Goal: Task Accomplishment & Management: Complete application form

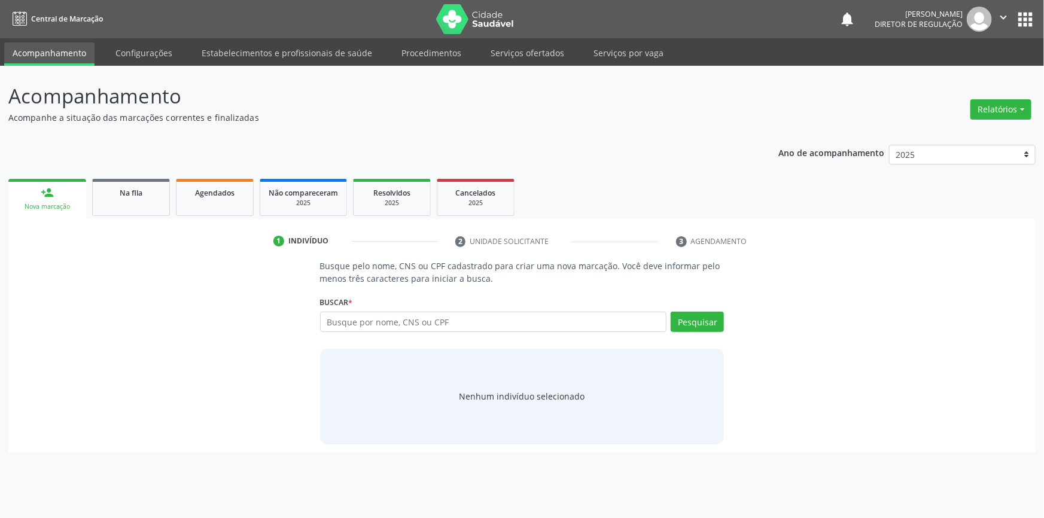
click at [527, 39] on ul "Acompanhamento Configurações Estabelecimentos e profissionais de saúde Procedim…" at bounding box center [522, 52] width 1044 height 28
click at [527, 44] on link "Serviços ofertados" at bounding box center [527, 52] width 90 height 21
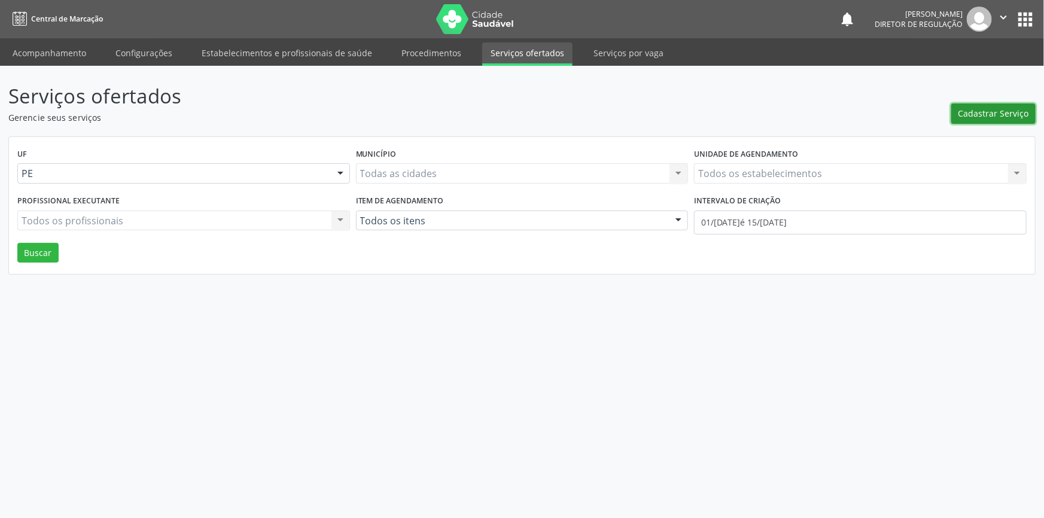
click at [994, 114] on span "Cadastrar Serviço" at bounding box center [994, 113] width 71 height 13
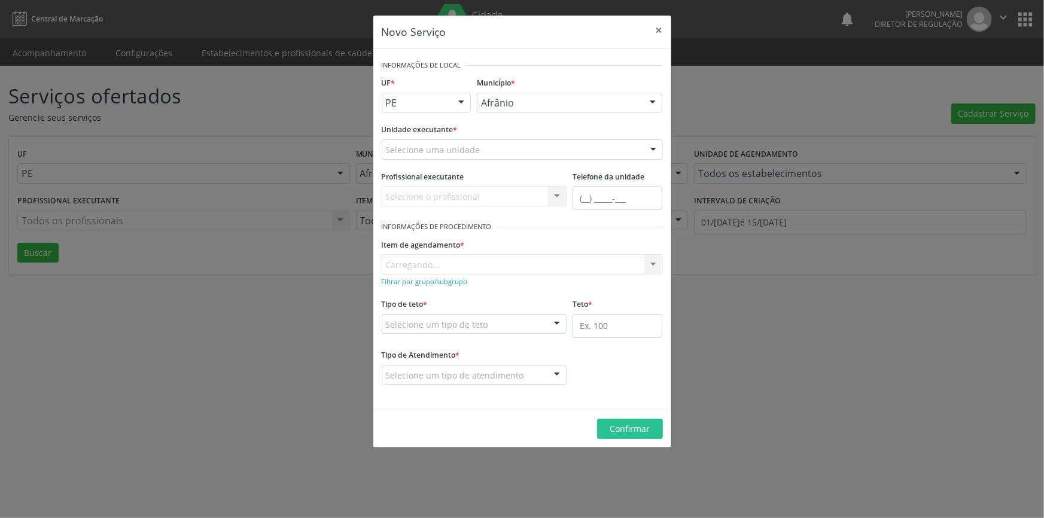
click at [532, 149] on div "Selecione uma unidade" at bounding box center [522, 149] width 281 height 20
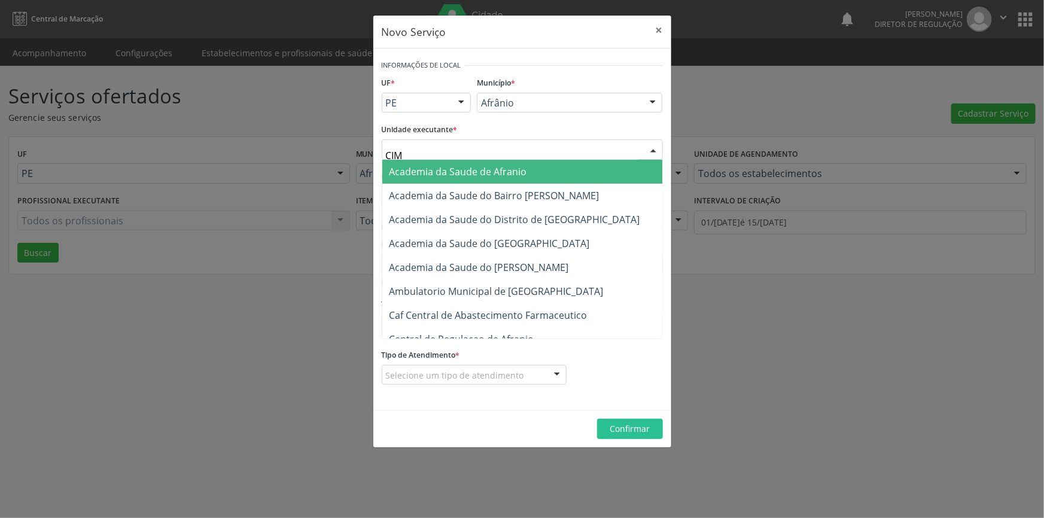
type input "CIME"
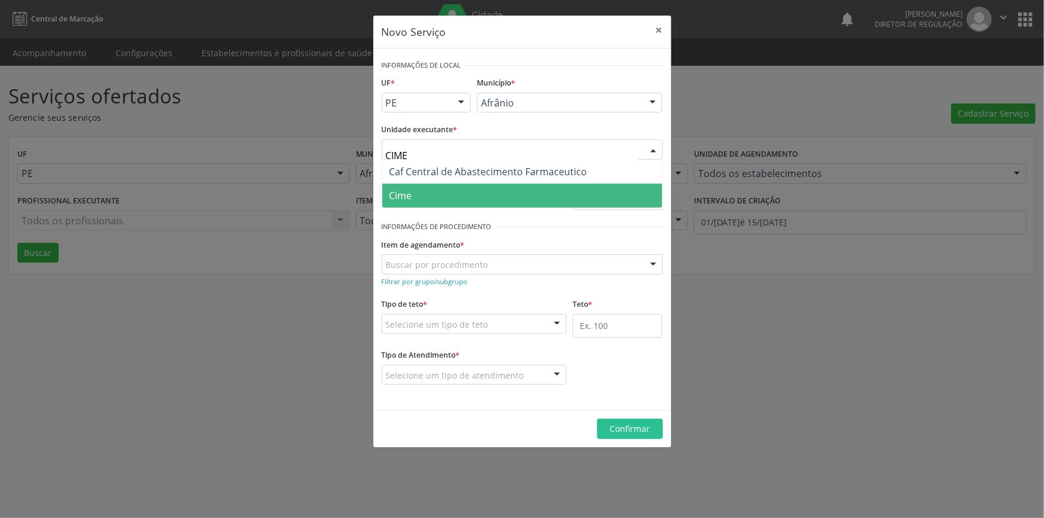
click at [474, 189] on span "Cime" at bounding box center [522, 196] width 280 height 24
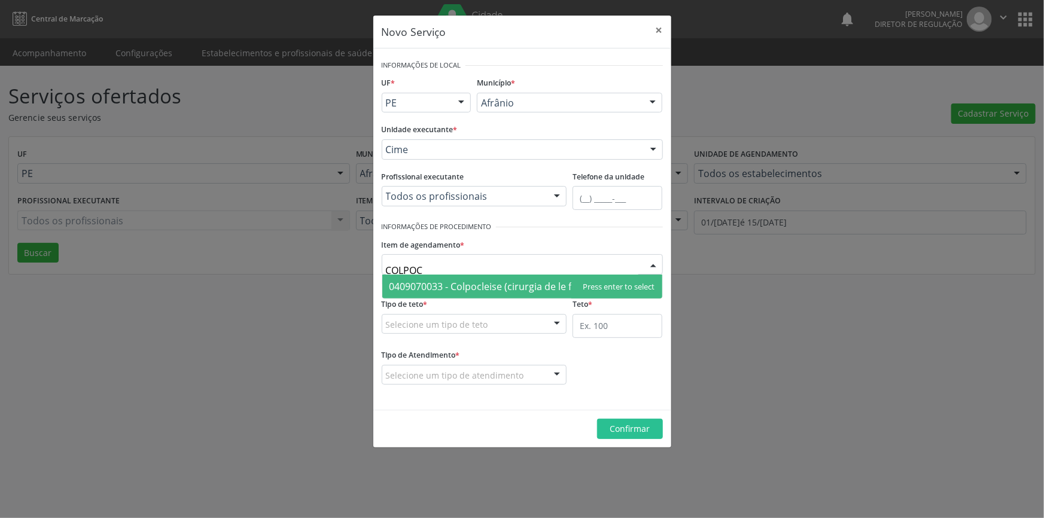
drag, startPoint x: 477, startPoint y: 266, endPoint x: 361, endPoint y: 269, distance: 116.1
click at [361, 269] on div "Novo Serviço × Informações de Local UF * PE BA PE Nenhum resultado encontrado p…" at bounding box center [522, 259] width 1044 height 518
type input "COLPOS"
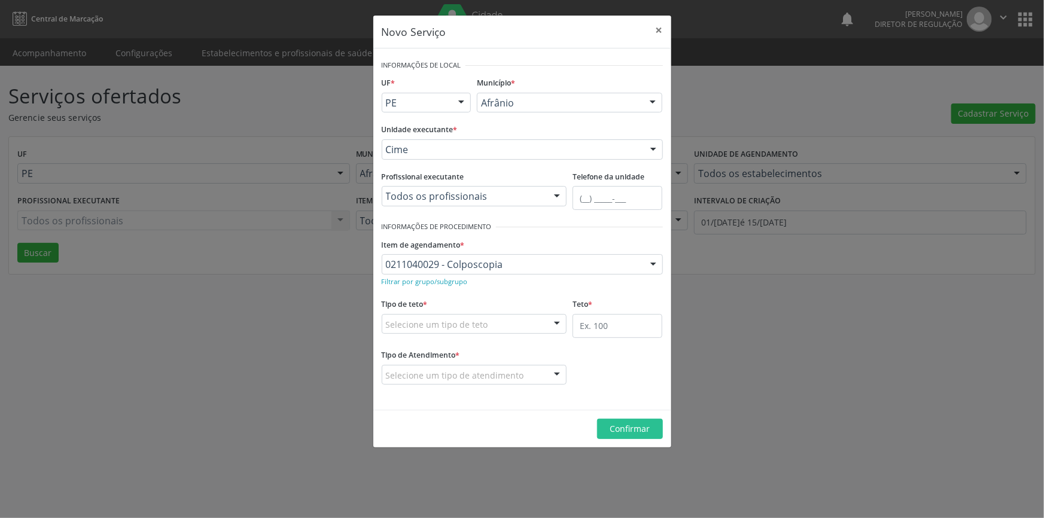
drag, startPoint x: 429, startPoint y: 309, endPoint x: 431, endPoint y: 319, distance: 9.7
click at [431, 316] on div "Tipo de teto * Selecione um tipo de teto Teto financeiro Teto físico Nenhum res…" at bounding box center [475, 315] width 186 height 38
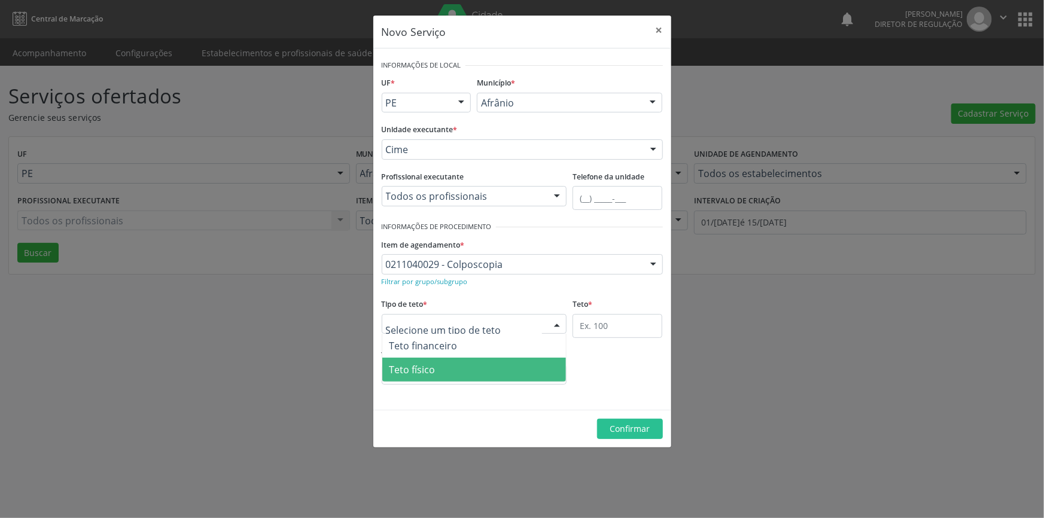
click at [455, 376] on span "Teto físico" at bounding box center [474, 370] width 184 height 24
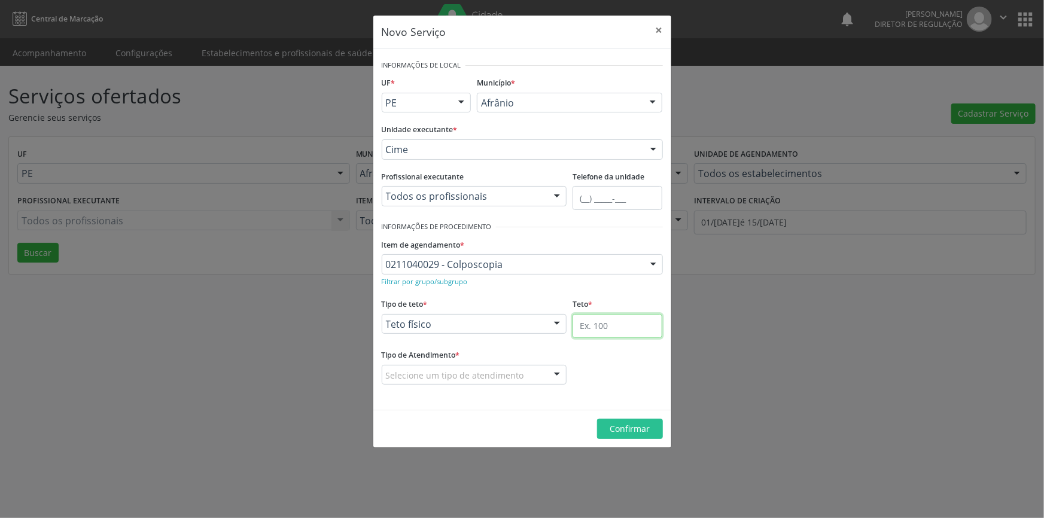
click at [588, 324] on input "text" at bounding box center [618, 326] width 90 height 24
type input "1"
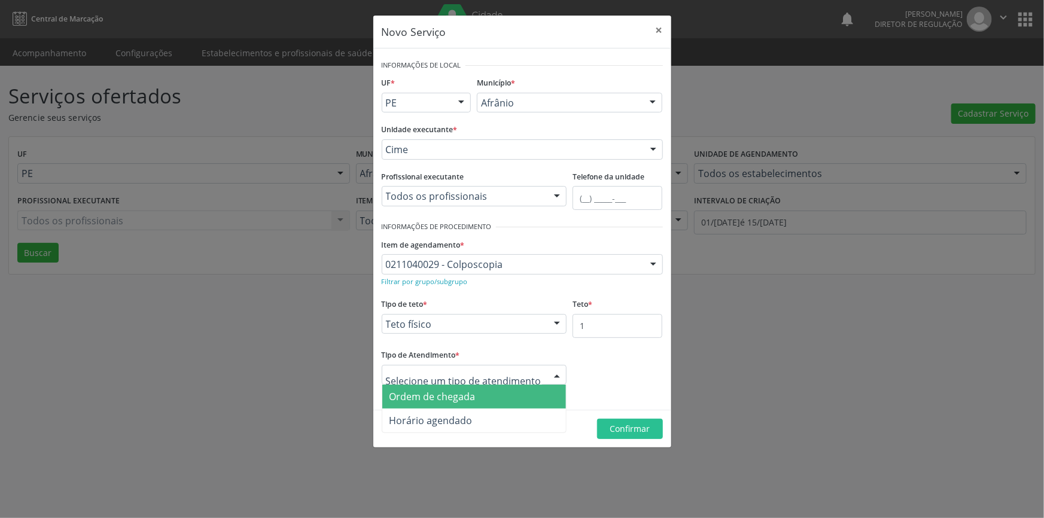
click at [475, 392] on span "Ordem de chegada" at bounding box center [474, 397] width 184 height 24
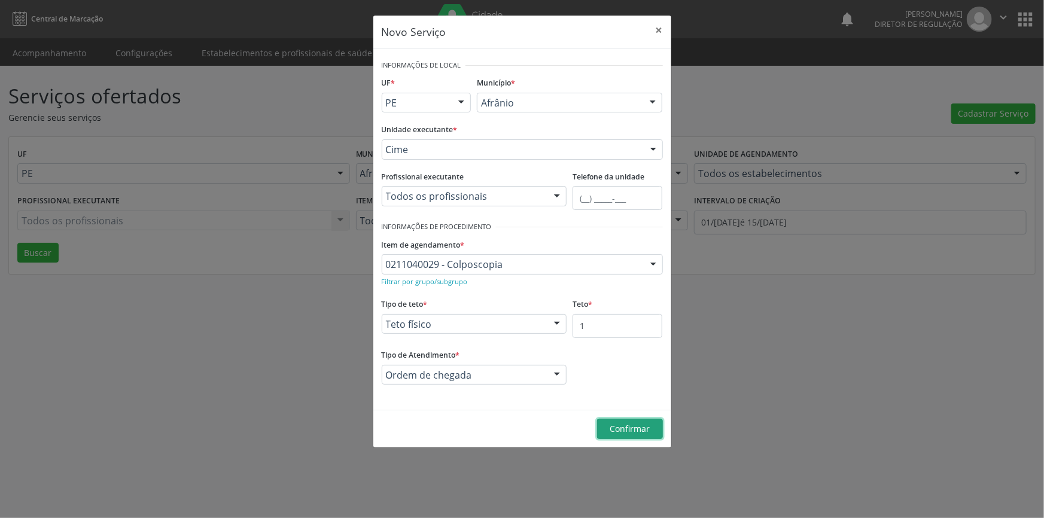
click at [646, 423] on span "Confirmar" at bounding box center [630, 428] width 40 height 11
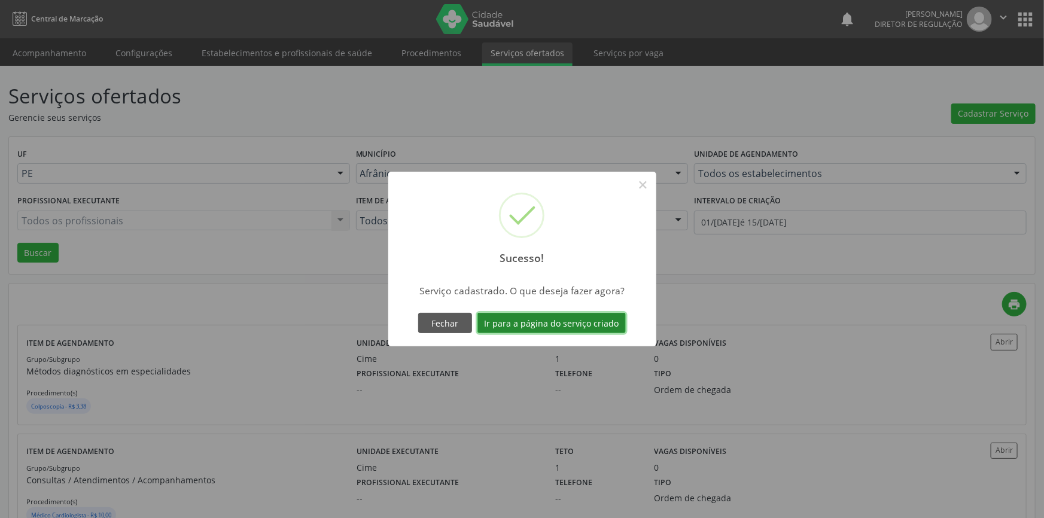
click at [582, 322] on button "Ir para a página do serviço criado" at bounding box center [552, 323] width 148 height 20
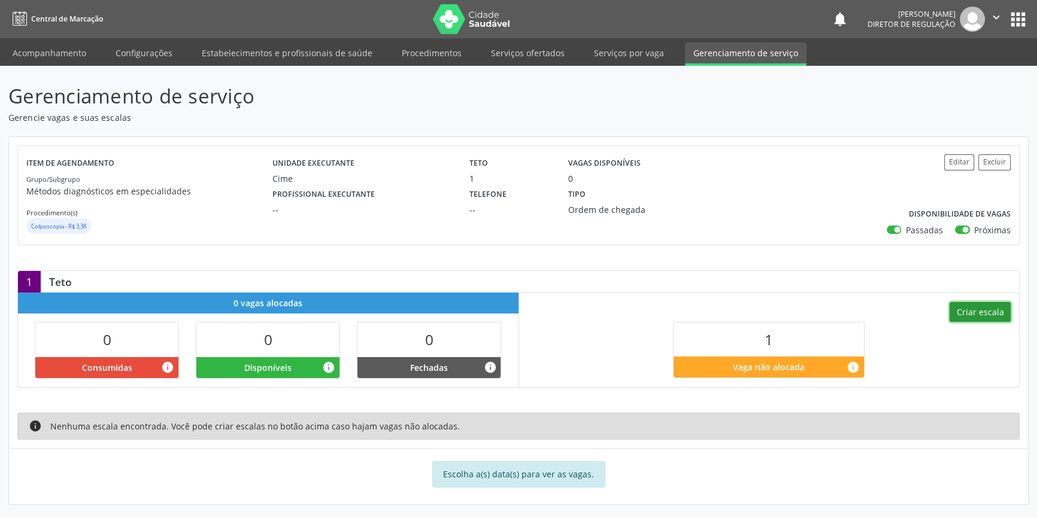
click at [967, 305] on button "Criar escala" at bounding box center [979, 312] width 61 height 20
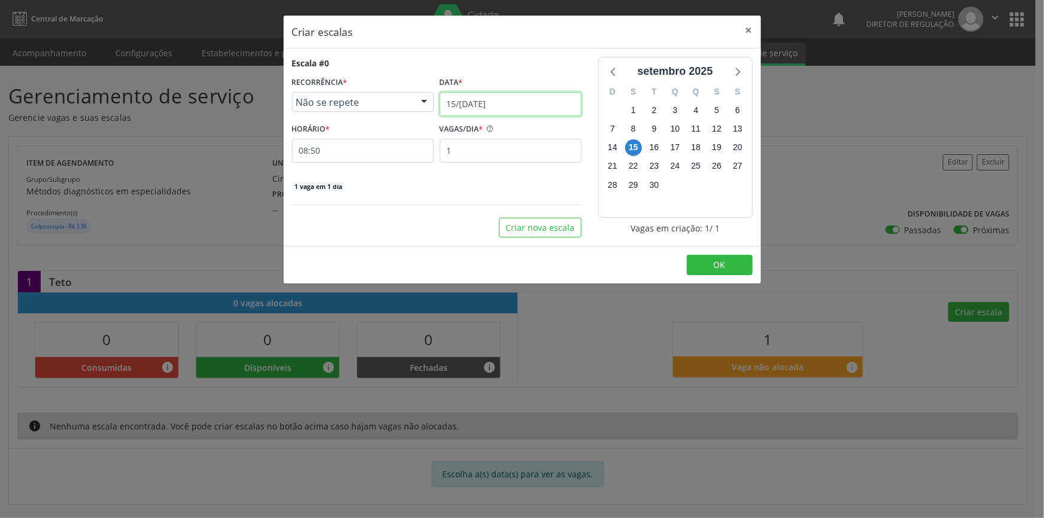
click at [482, 94] on input "15/[DATE]" at bounding box center [511, 104] width 142 height 24
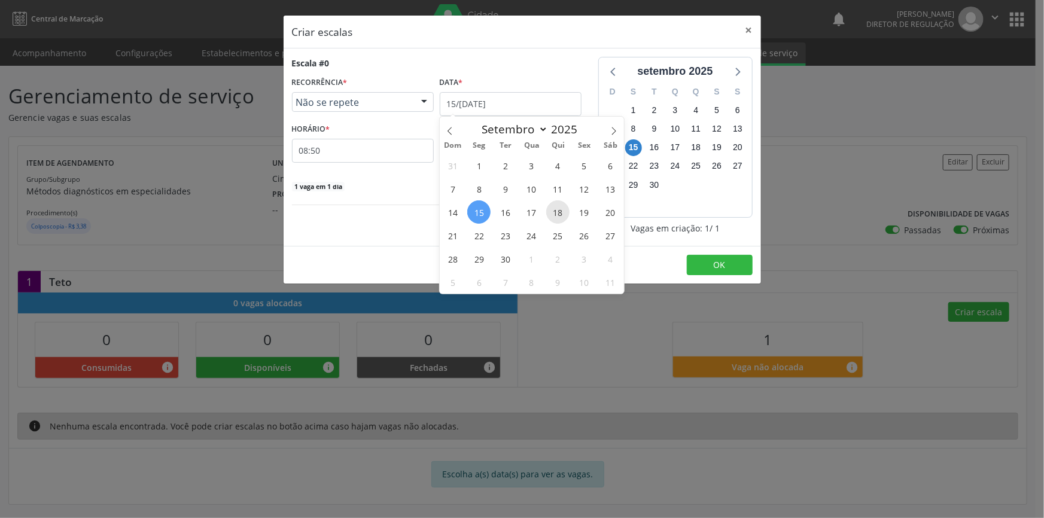
click at [561, 208] on span "18" at bounding box center [557, 211] width 23 height 23
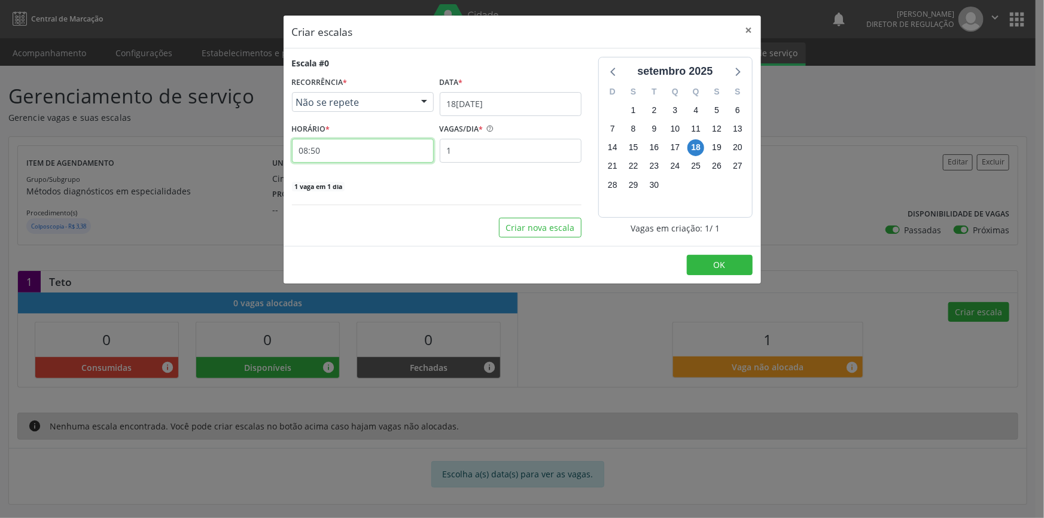
click at [382, 143] on input "08:50" at bounding box center [363, 151] width 142 height 24
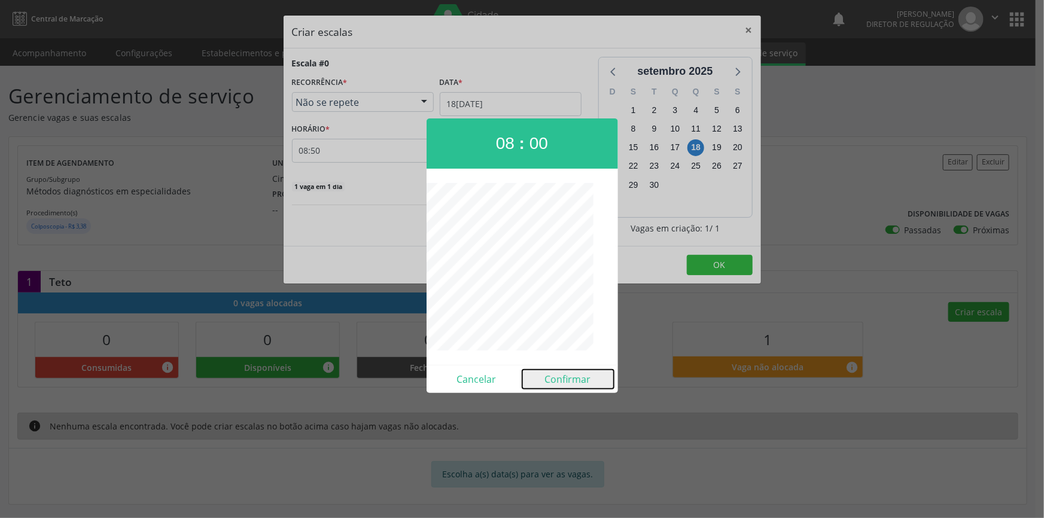
click at [565, 372] on button "Confirmar" at bounding box center [568, 379] width 92 height 19
type input "08:00"
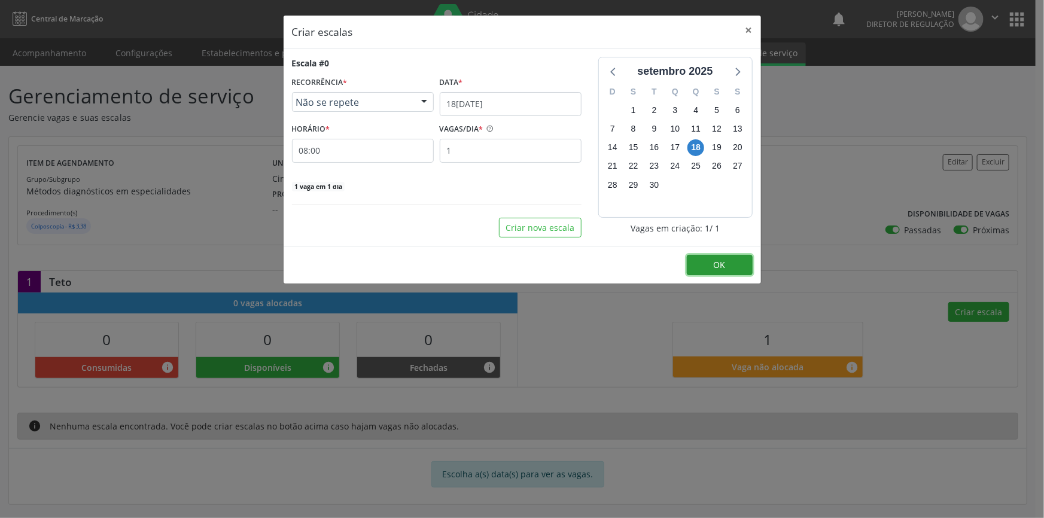
click at [724, 268] on span "OK" at bounding box center [720, 264] width 12 height 11
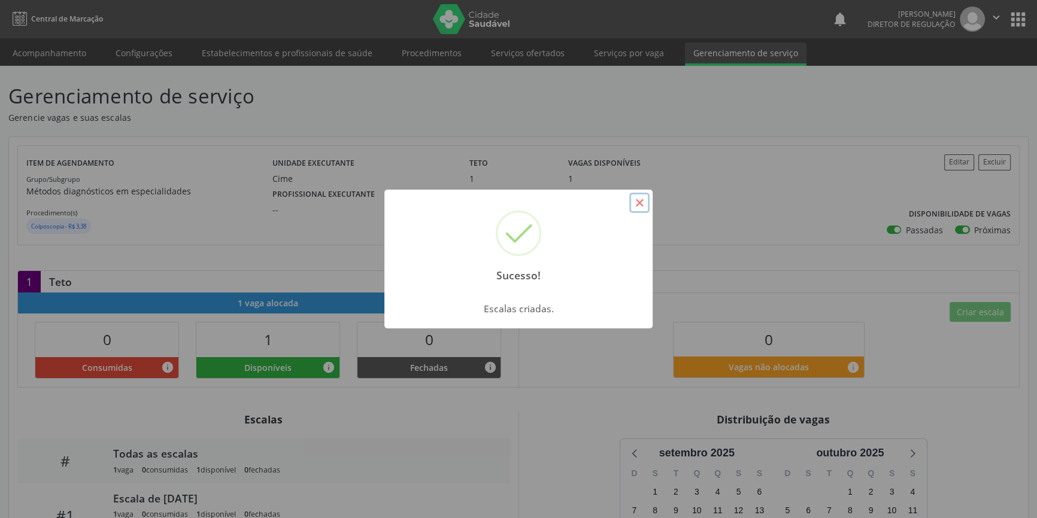
click at [635, 209] on button "×" at bounding box center [639, 203] width 20 height 20
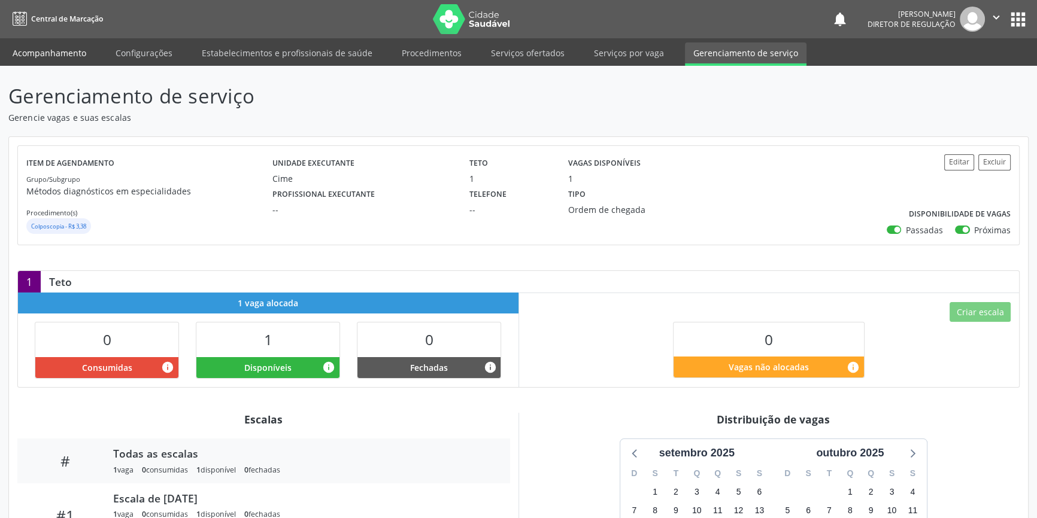
click at [68, 49] on link "Acompanhamento" at bounding box center [49, 52] width 90 height 21
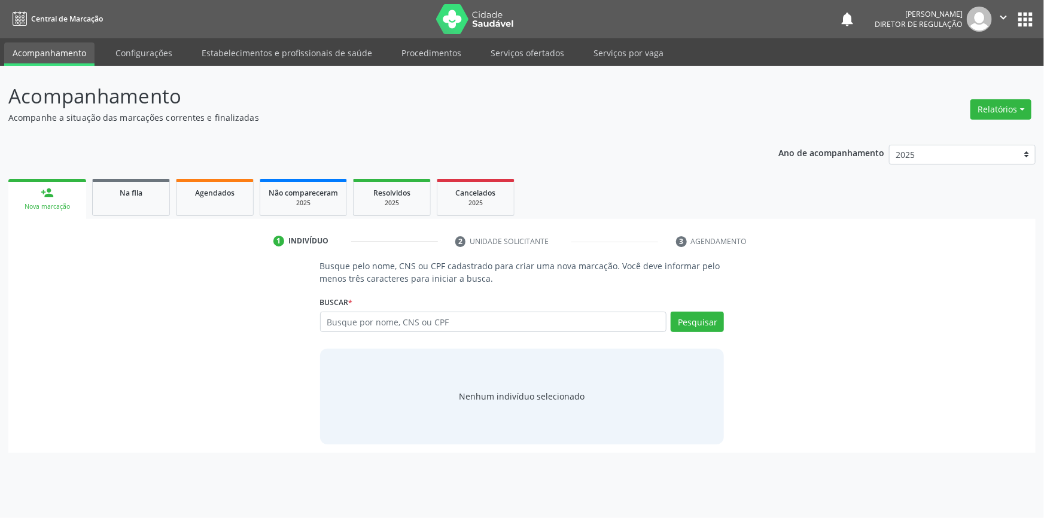
click at [360, 333] on div "Busque por nome, CNS ou CPF Nenhum resultado encontrado para: " " Digite nome, …" at bounding box center [522, 326] width 405 height 29
click at [360, 326] on input "text" at bounding box center [493, 322] width 347 height 20
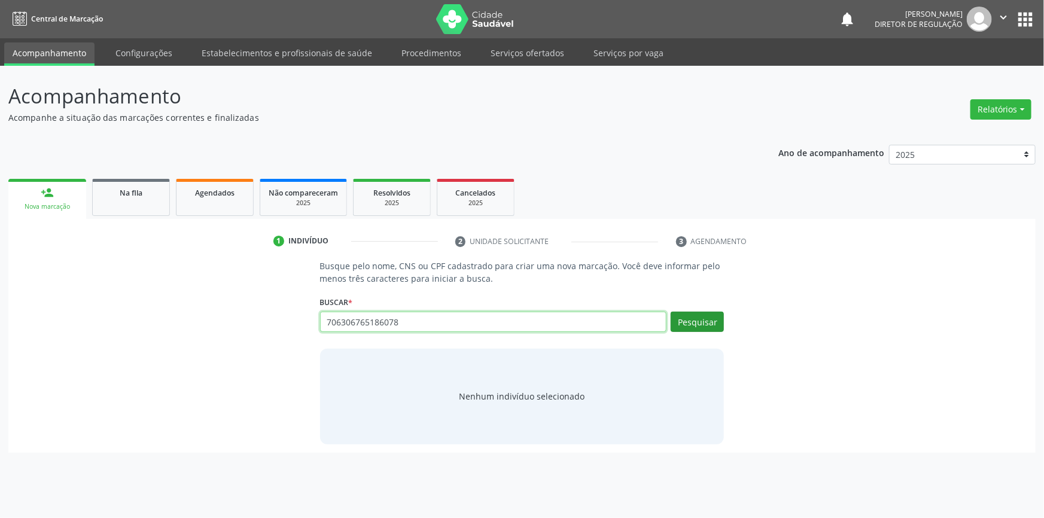
type input "706306765186078"
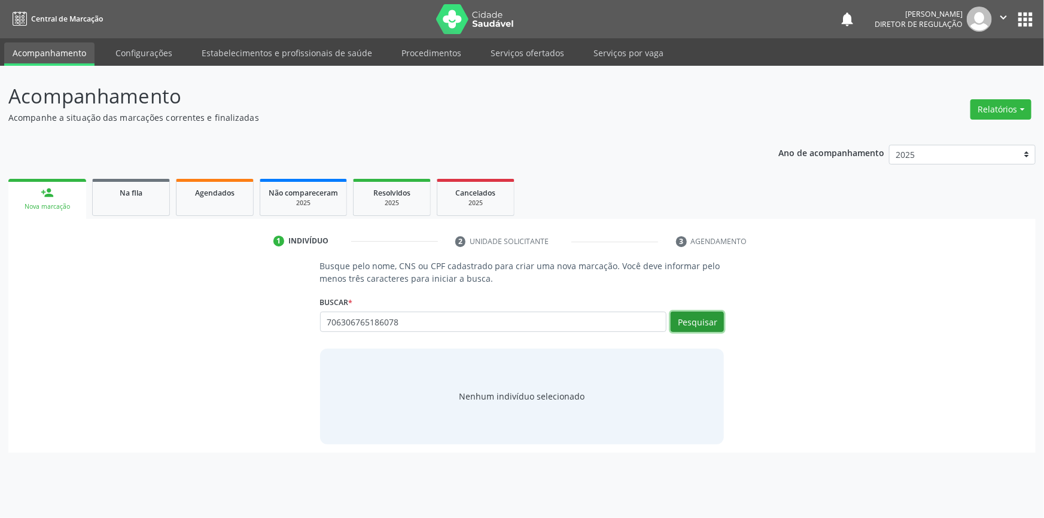
click at [694, 323] on button "Pesquisar" at bounding box center [697, 322] width 53 height 20
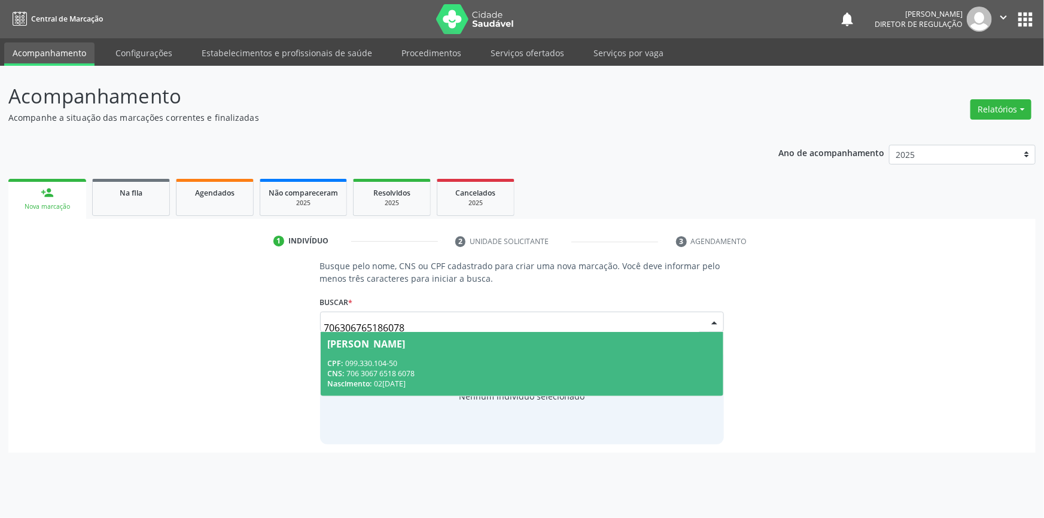
click at [423, 358] on div "CPF: 099.330.104-50" at bounding box center [522, 363] width 389 height 10
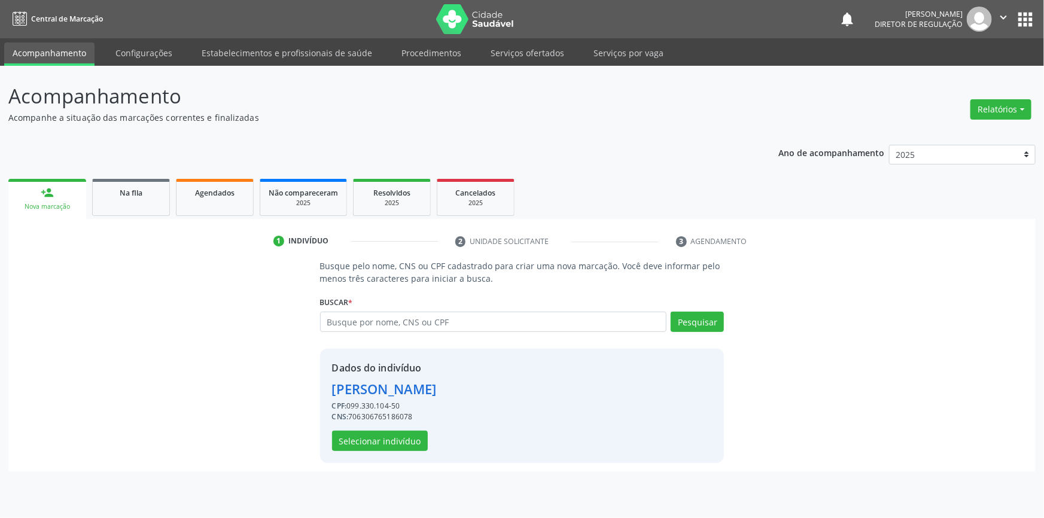
drag, startPoint x: 423, startPoint y: 414, endPoint x: 351, endPoint y: 421, distance: 72.2
click at [351, 421] on div "CNS: 706306765186078" at bounding box center [384, 417] width 105 height 11
copy div "706306765186078"
click at [147, 192] on div "Na fila" at bounding box center [131, 192] width 60 height 13
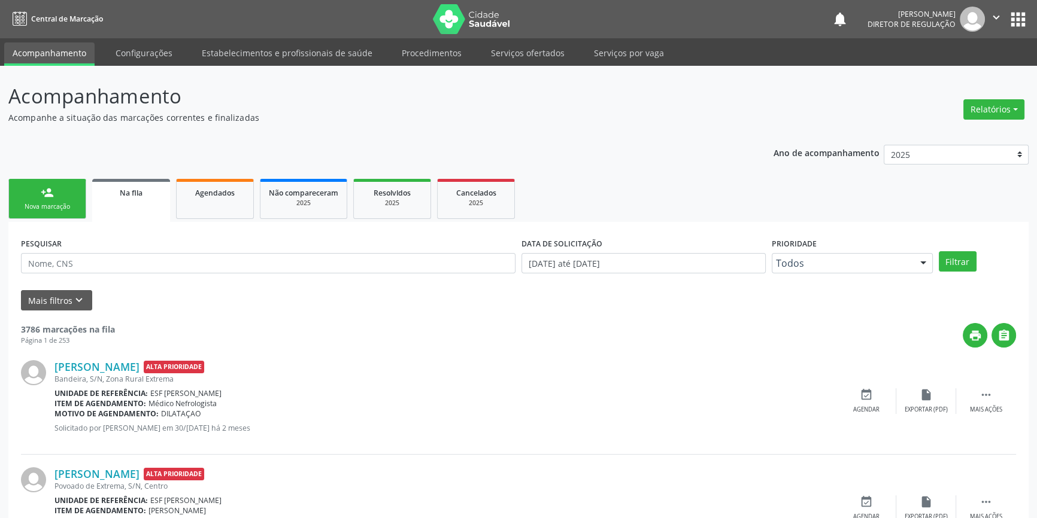
click at [167, 275] on div "PESQUISAR" at bounding box center [268, 258] width 500 height 47
click at [162, 266] on input "text" at bounding box center [268, 263] width 494 height 20
paste input "706306765186078"
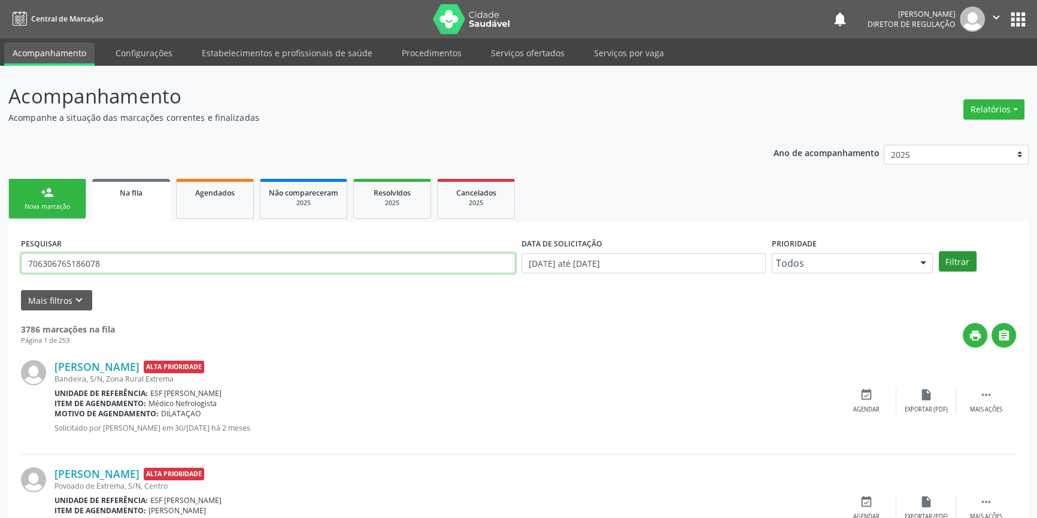
type input "706306765186078"
click at [949, 261] on button "Filtrar" at bounding box center [957, 261] width 38 height 20
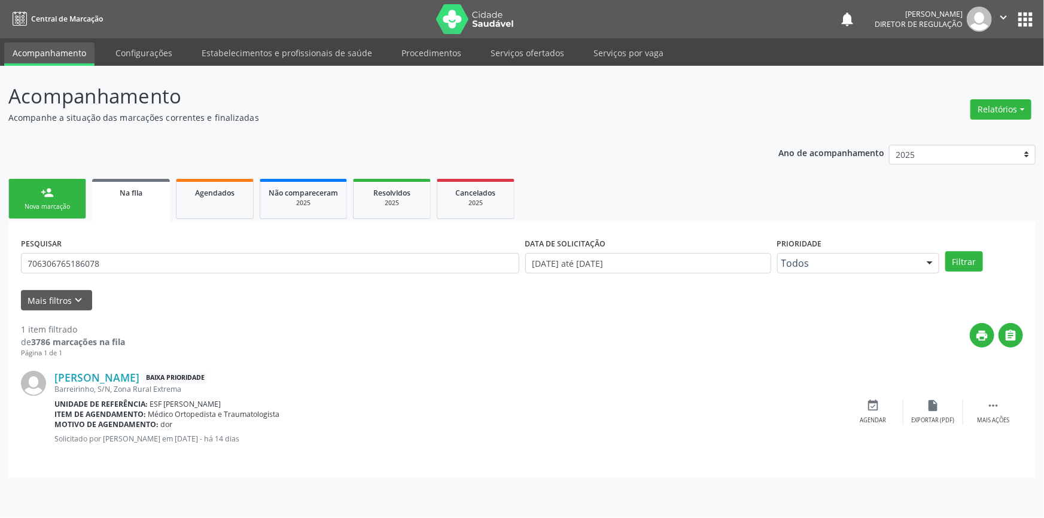
click at [50, 202] on div "Nova marcação" at bounding box center [47, 206] width 60 height 9
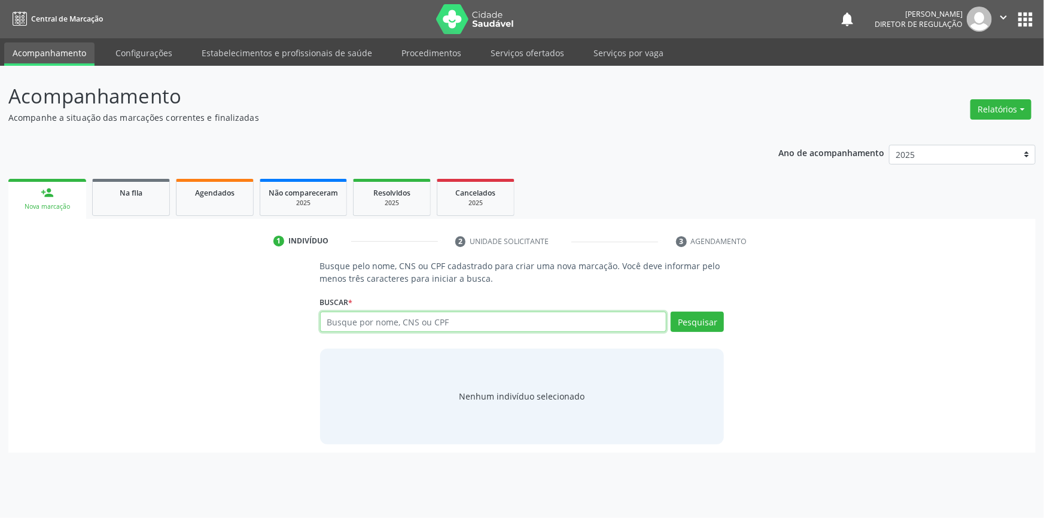
click at [366, 313] on input "text" at bounding box center [493, 322] width 347 height 20
paste input "706306765186078"
type input "706306765186078"
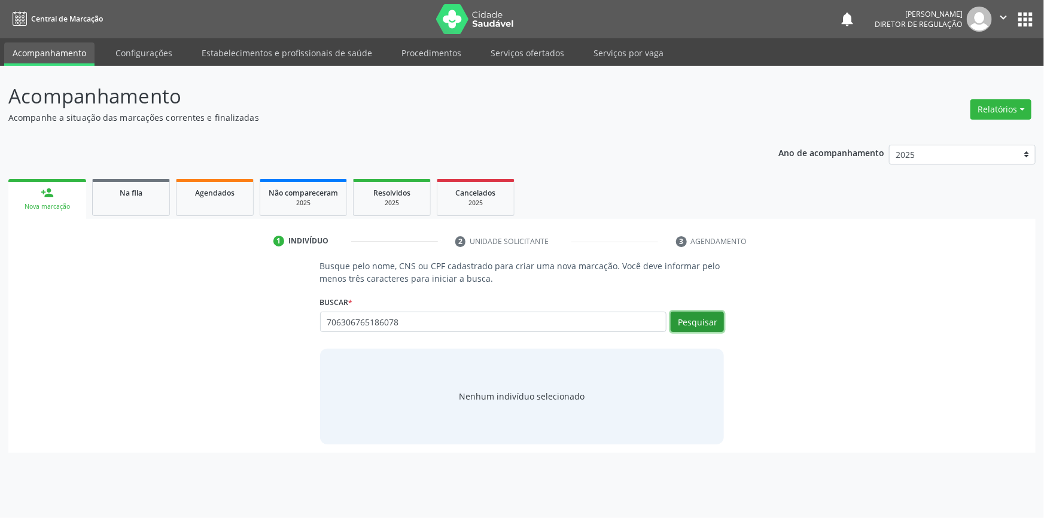
click at [691, 319] on button "Pesquisar" at bounding box center [697, 322] width 53 height 20
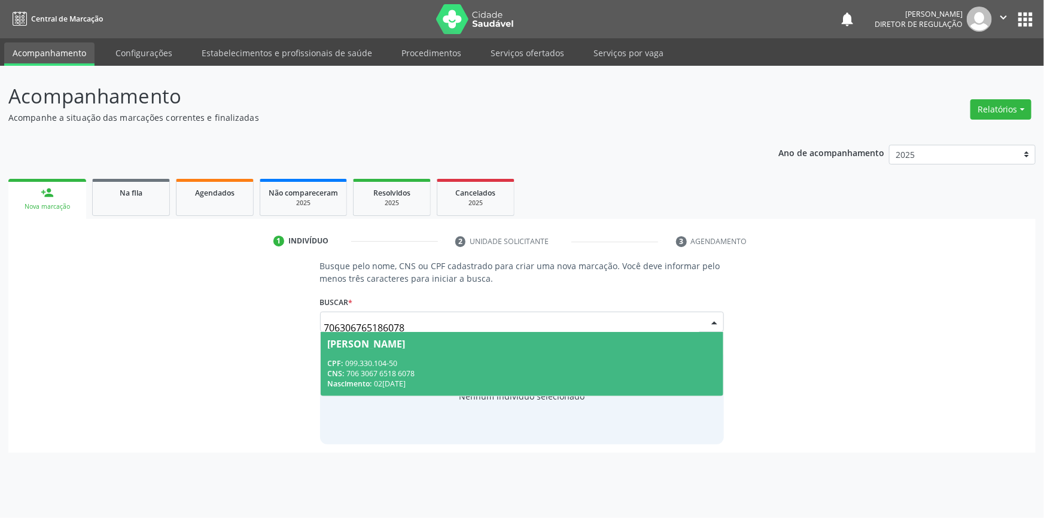
click at [485, 353] on span "[PERSON_NAME] CPF: 099.330.104-50 CNS: 706 3067 6518 6078 Nascimento: [DATE]" at bounding box center [522, 364] width 403 height 64
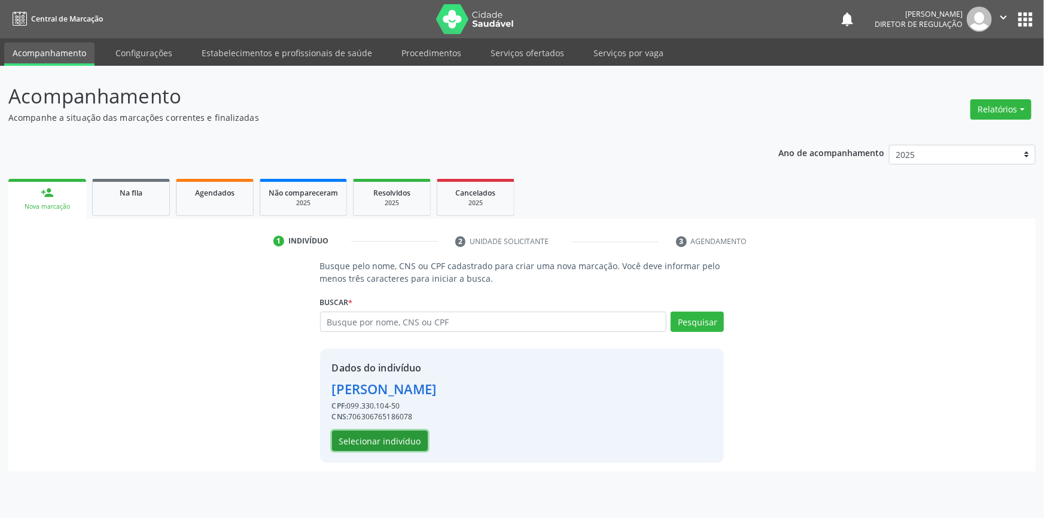
click at [398, 444] on button "Selecionar indivíduo" at bounding box center [380, 441] width 96 height 20
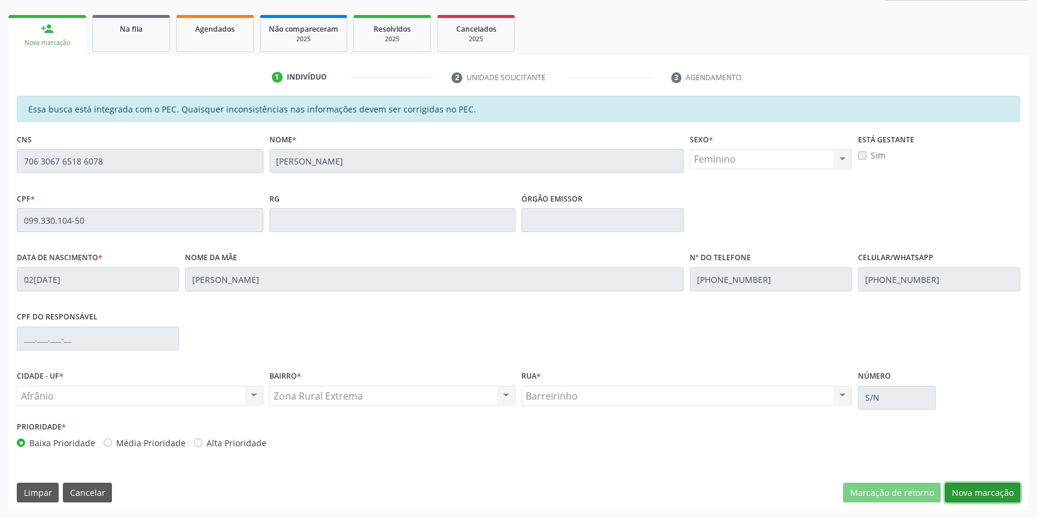
click at [979, 488] on button "Nova marcação" at bounding box center [981, 493] width 75 height 20
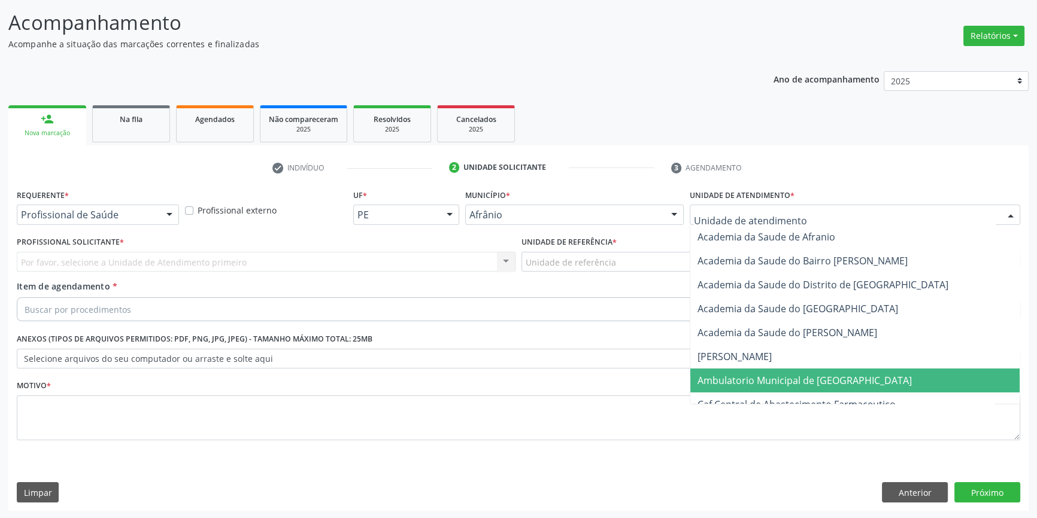
click at [748, 386] on span "Ambulatorio Municipal de [GEOGRAPHIC_DATA]" at bounding box center [854, 381] width 329 height 24
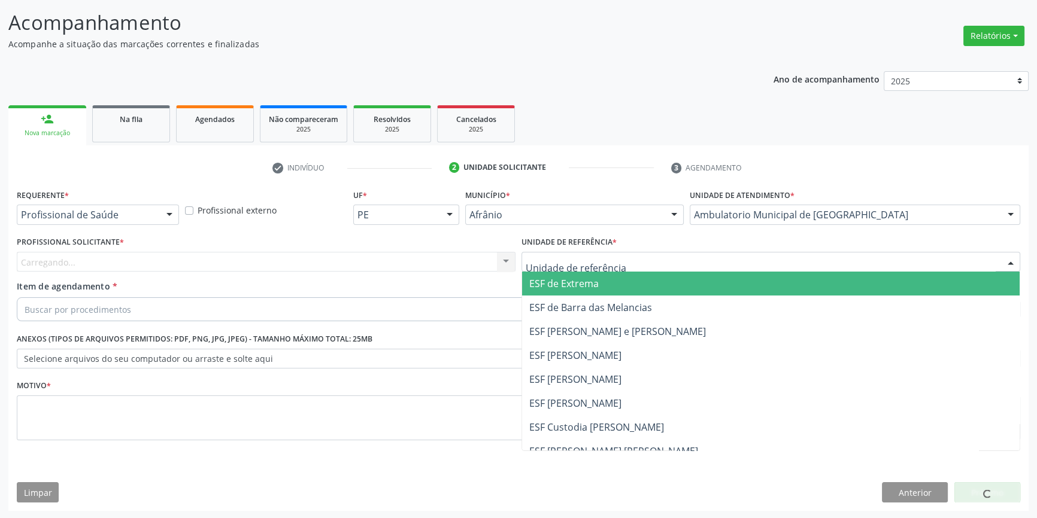
click at [617, 266] on div at bounding box center [770, 262] width 499 height 20
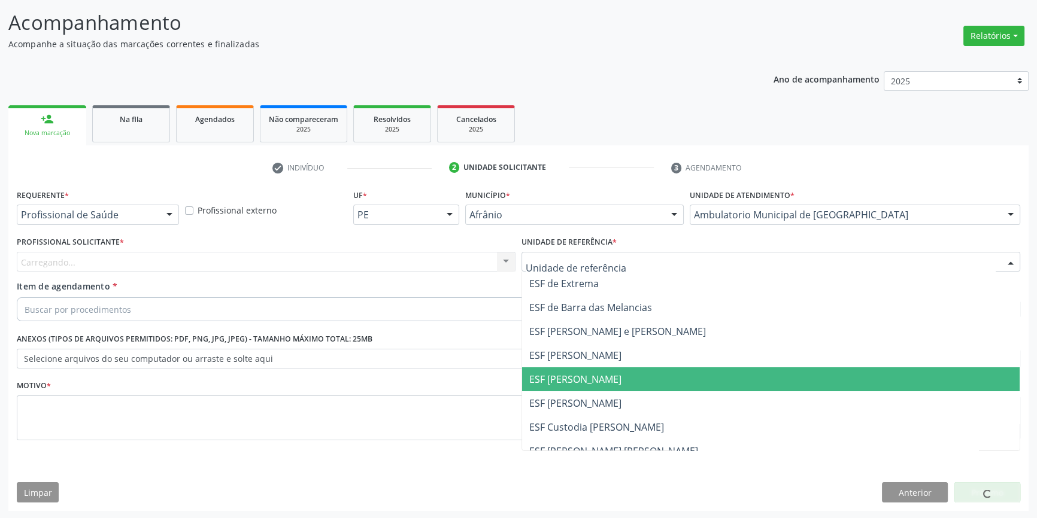
drag, startPoint x: 613, startPoint y: 387, endPoint x: 466, endPoint y: 321, distance: 161.8
click at [609, 386] on span "ESF [PERSON_NAME]" at bounding box center [770, 379] width 497 height 24
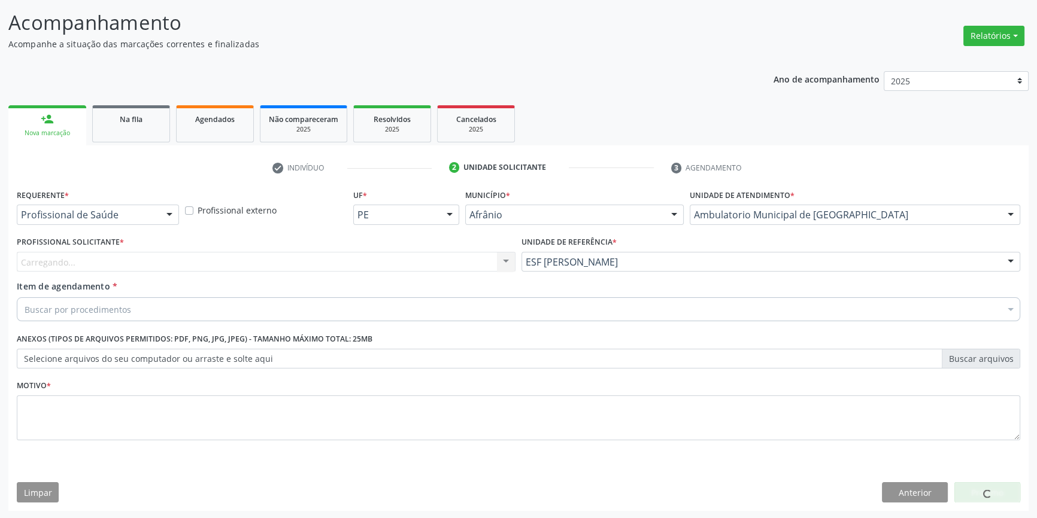
click at [365, 256] on div "Carregando... Nenhum resultado encontrado para: " " Não há nenhuma opção para s…" at bounding box center [266, 262] width 499 height 20
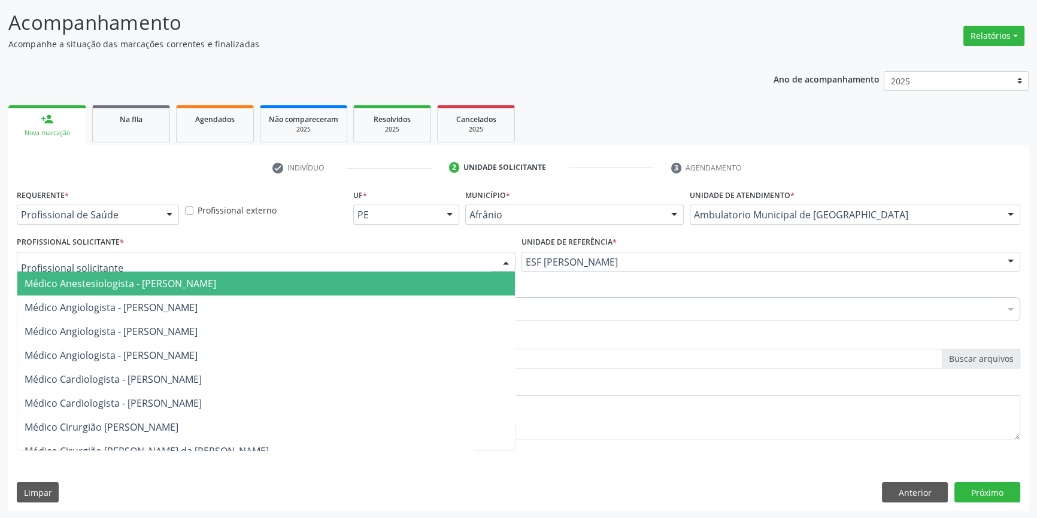
click at [363, 257] on div at bounding box center [266, 262] width 499 height 20
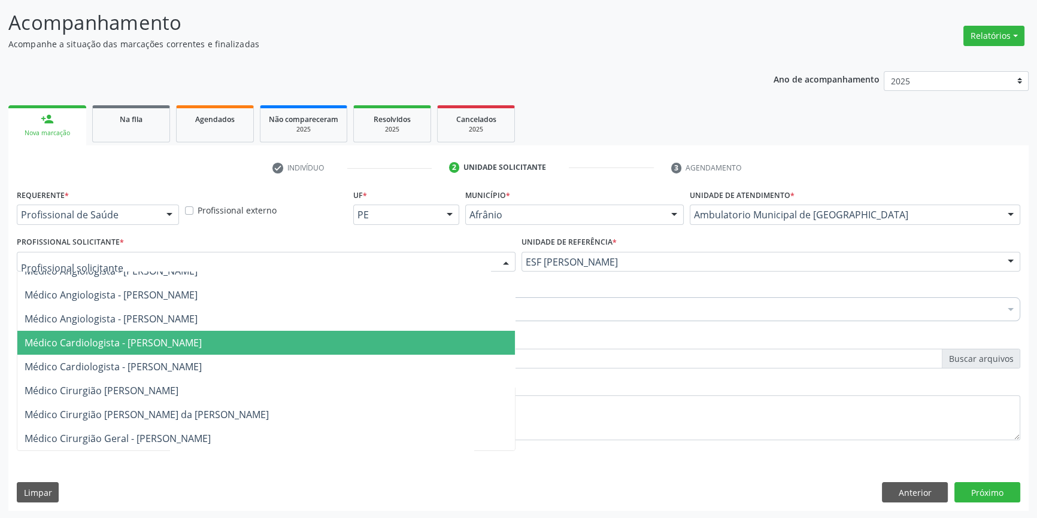
scroll to position [54, 0]
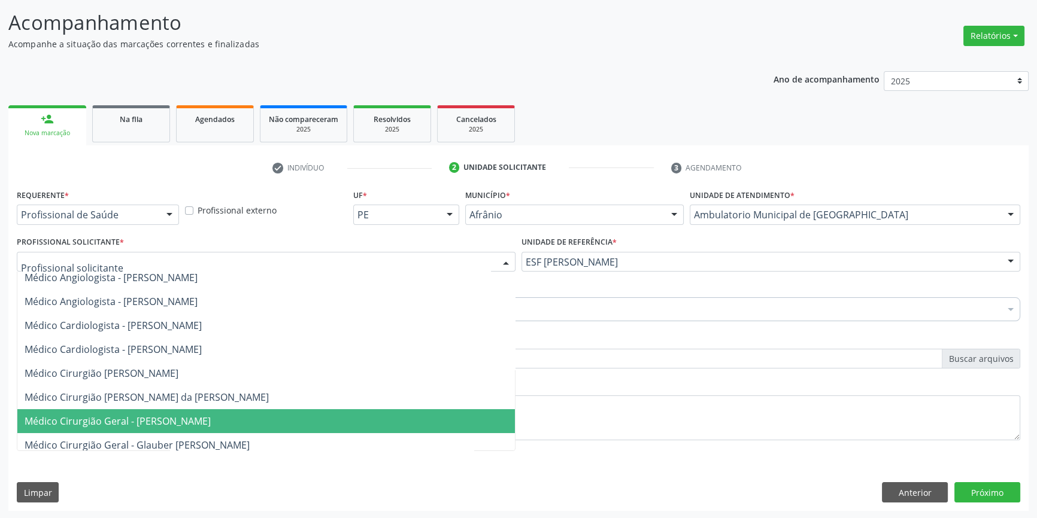
click at [190, 428] on span "Médico Cirurgião Geral - [PERSON_NAME]" at bounding box center [265, 421] width 497 height 24
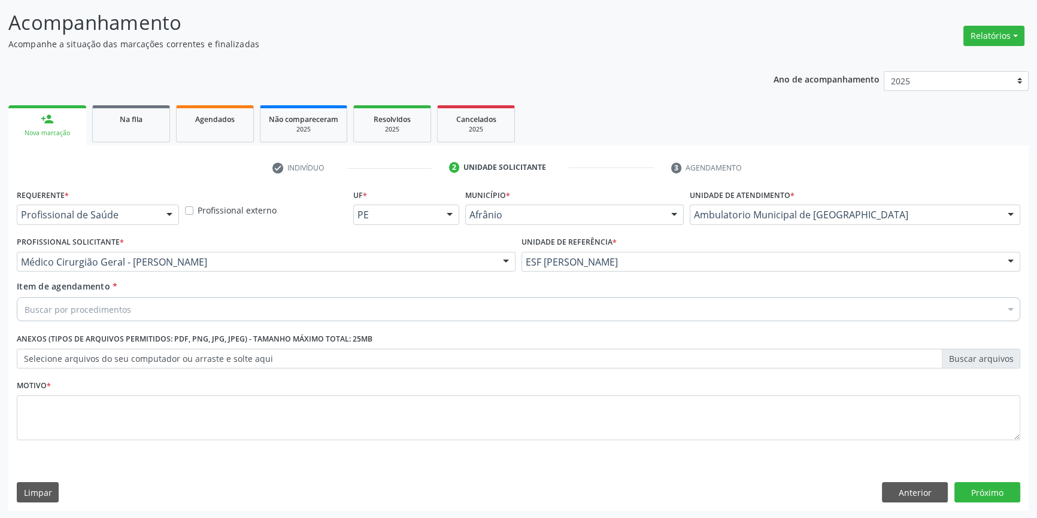
click at [206, 304] on div "Buscar por procedimentos" at bounding box center [518, 309] width 1003 height 24
type input "e"
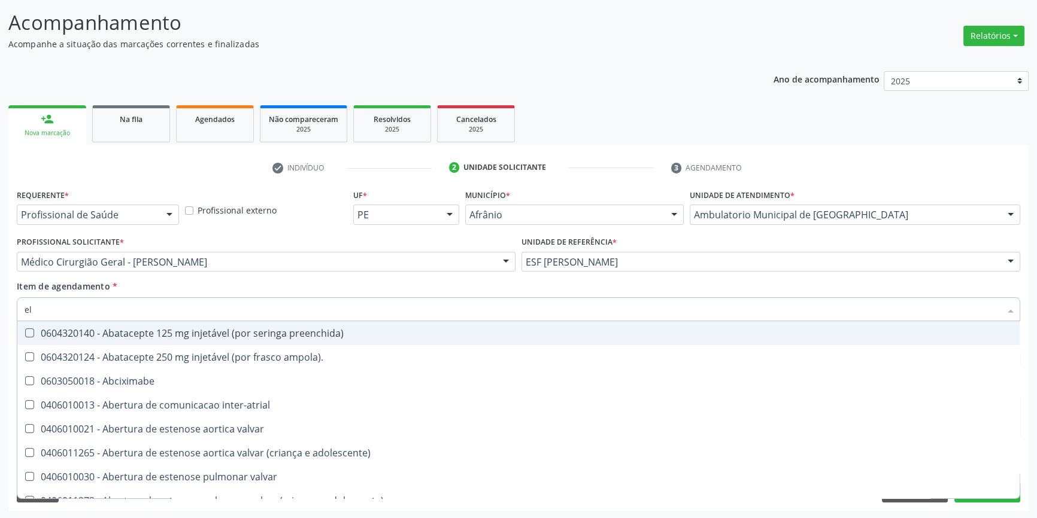
type input "e"
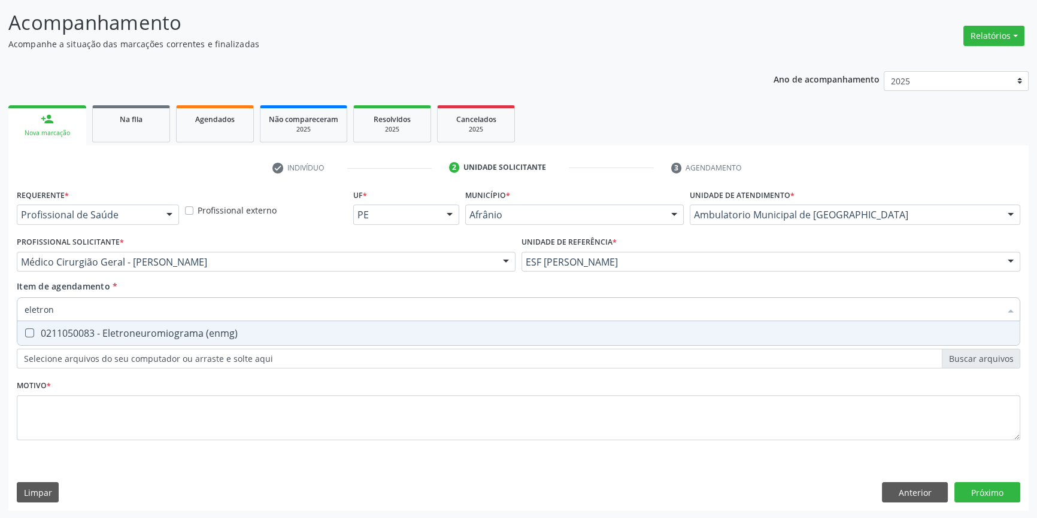
type input "eletrone"
click at [183, 338] on div "0211050083 - Eletroneuromiograma (enmg)" at bounding box center [518, 334] width 987 height 10
checkbox \(enmg\) "true"
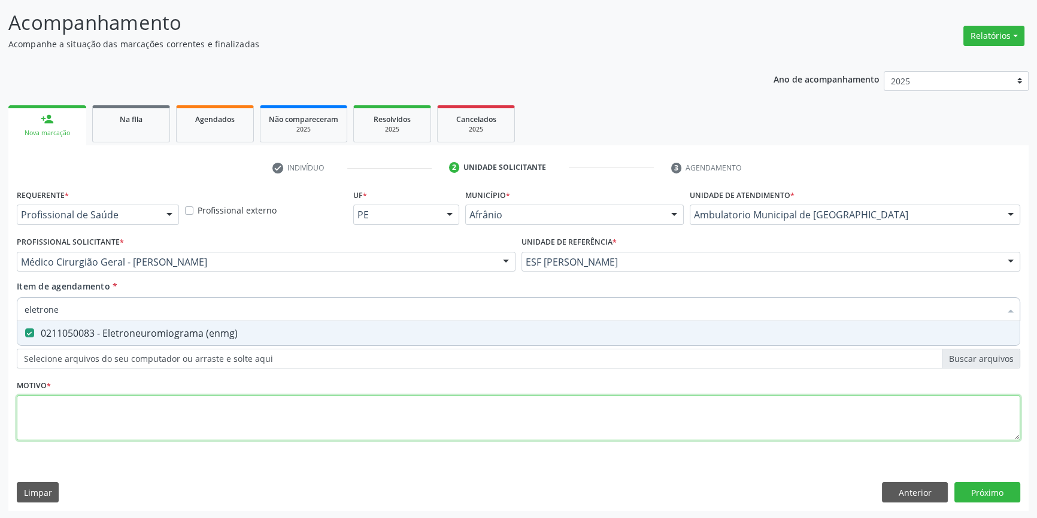
click at [142, 423] on div "Requerente * Profissional de Saúde Profissional de Saúde Paciente Nenhum result…" at bounding box center [518, 321] width 1003 height 271
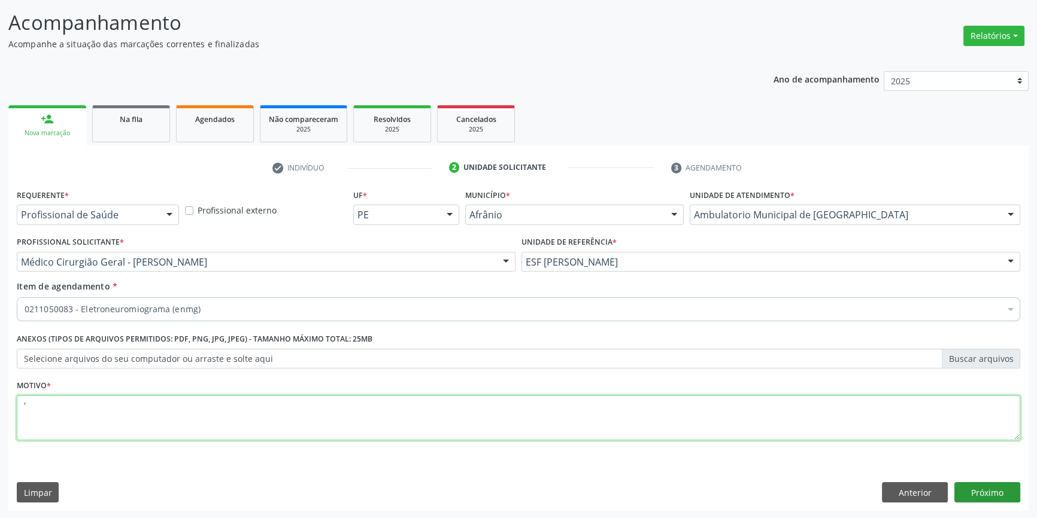
type textarea "'"
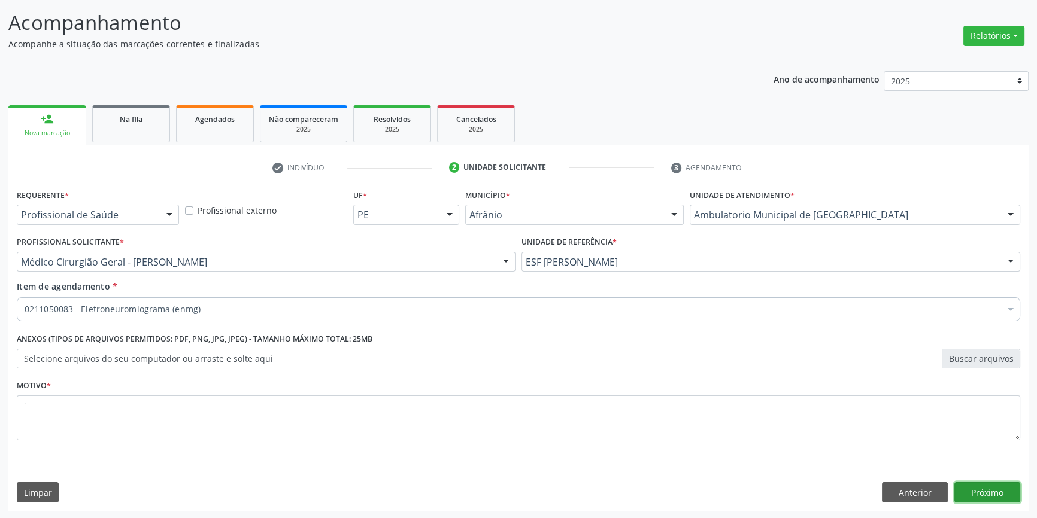
click at [993, 489] on button "Próximo" at bounding box center [987, 492] width 66 height 20
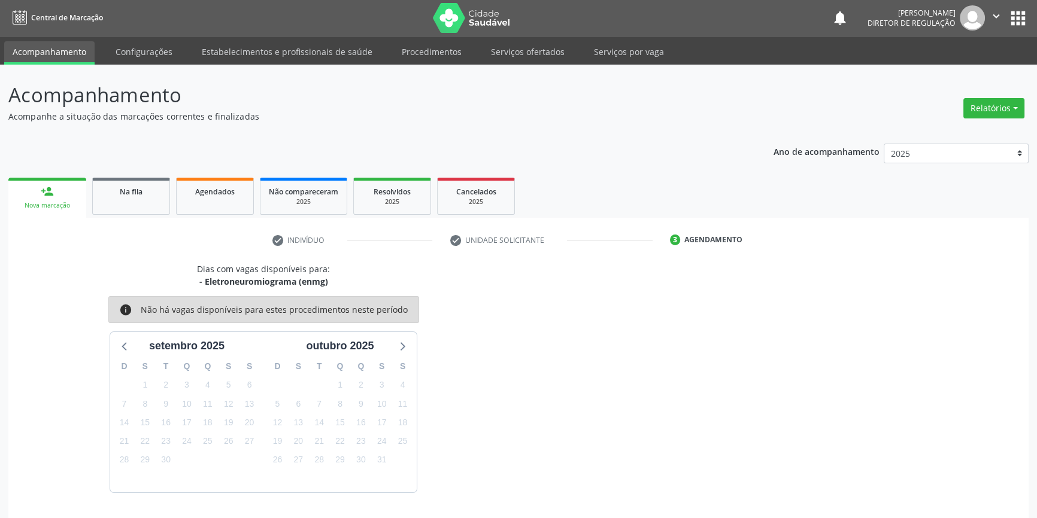
scroll to position [37, 0]
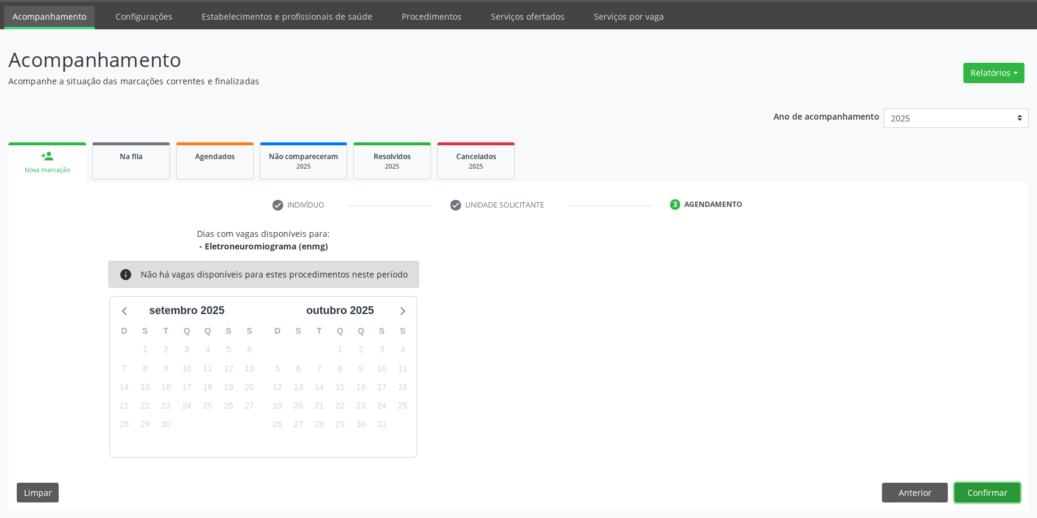
click at [964, 493] on button "Confirmar" at bounding box center [987, 493] width 66 height 20
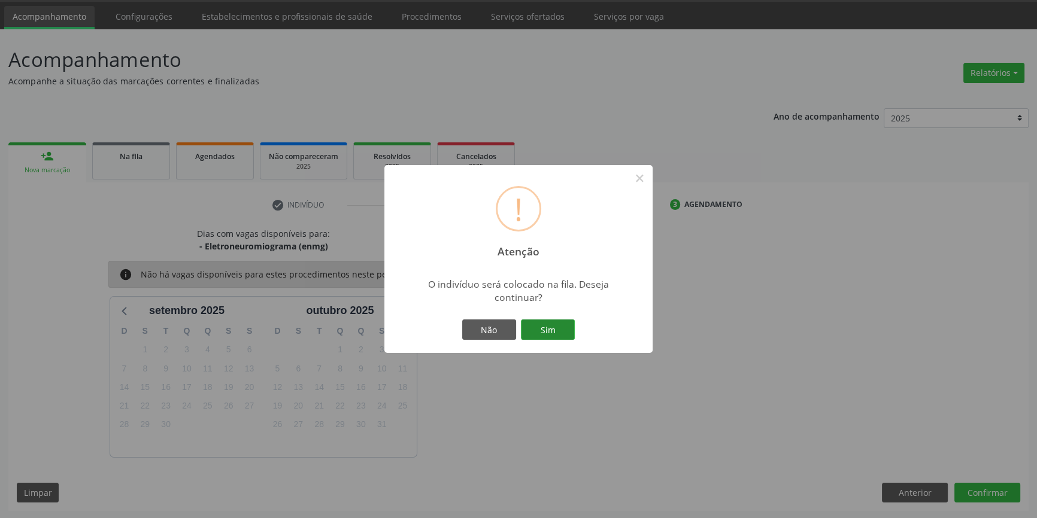
click at [558, 327] on button "Sim" at bounding box center [548, 330] width 54 height 20
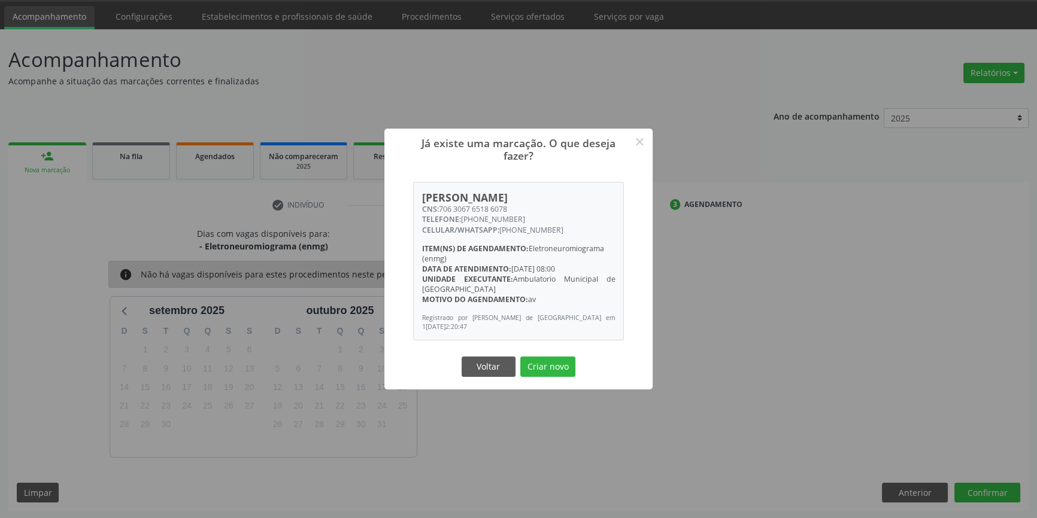
click at [556, 377] on div "Voltar Criar novo" at bounding box center [518, 366] width 120 height 25
click at [564, 368] on button "Criar novo" at bounding box center [547, 367] width 55 height 20
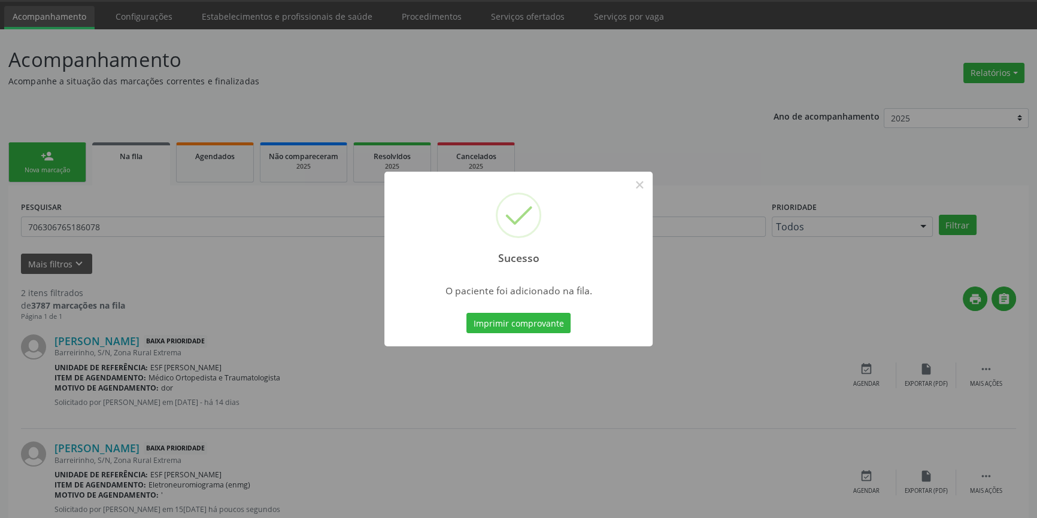
scroll to position [0, 0]
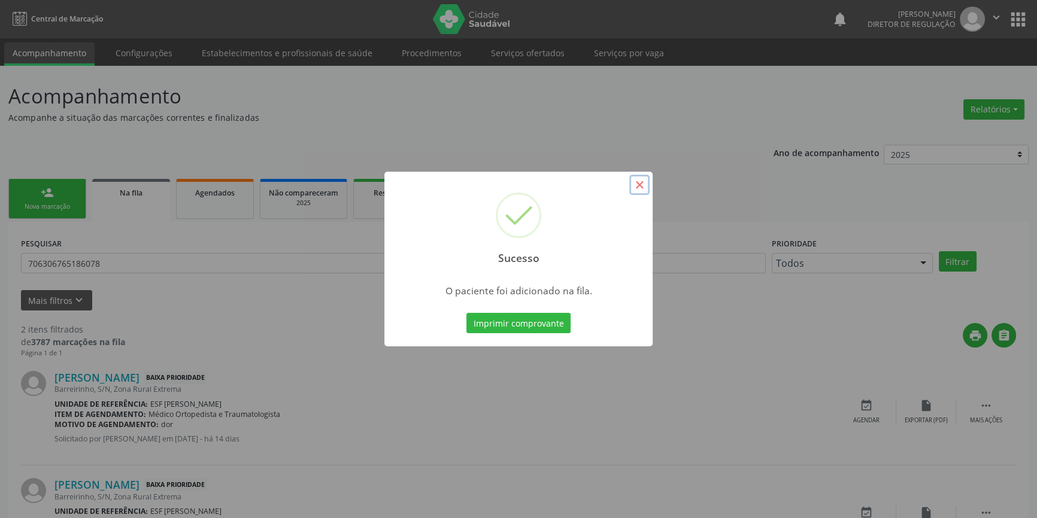
click at [634, 192] on button "×" at bounding box center [639, 185] width 20 height 20
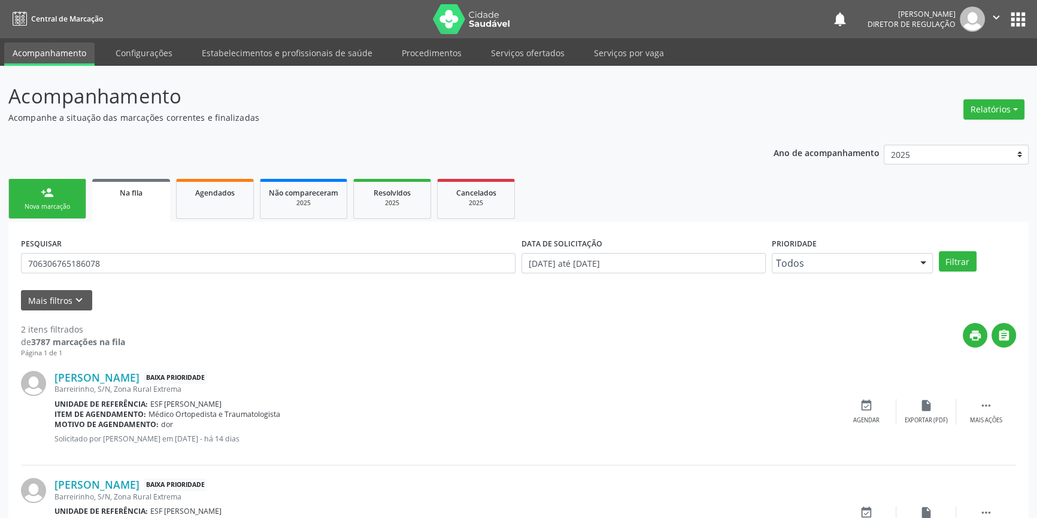
click at [47, 204] on div "Nova marcação" at bounding box center [47, 206] width 60 height 9
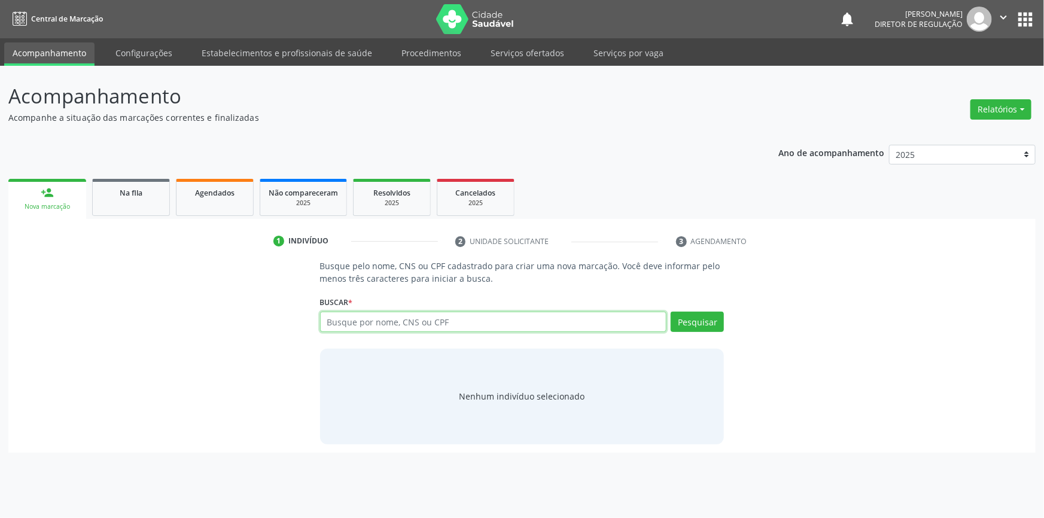
click at [409, 323] on input "text" at bounding box center [493, 322] width 347 height 20
type input "708205181123447"
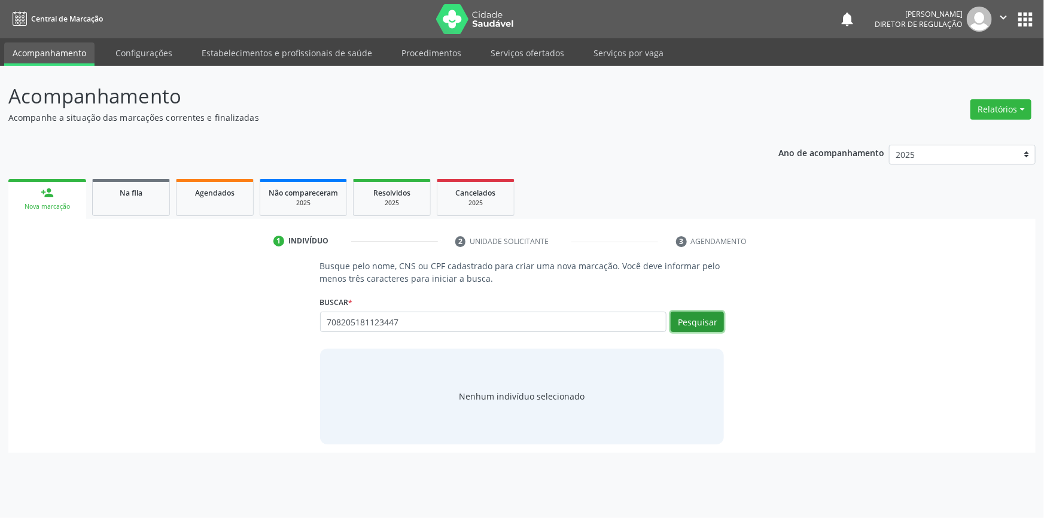
click at [679, 317] on button "Pesquisar" at bounding box center [697, 322] width 53 height 20
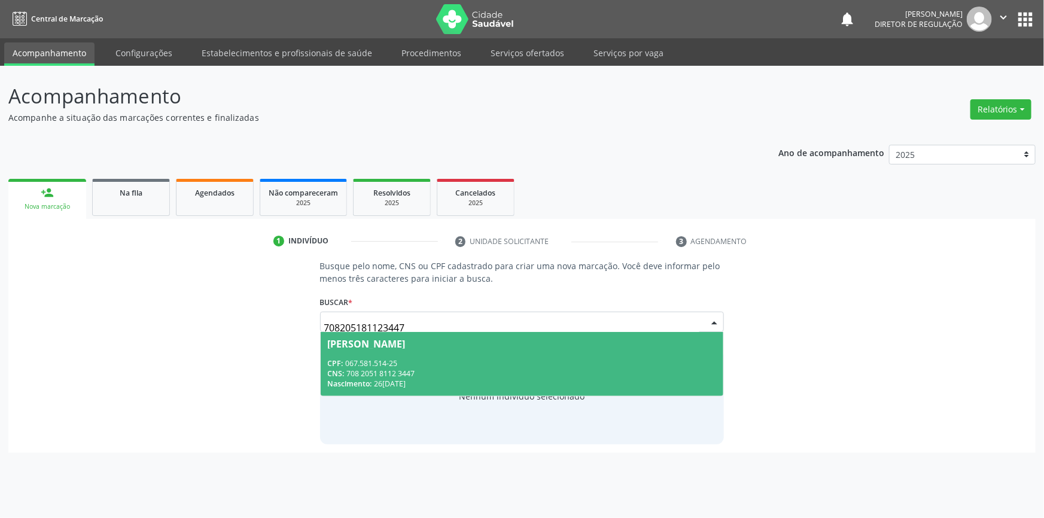
click at [488, 354] on span "[PERSON_NAME] CPF: 067.581.514-25 CNS: 708 2051 8112 3447 Nascimento: [DATE]" at bounding box center [522, 364] width 403 height 64
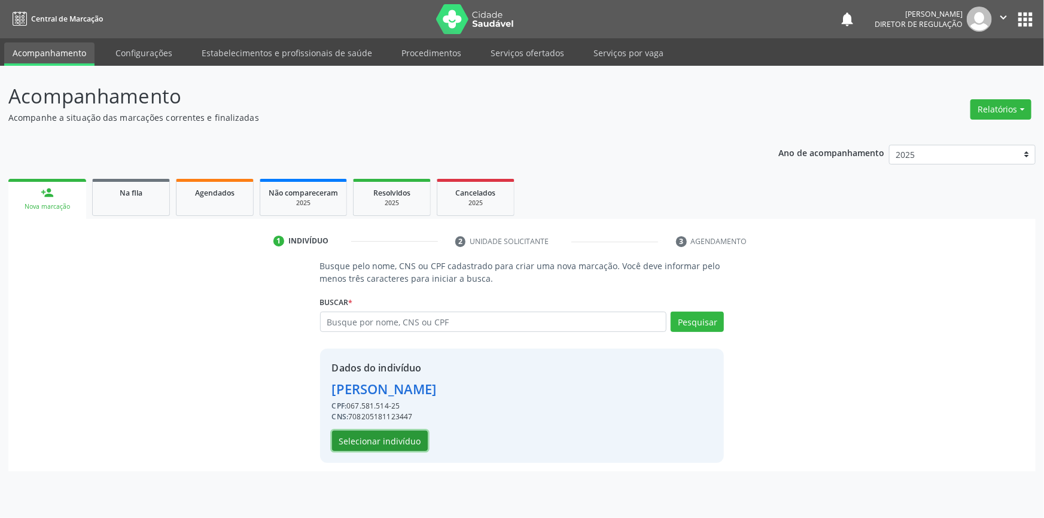
click at [371, 436] on button "Selecionar indivíduo" at bounding box center [380, 441] width 96 height 20
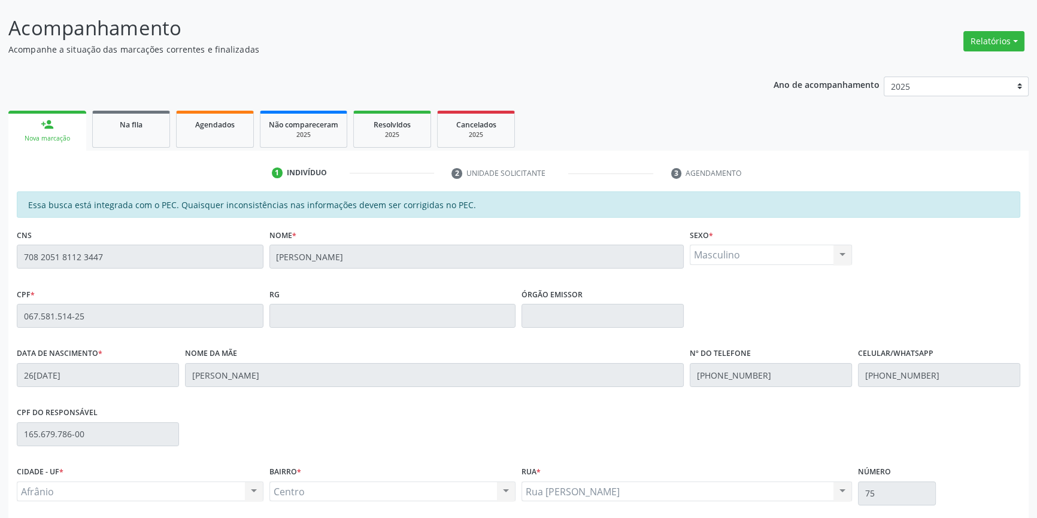
scroll to position [164, 0]
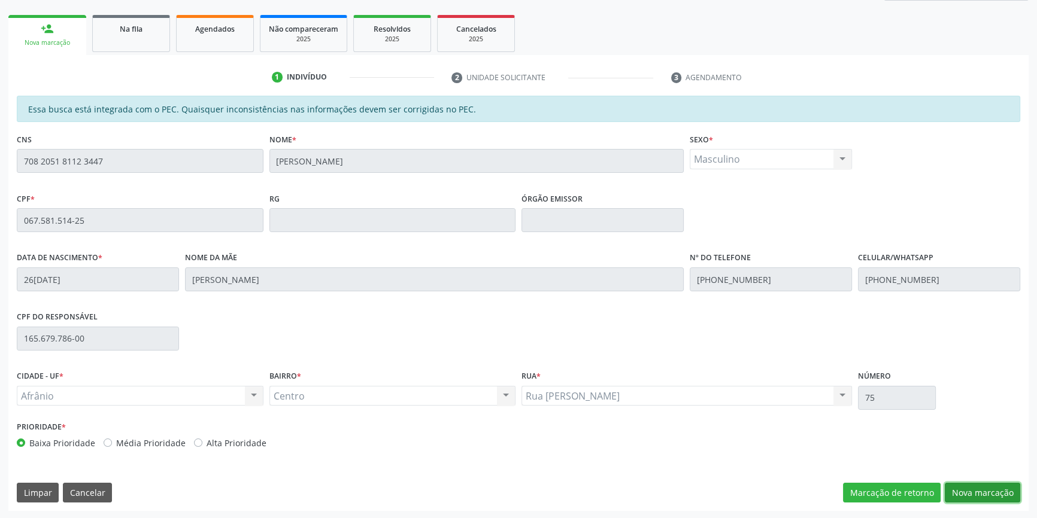
click at [970, 485] on button "Nova marcação" at bounding box center [981, 493] width 75 height 20
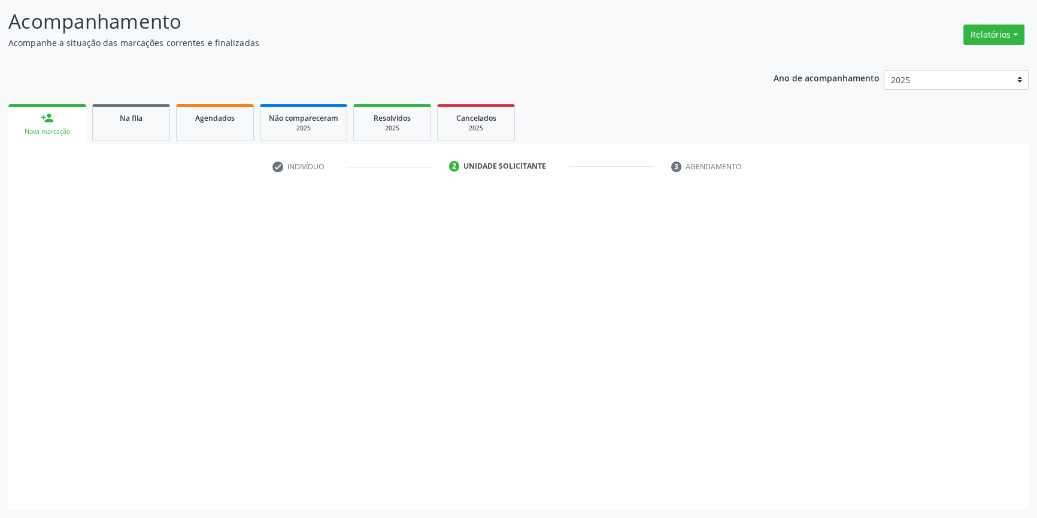
scroll to position [74, 0]
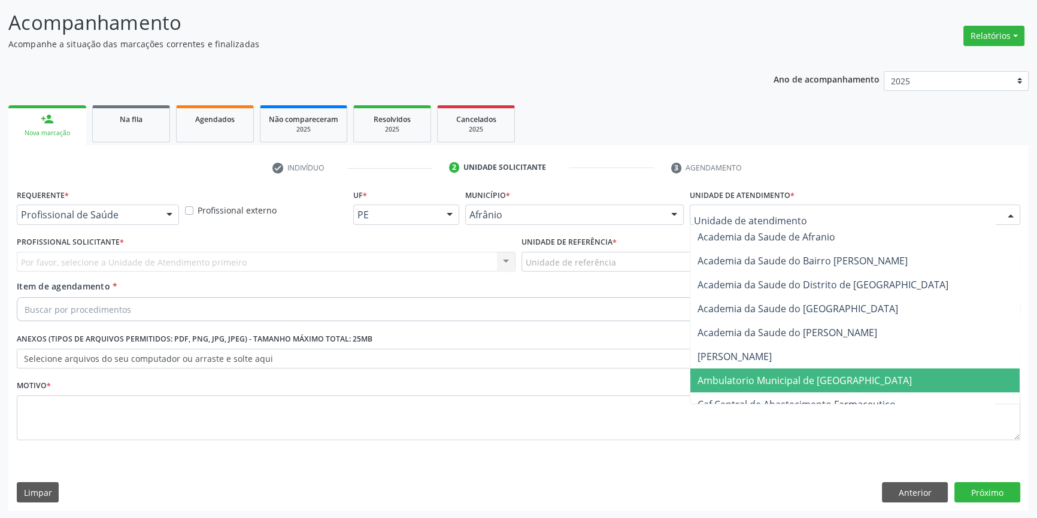
click at [765, 386] on span "Ambulatorio Municipal de [GEOGRAPHIC_DATA]" at bounding box center [854, 381] width 329 height 24
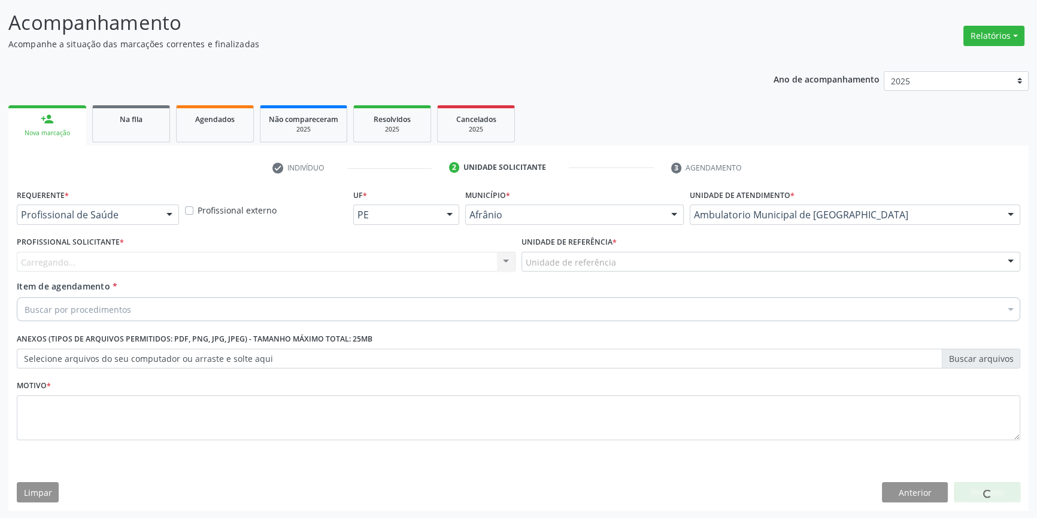
click at [619, 269] on div "Unidade de referência" at bounding box center [770, 262] width 499 height 20
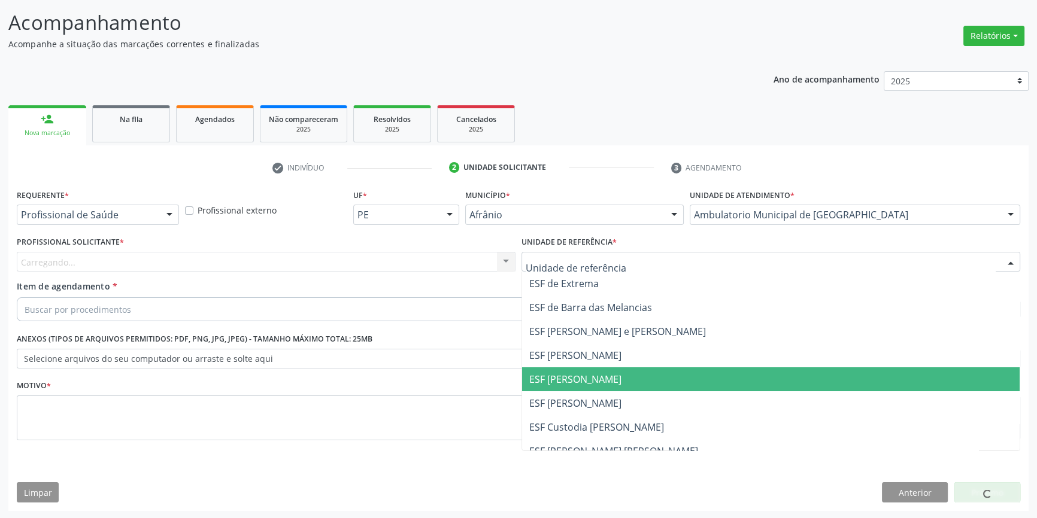
drag, startPoint x: 600, startPoint y: 383, endPoint x: 372, endPoint y: 305, distance: 241.7
click at [598, 382] on span "ESF [PERSON_NAME]" at bounding box center [575, 379] width 92 height 13
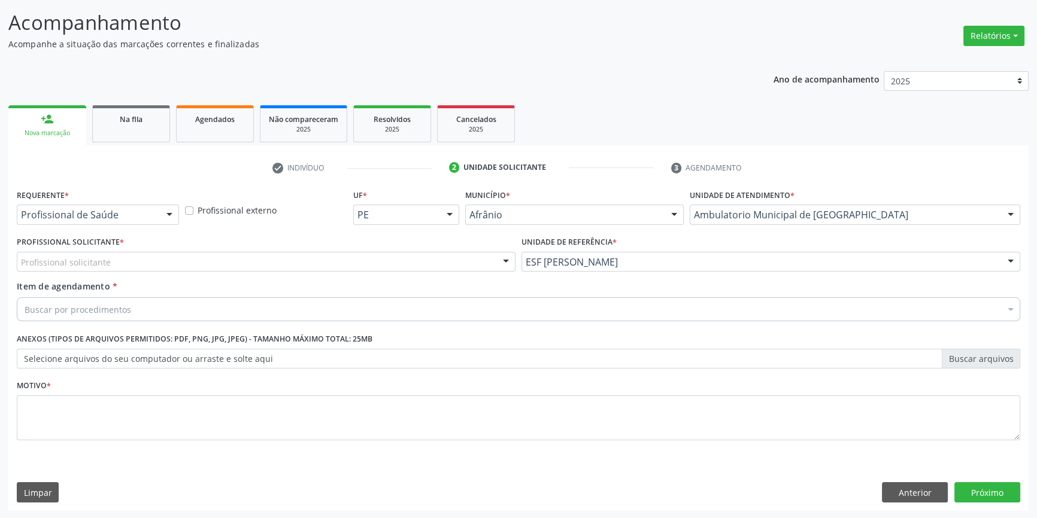
click at [293, 261] on div "Profissional solicitante" at bounding box center [266, 262] width 499 height 20
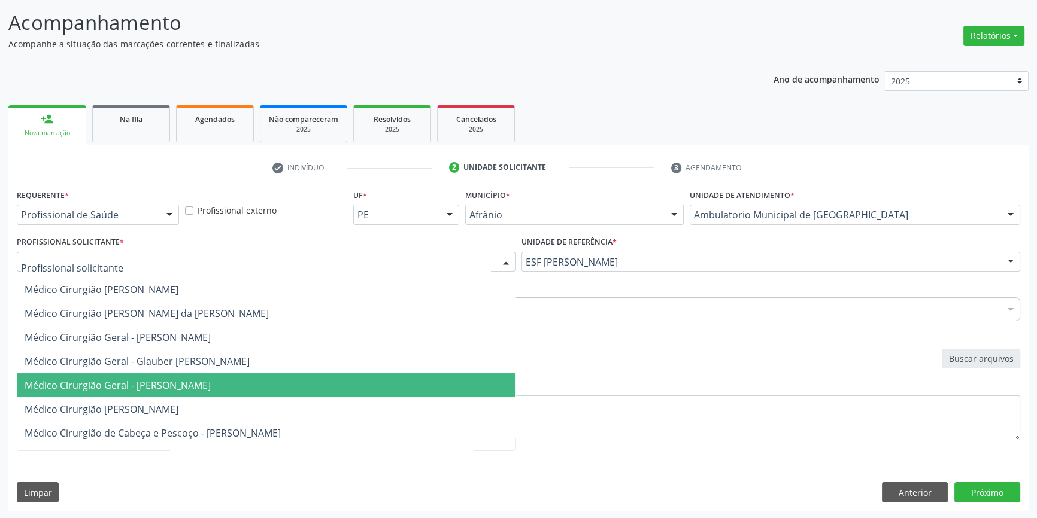
scroll to position [163, 0]
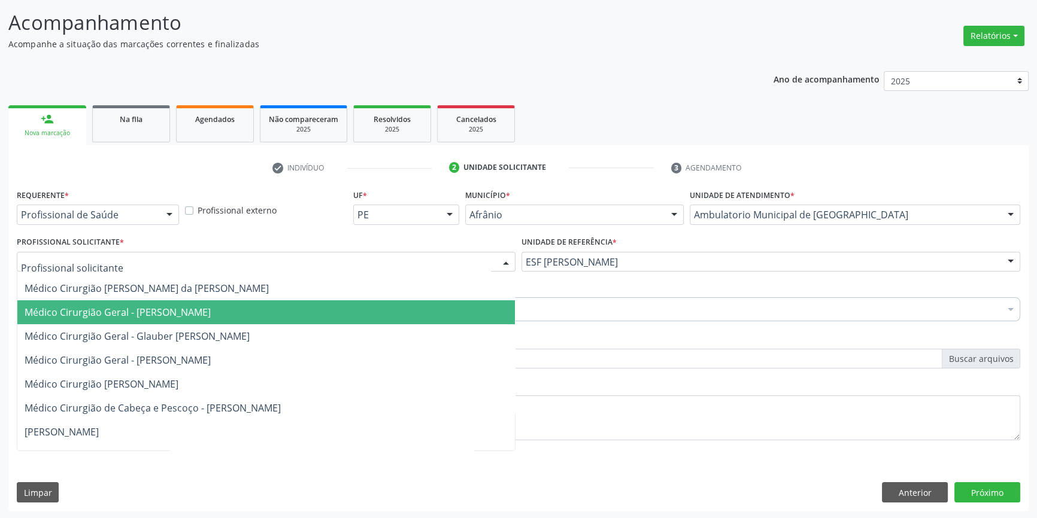
click at [192, 320] on span "Médico Cirurgião Geral - [PERSON_NAME]" at bounding box center [265, 312] width 497 height 24
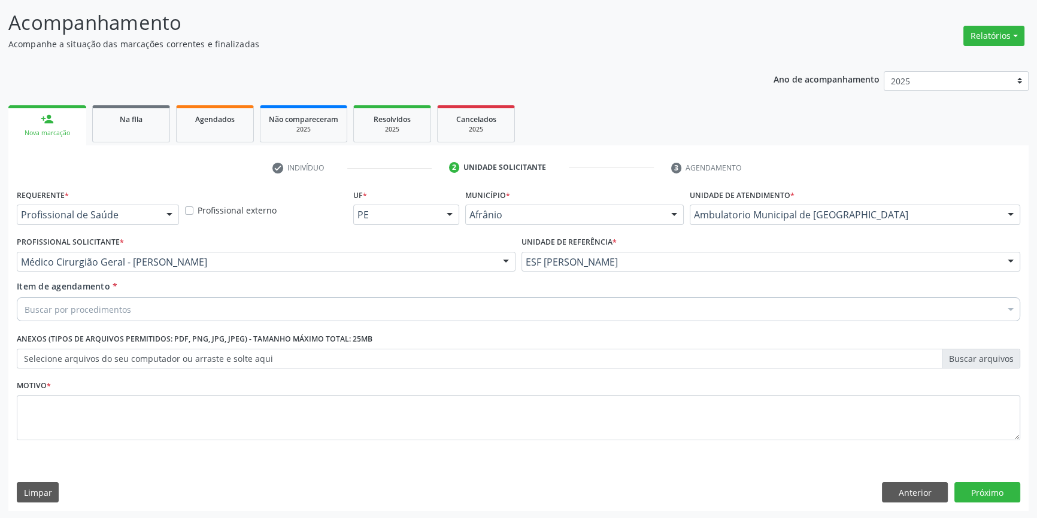
click at [186, 306] on div "Buscar por procedimentos" at bounding box center [518, 309] width 1003 height 24
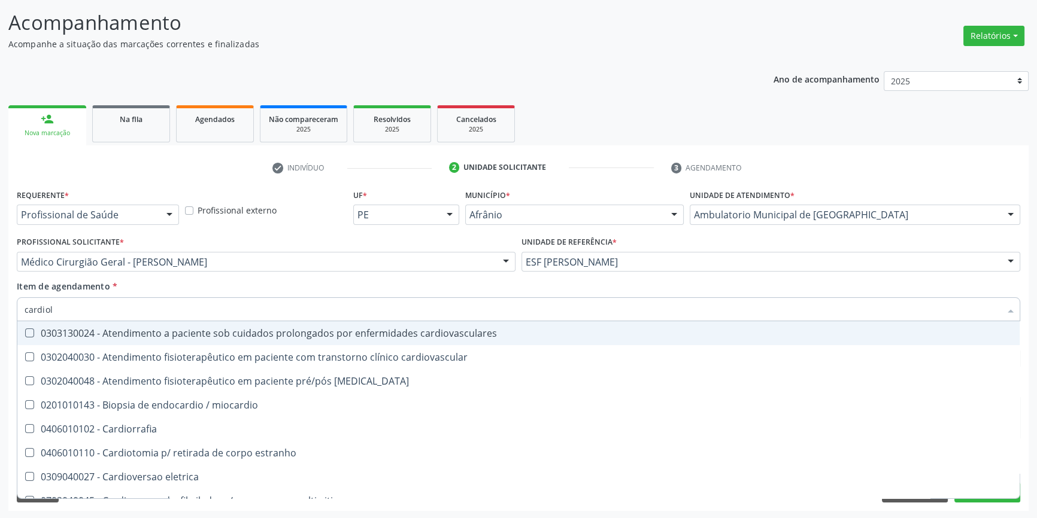
type input "cardiolo"
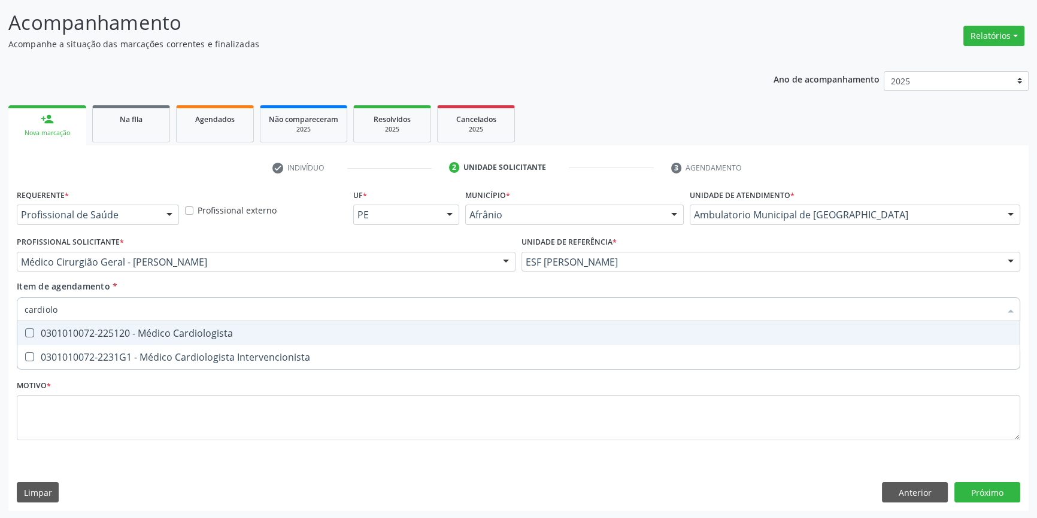
click at [184, 330] on div "0301010072-225120 - Médico Cardiologista" at bounding box center [518, 334] width 987 height 10
checkbox Cardiologista "true"
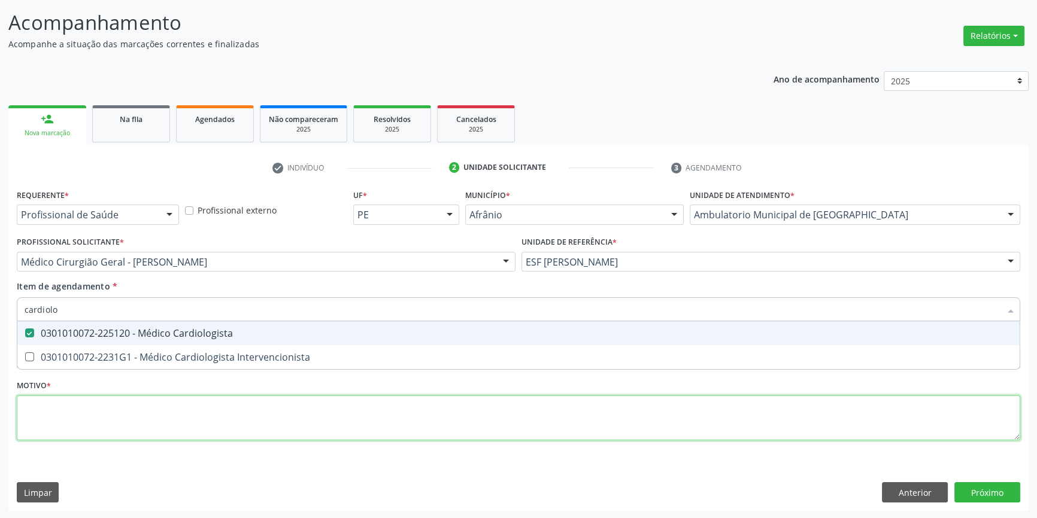
click at [130, 417] on div "Requerente * Profissional de Saúde Profissional de Saúde Paciente Nenhum result…" at bounding box center [518, 321] width 1003 height 271
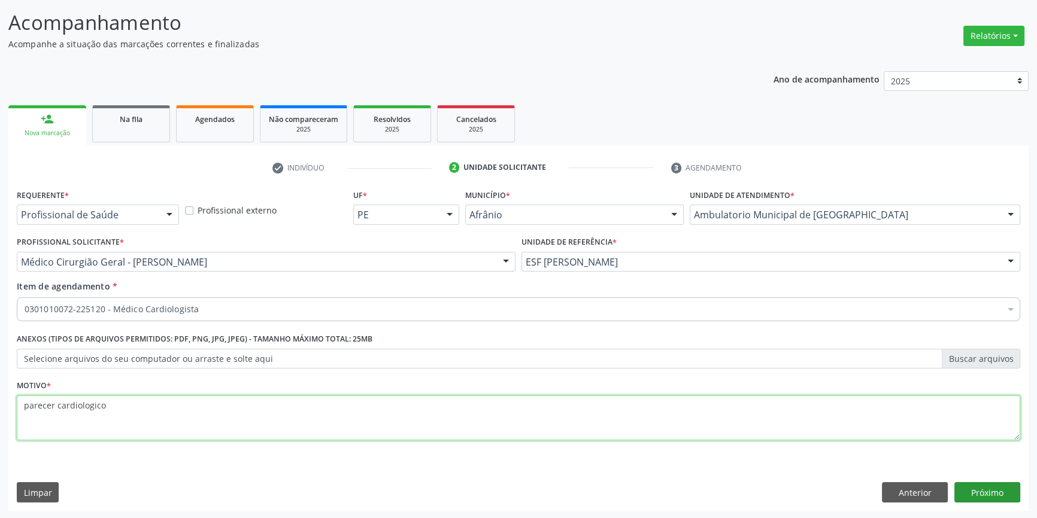
type textarea "parecer cardiologico"
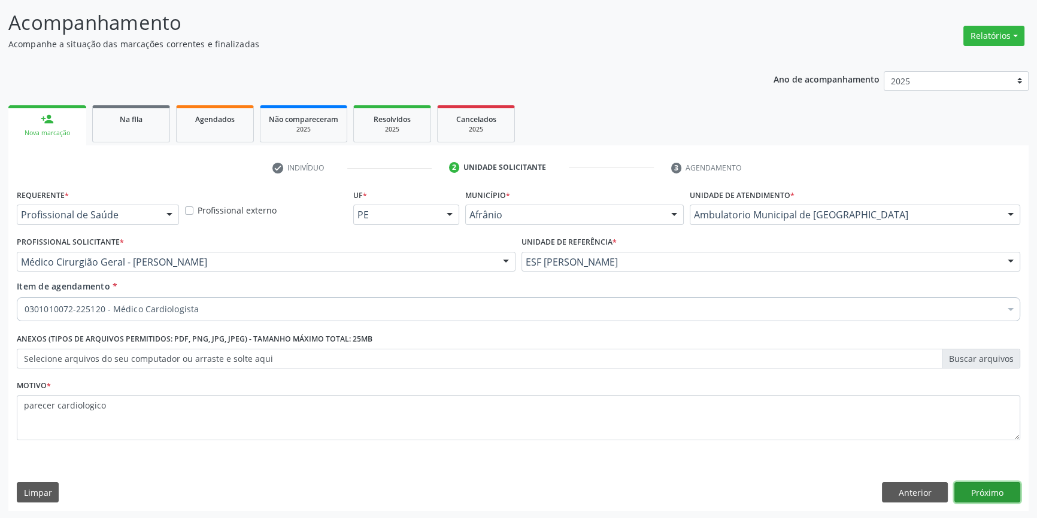
click at [993, 490] on button "Próximo" at bounding box center [987, 492] width 66 height 20
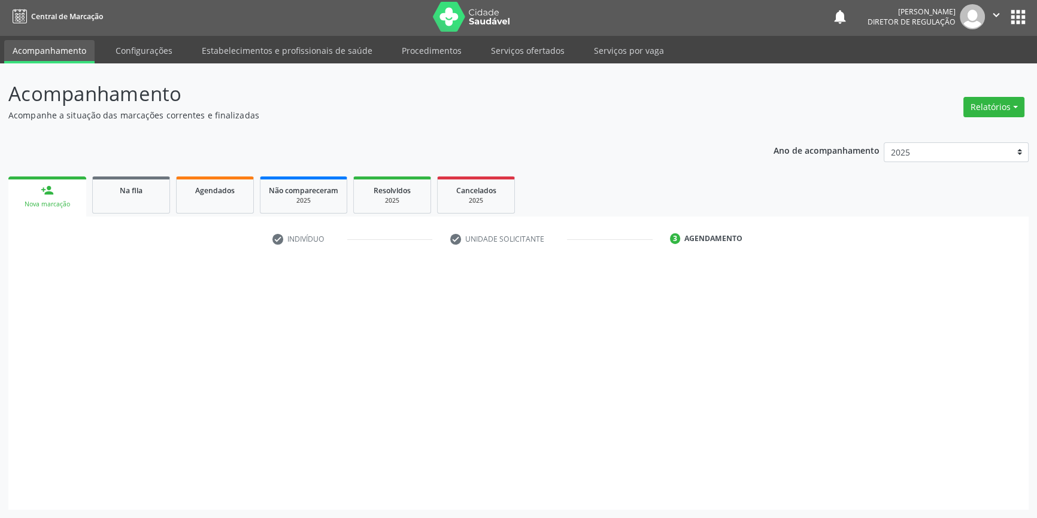
scroll to position [1, 0]
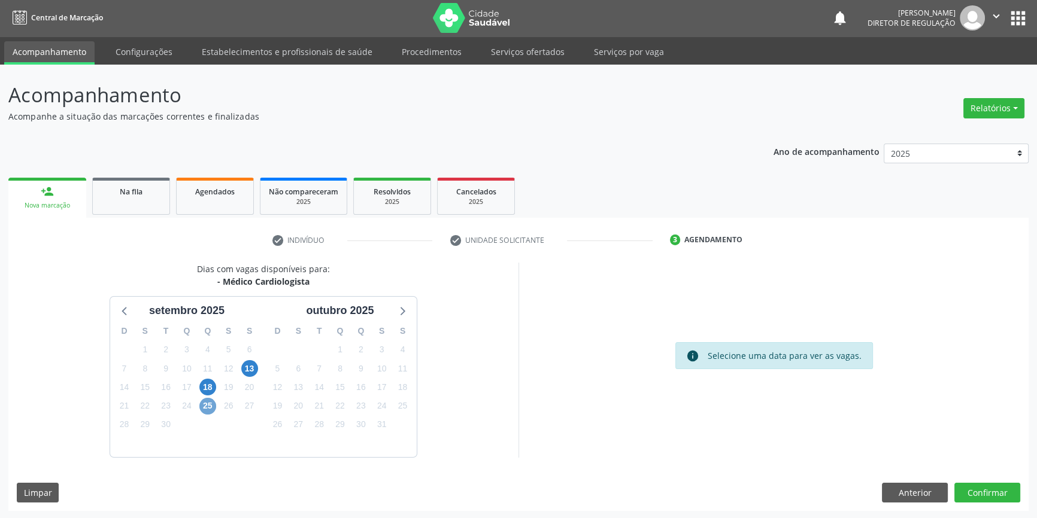
click at [206, 401] on span "25" at bounding box center [207, 406] width 17 height 17
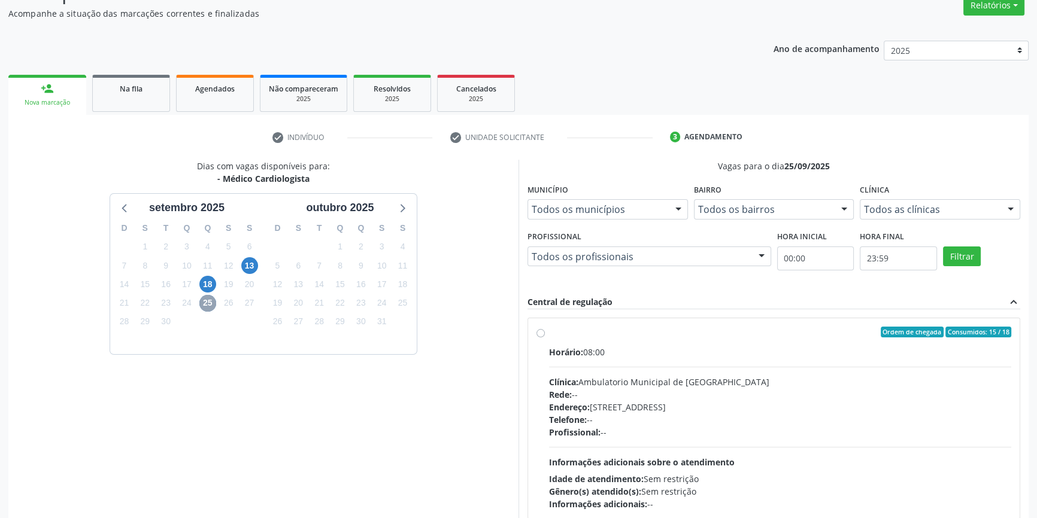
scroll to position [174, 0]
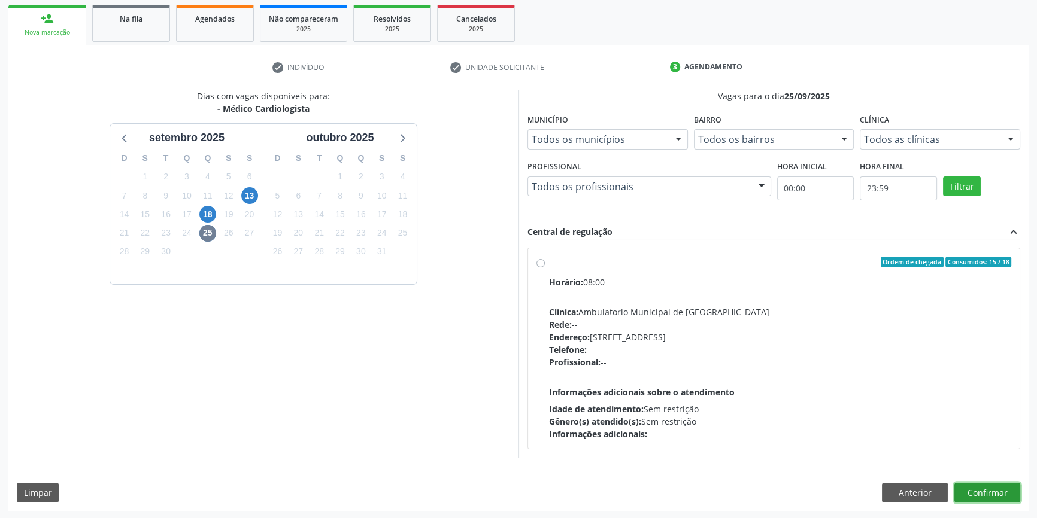
click at [1005, 492] on button "Confirmar" at bounding box center [987, 493] width 66 height 20
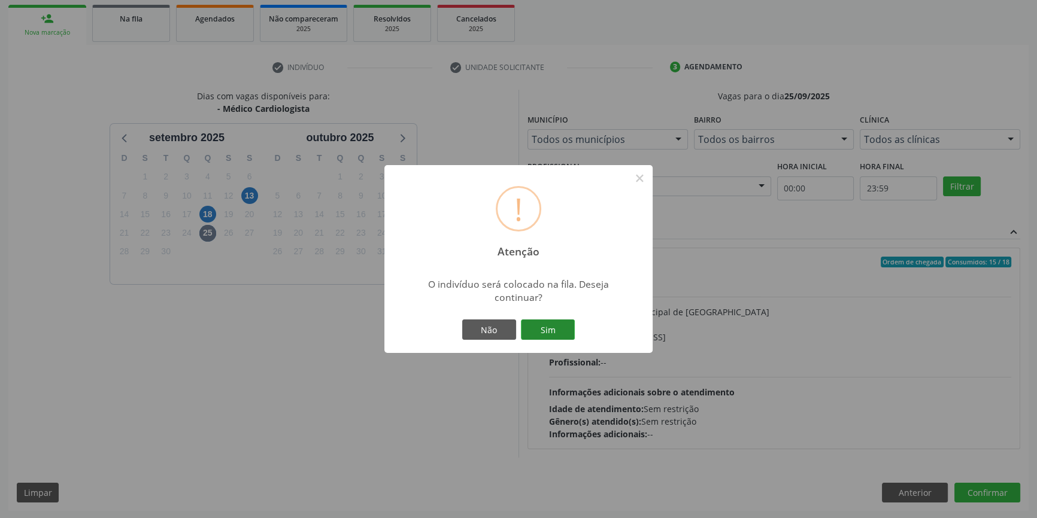
click at [552, 336] on button "Sim" at bounding box center [548, 330] width 54 height 20
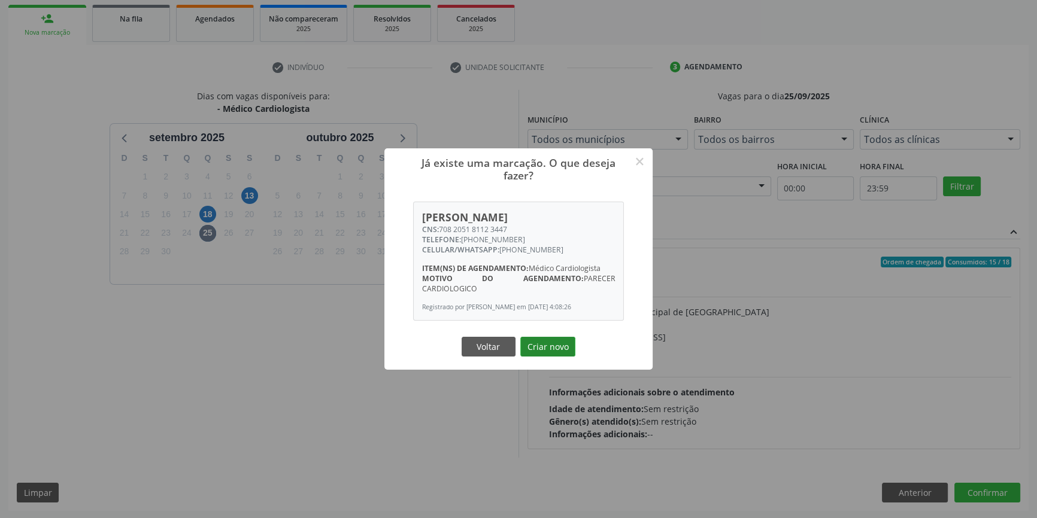
click at [554, 347] on button "Criar novo" at bounding box center [547, 347] width 55 height 20
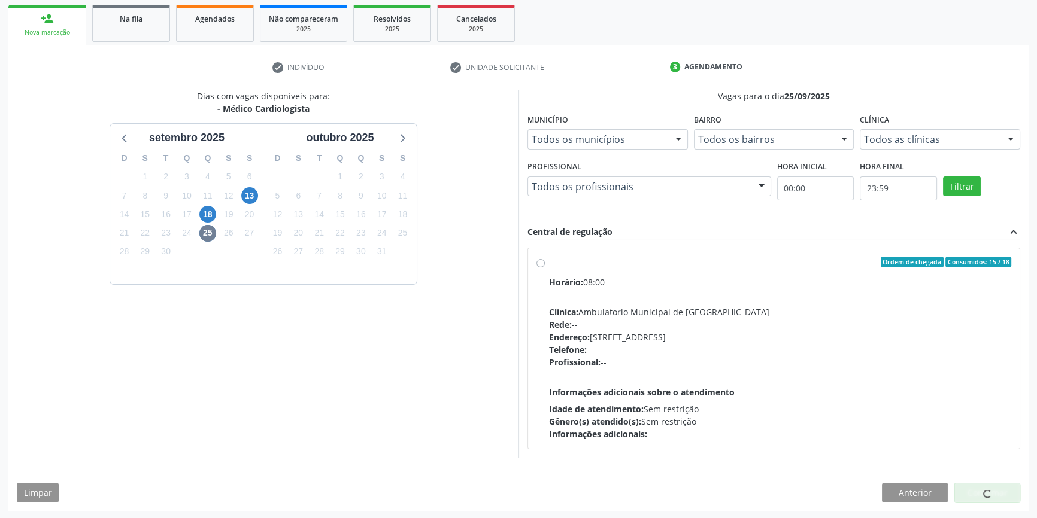
scroll to position [0, 0]
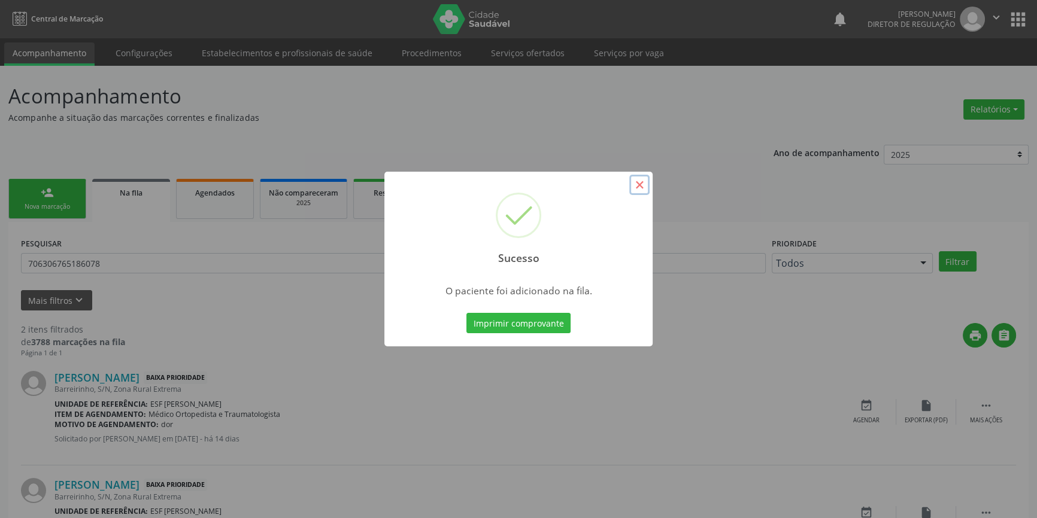
click at [640, 189] on button "×" at bounding box center [639, 185] width 20 height 20
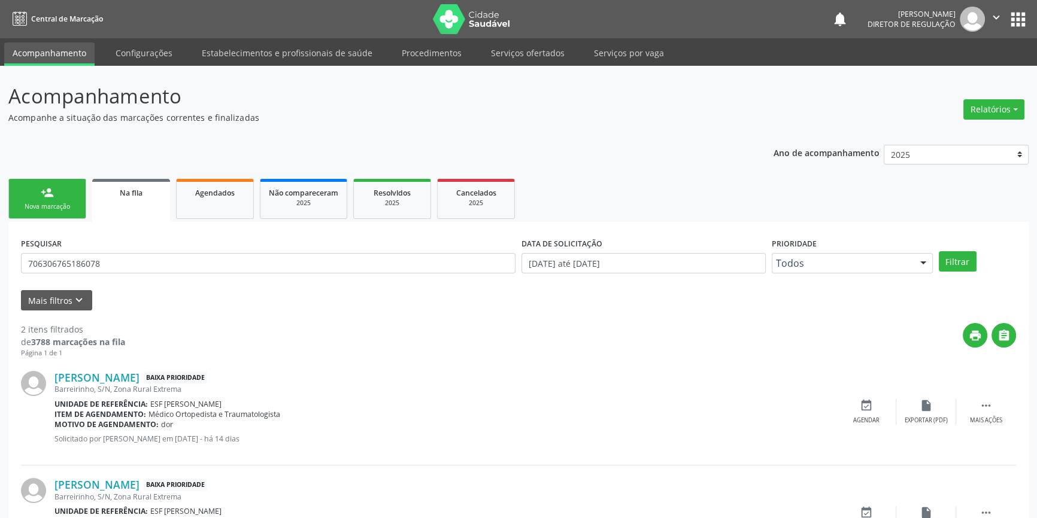
click at [68, 196] on link "person_add Nova marcação" at bounding box center [47, 199] width 78 height 40
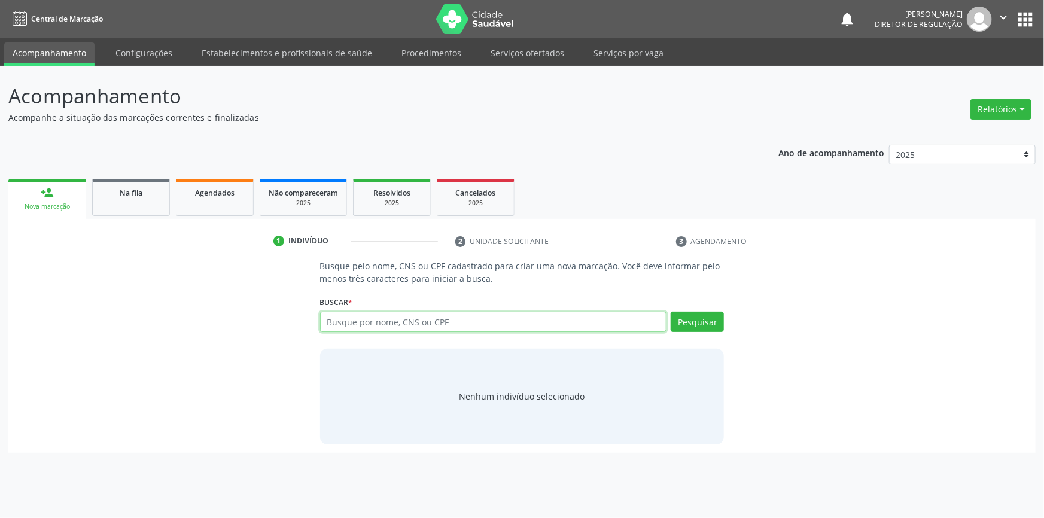
click at [424, 316] on input "text" at bounding box center [493, 322] width 347 height 20
type input "703602026064737"
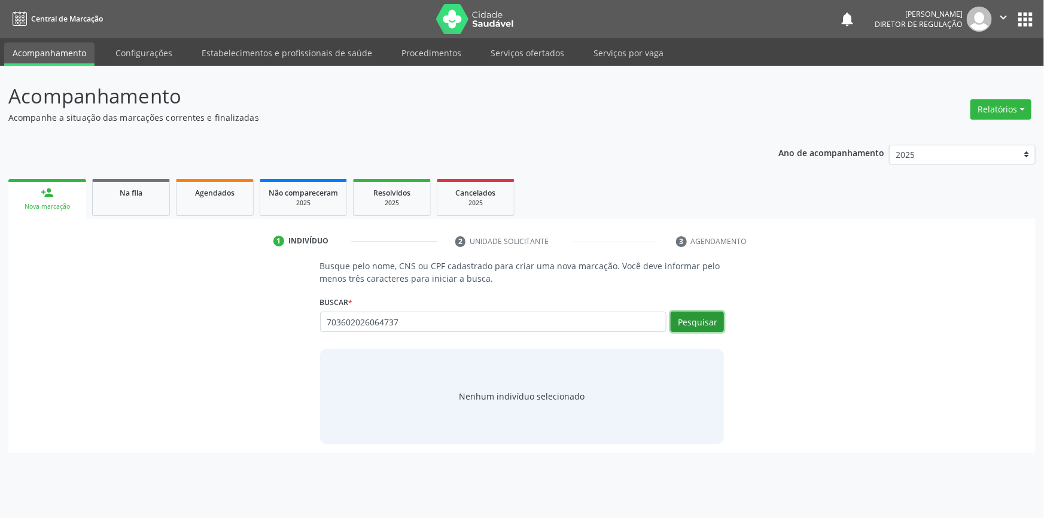
click at [721, 322] on button "Pesquisar" at bounding box center [697, 322] width 53 height 20
type input "703602026064737"
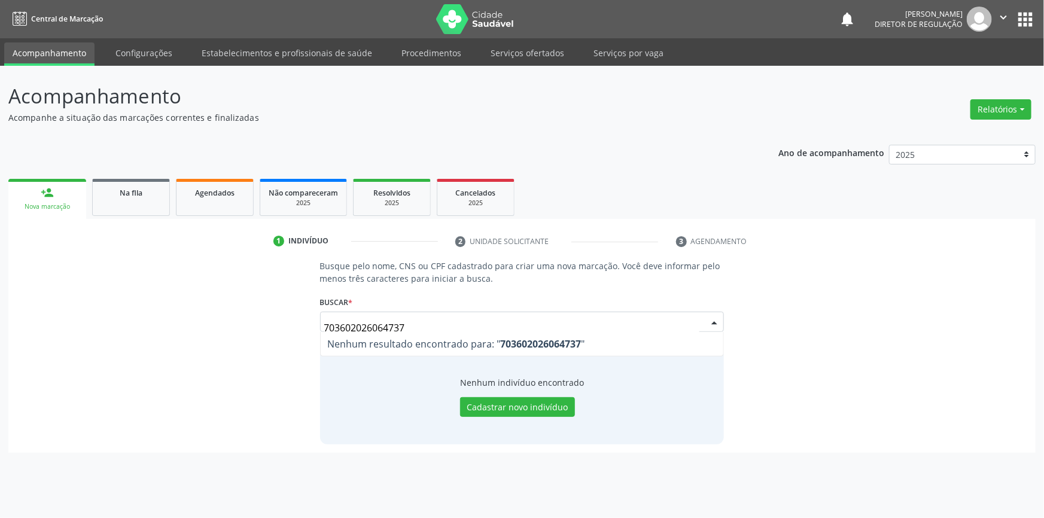
drag, startPoint x: 435, startPoint y: 326, endPoint x: 251, endPoint y: 326, distance: 184.3
click at [251, 326] on div "Busque pelo nome, CNS ou CPF cadastrado para criar uma nova marcação. Você deve…" at bounding box center [522, 352] width 1011 height 184
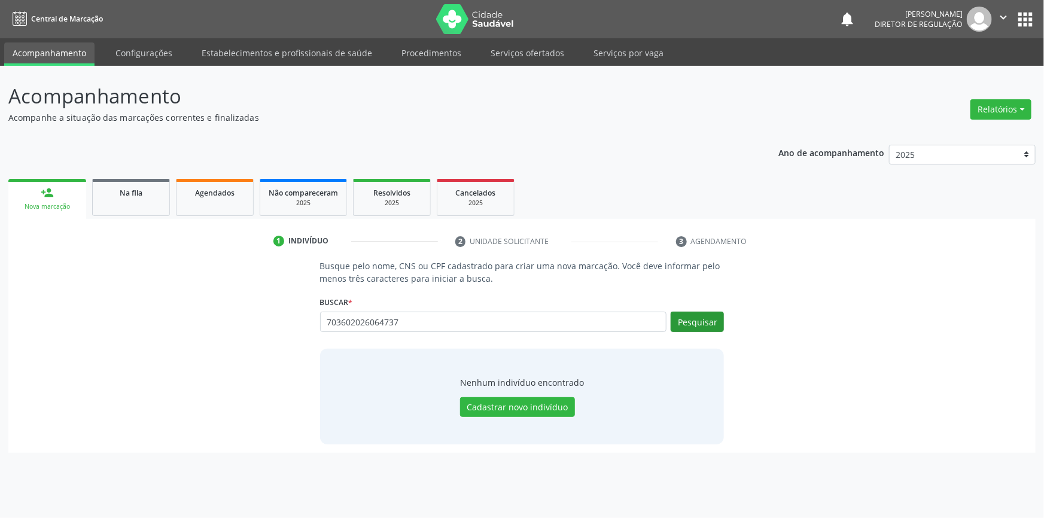
type input "703602026064737"
click at [685, 317] on button "Pesquisar" at bounding box center [697, 322] width 53 height 20
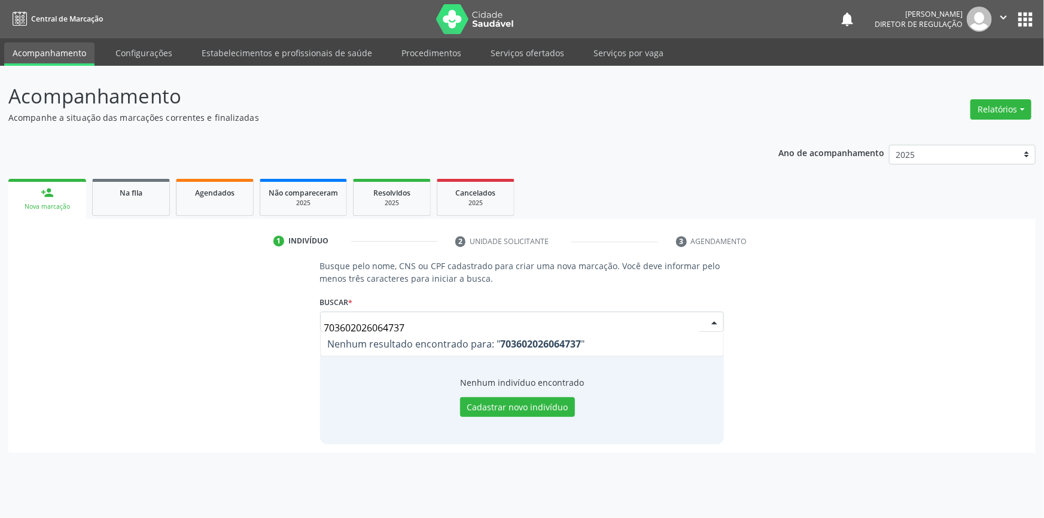
drag, startPoint x: 461, startPoint y: 327, endPoint x: 46, endPoint y: 309, distance: 415.8
click at [46, 309] on div "Busque pelo nome, CNS ou CPF cadastrado para criar uma nova marcação. Você deve…" at bounding box center [522, 352] width 1011 height 184
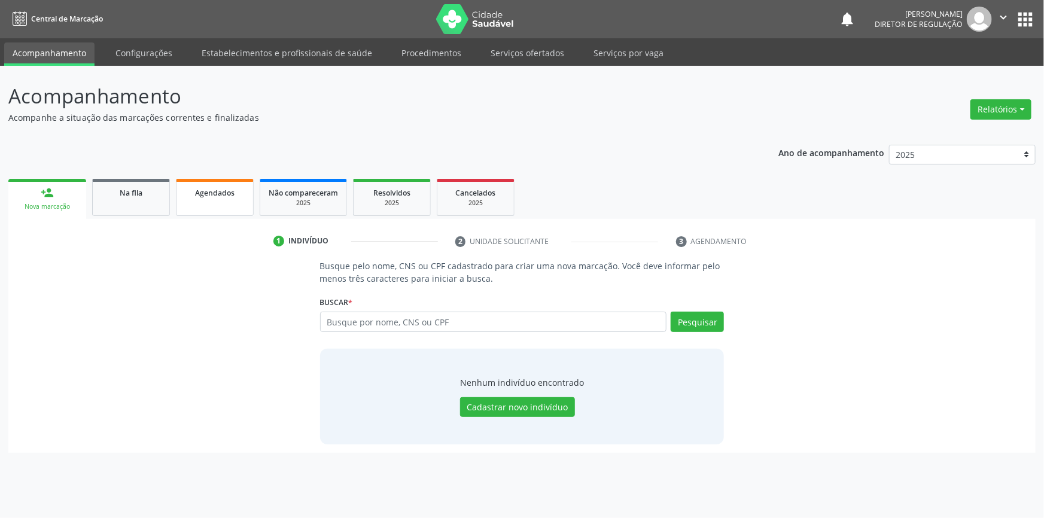
click at [206, 204] on link "Agendados" at bounding box center [215, 197] width 78 height 37
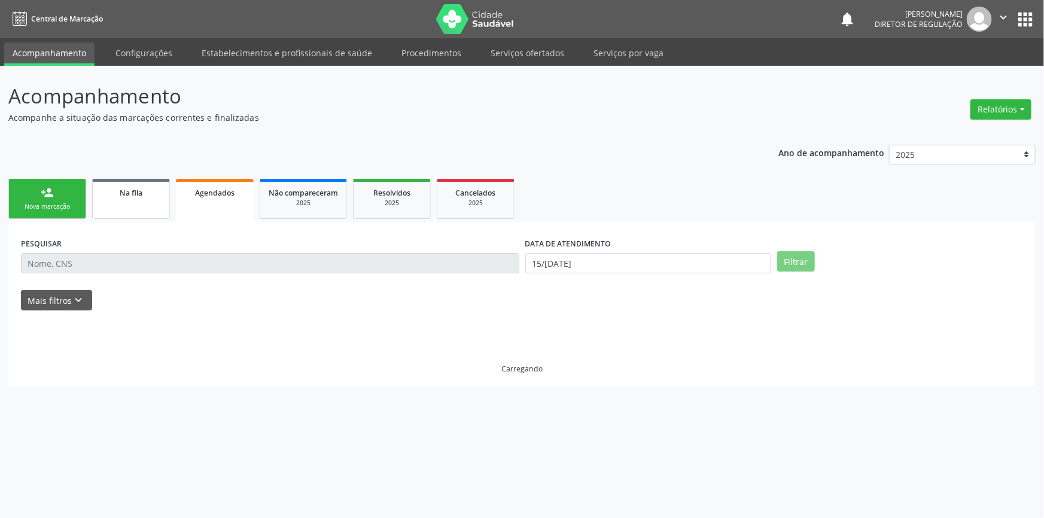
click at [121, 205] on link "Na fila" at bounding box center [131, 199] width 78 height 40
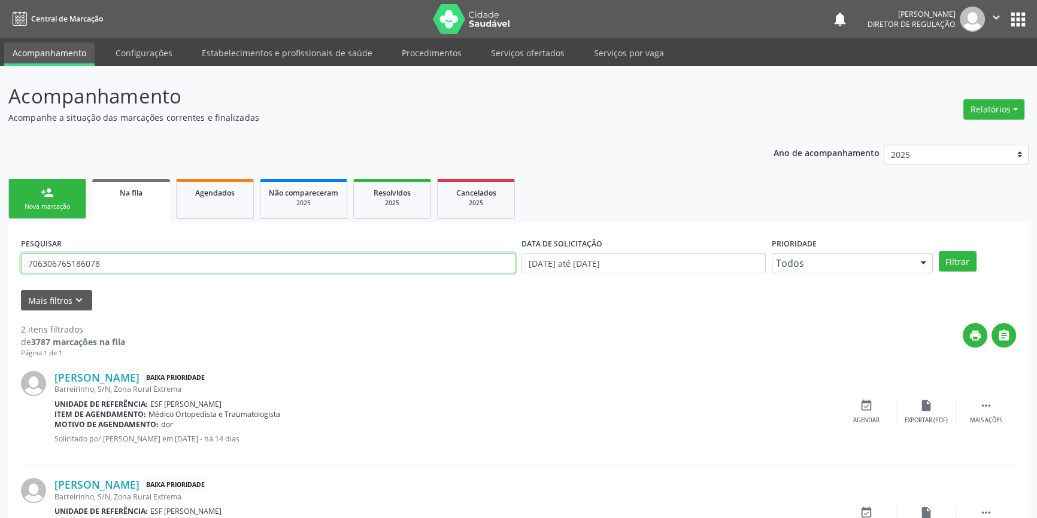
drag, startPoint x: 209, startPoint y: 262, endPoint x: 0, endPoint y: 260, distance: 209.5
click at [0, 265] on div "Acompanhamento Acompanhe a situação das marcações correntes e finalizadas Relat…" at bounding box center [518, 329] width 1037 height 527
type input "[PERSON_NAME]"
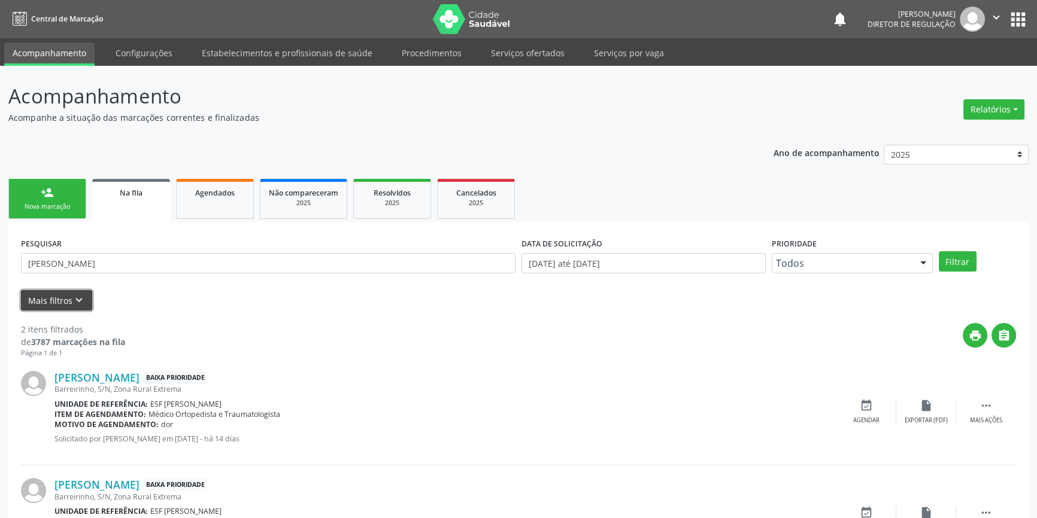
click at [62, 298] on button "Mais filtros keyboard_arrow_down" at bounding box center [56, 300] width 71 height 21
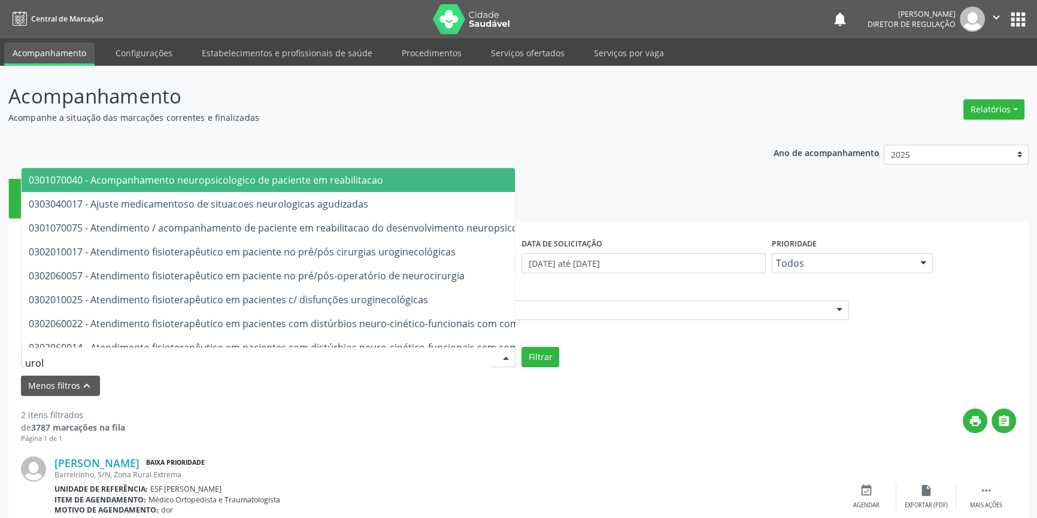
type input "urolo"
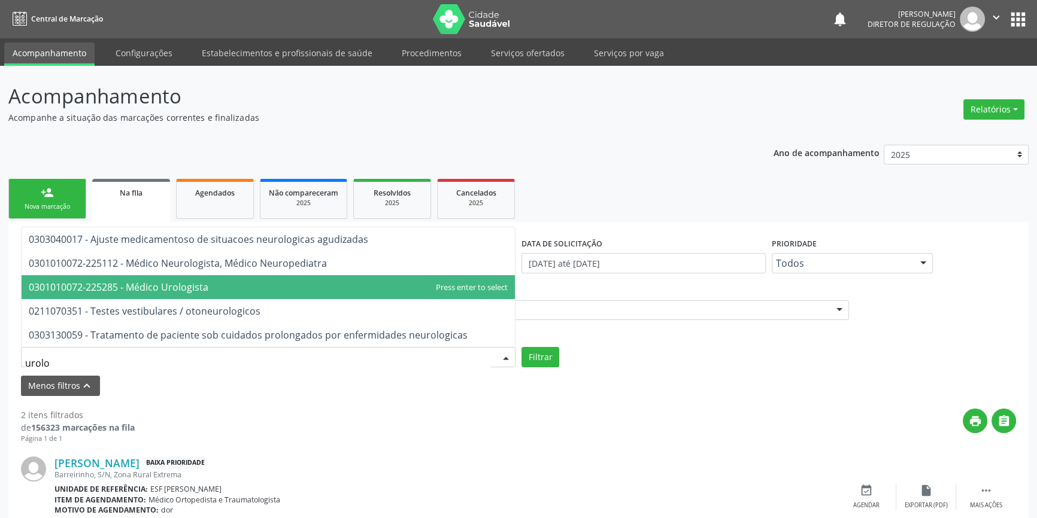
click at [173, 287] on span "0301010072-225285 - Médico Urologista" at bounding box center [119, 287] width 180 height 13
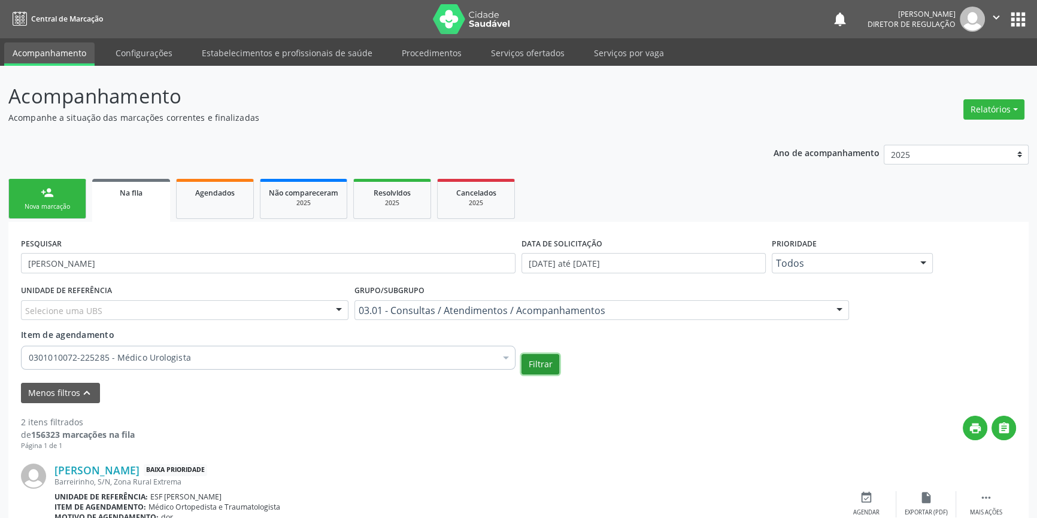
click at [547, 363] on button "Filtrar" at bounding box center [540, 364] width 38 height 20
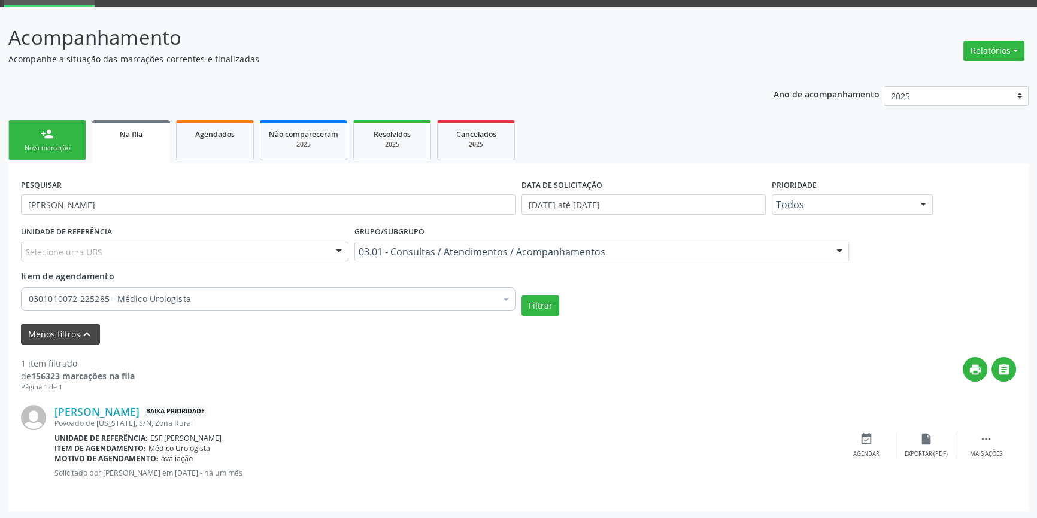
scroll to position [60, 0]
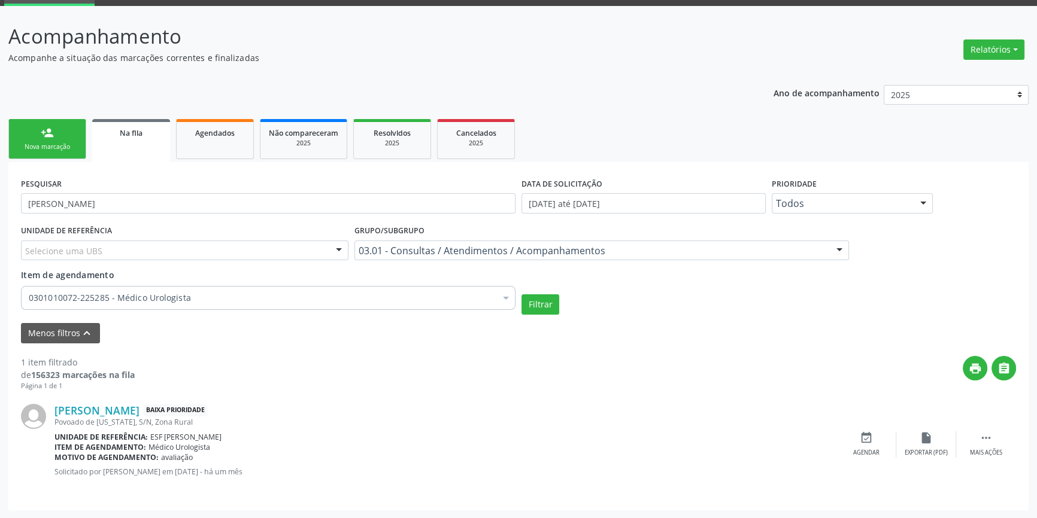
click at [46, 142] on div "Nova marcação" at bounding box center [47, 146] width 60 height 9
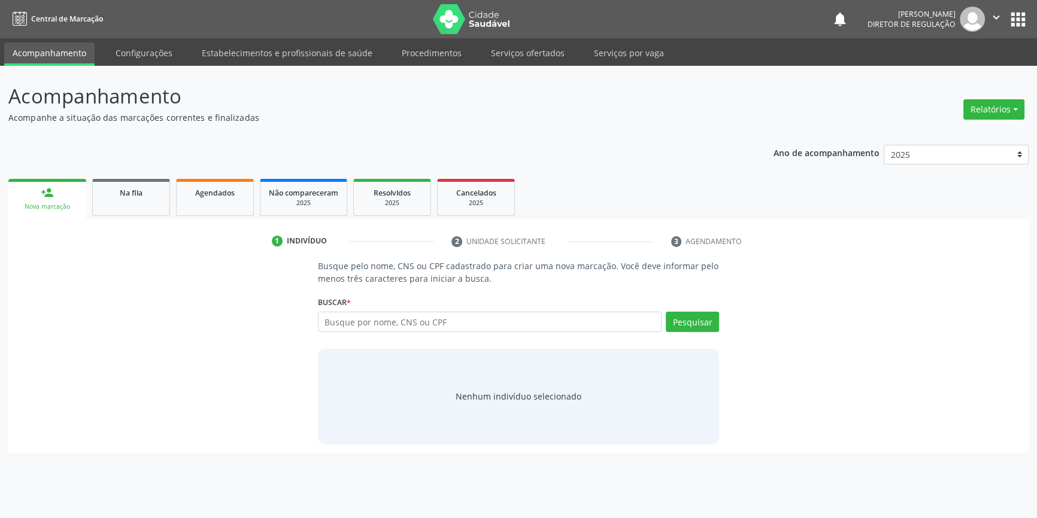
scroll to position [0, 0]
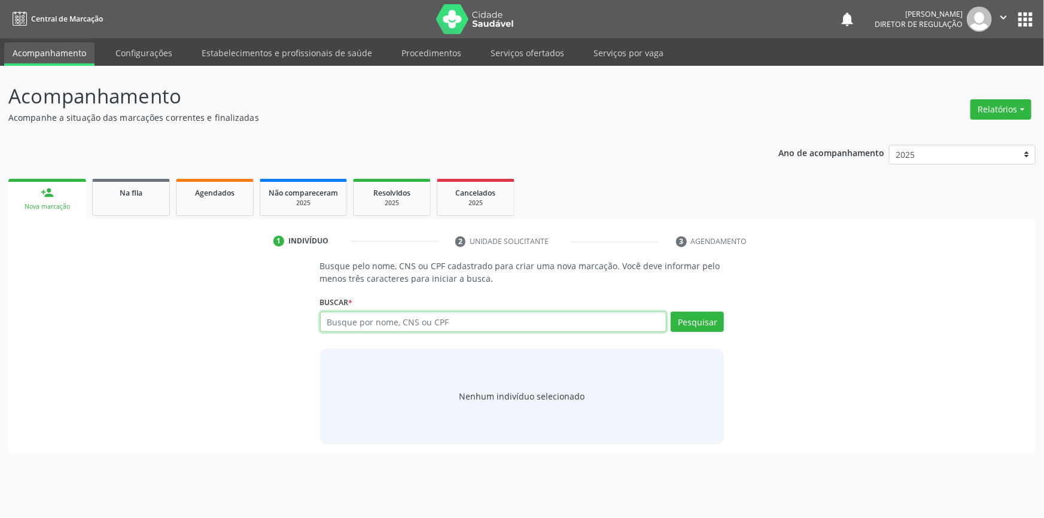
click at [366, 315] on input "text" at bounding box center [493, 322] width 347 height 20
type input "700308900225539"
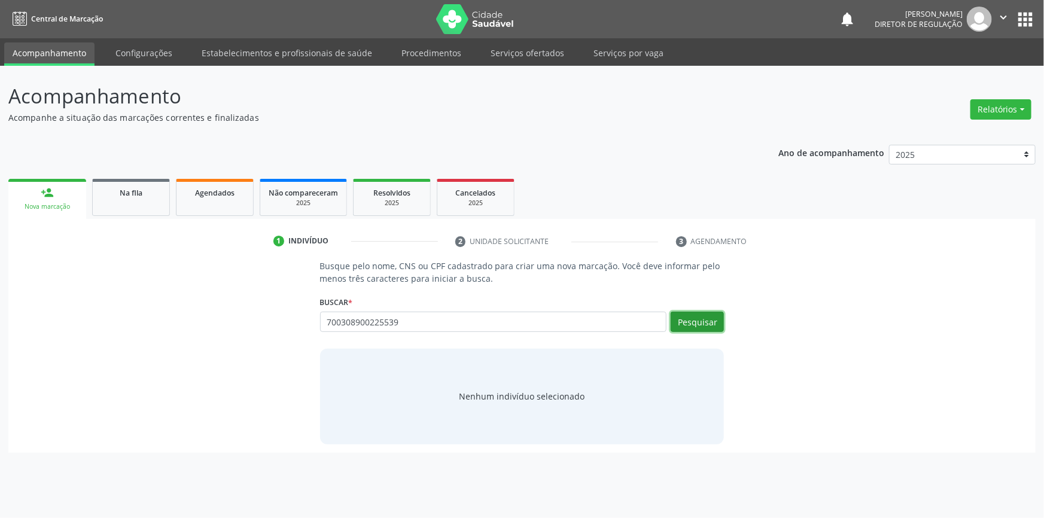
click at [692, 330] on button "Pesquisar" at bounding box center [697, 322] width 53 height 20
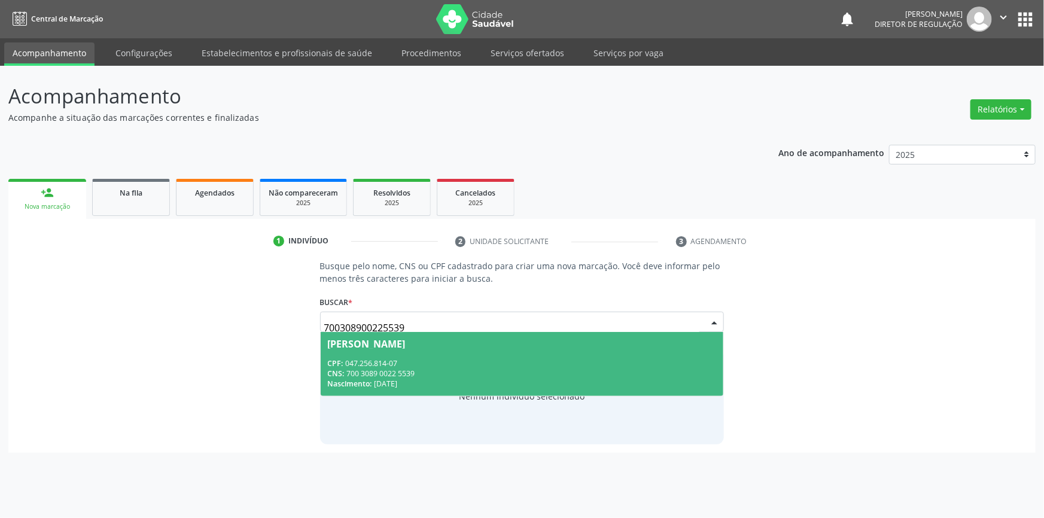
click at [506, 358] on div "CPF: 047.256.814-07" at bounding box center [522, 363] width 389 height 10
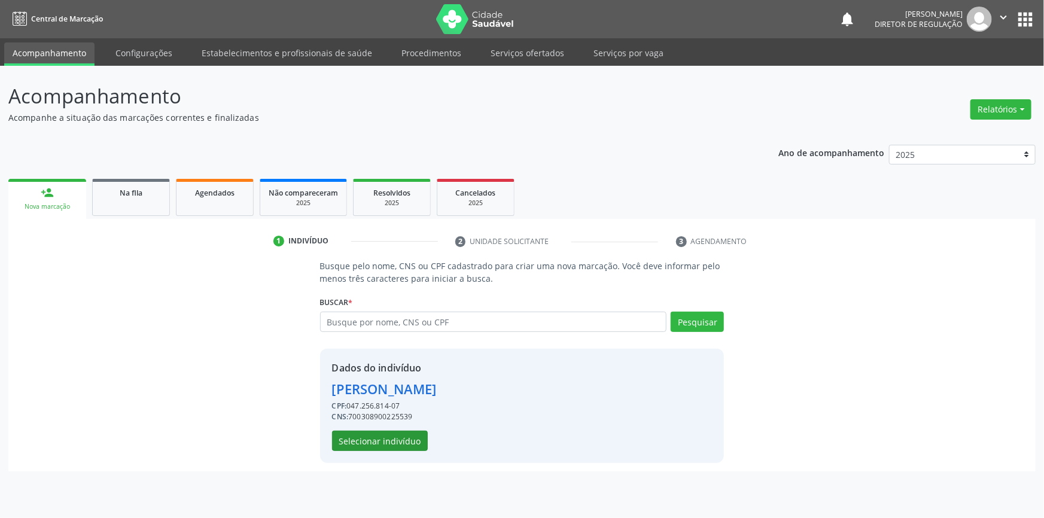
click at [413, 431] on div "Dados do indivíduo [PERSON_NAME] CPF: 047.256.814-07 CNS: 700308900225539 Selec…" at bounding box center [384, 406] width 105 height 90
click at [411, 437] on button "Selecionar indivíduo" at bounding box center [380, 441] width 96 height 20
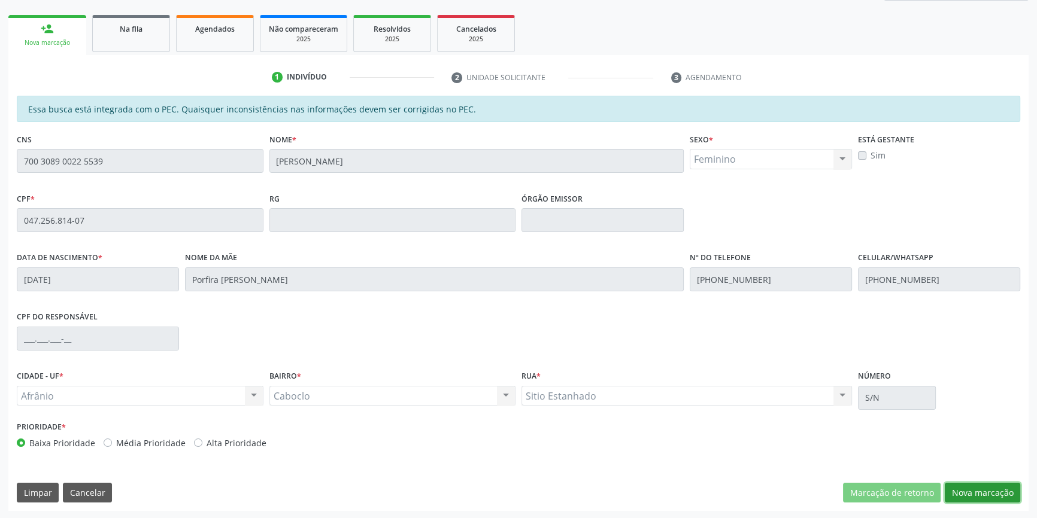
click at [990, 485] on button "Nova marcação" at bounding box center [981, 493] width 75 height 20
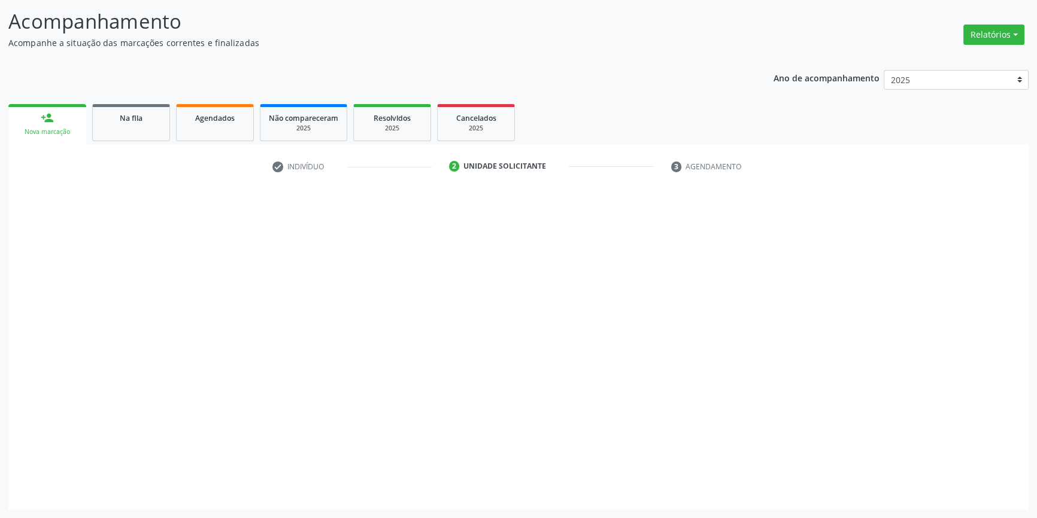
scroll to position [74, 0]
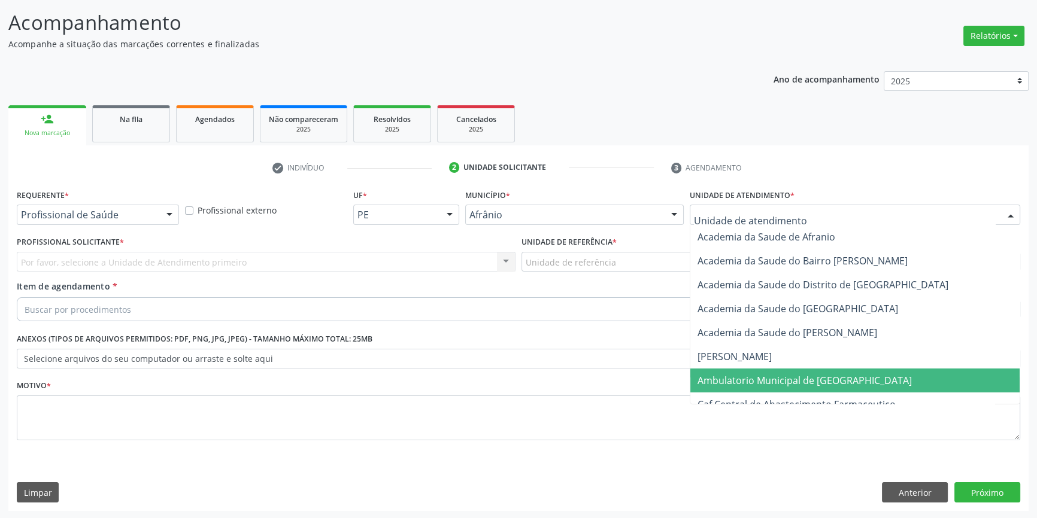
click at [771, 383] on span "Ambulatorio Municipal de [GEOGRAPHIC_DATA]" at bounding box center [804, 380] width 214 height 13
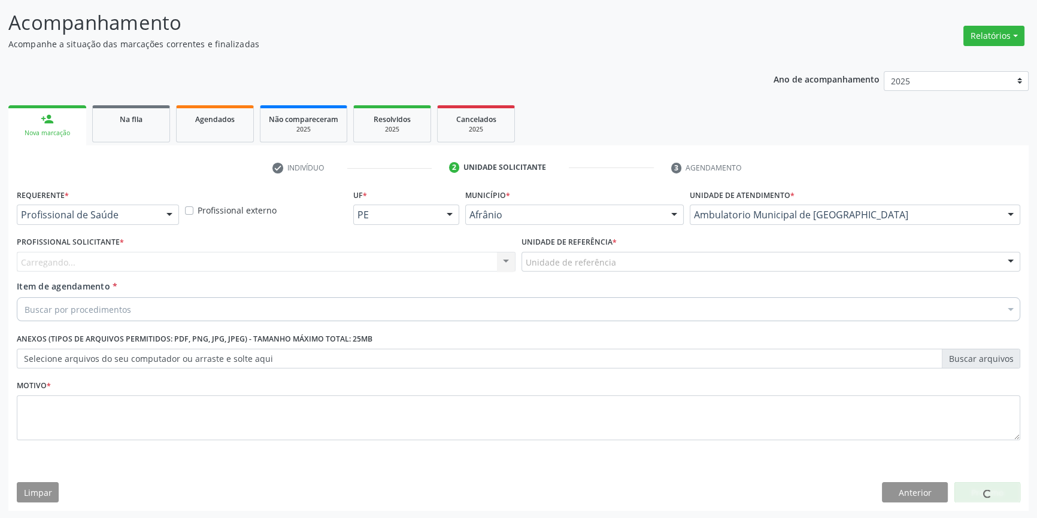
click at [601, 254] on div "Unidade de referência" at bounding box center [770, 262] width 499 height 20
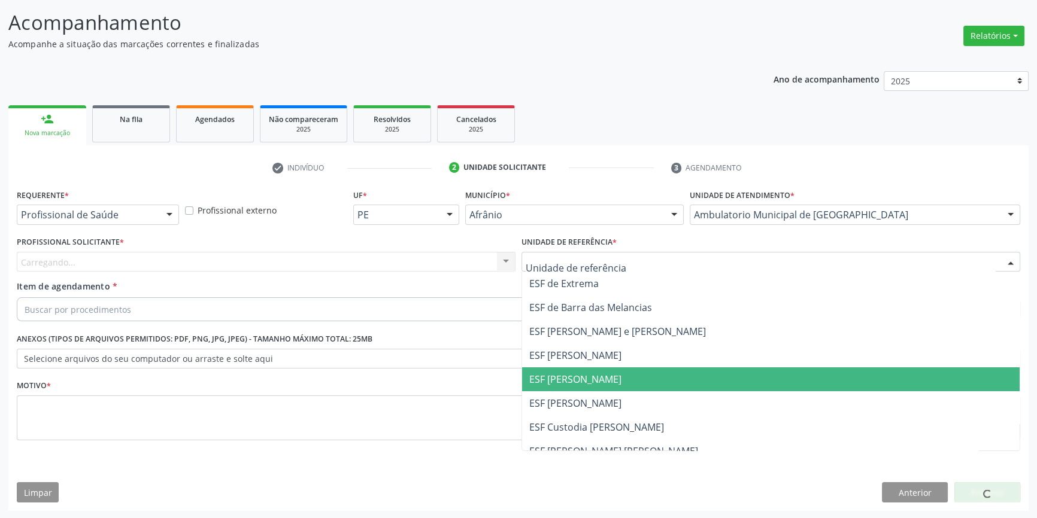
click at [582, 389] on span "ESF [PERSON_NAME]" at bounding box center [770, 379] width 497 height 24
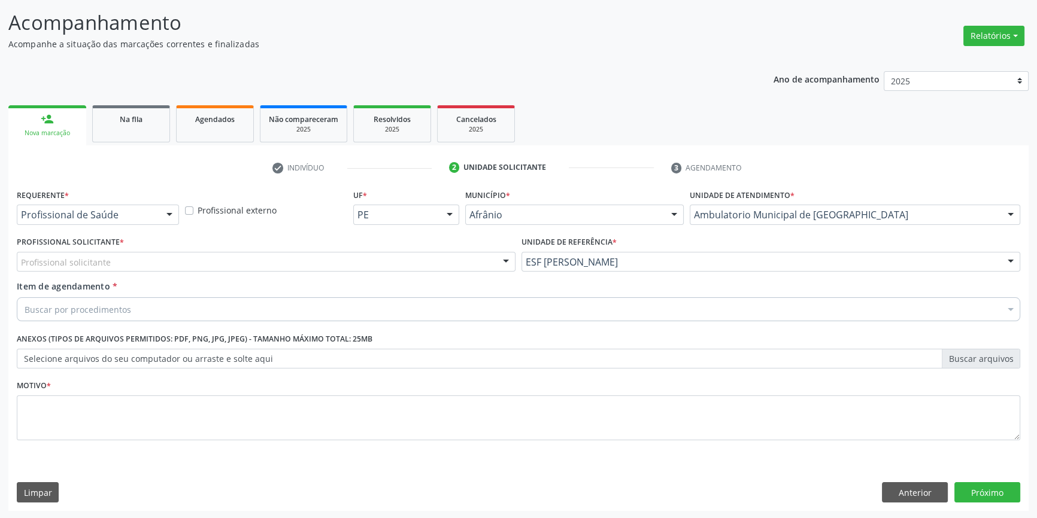
click at [203, 265] on div "Profissional solicitante" at bounding box center [266, 262] width 499 height 20
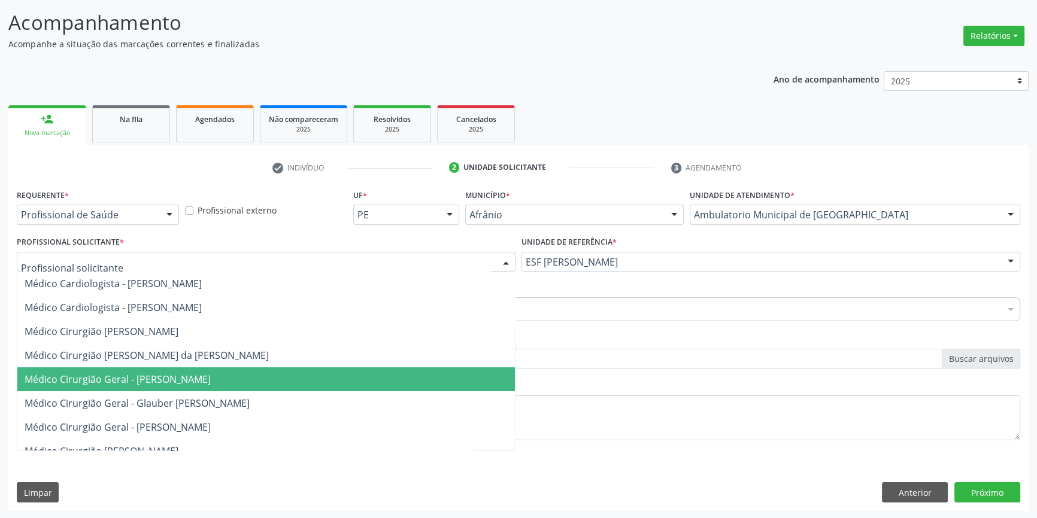
scroll to position [108, 0]
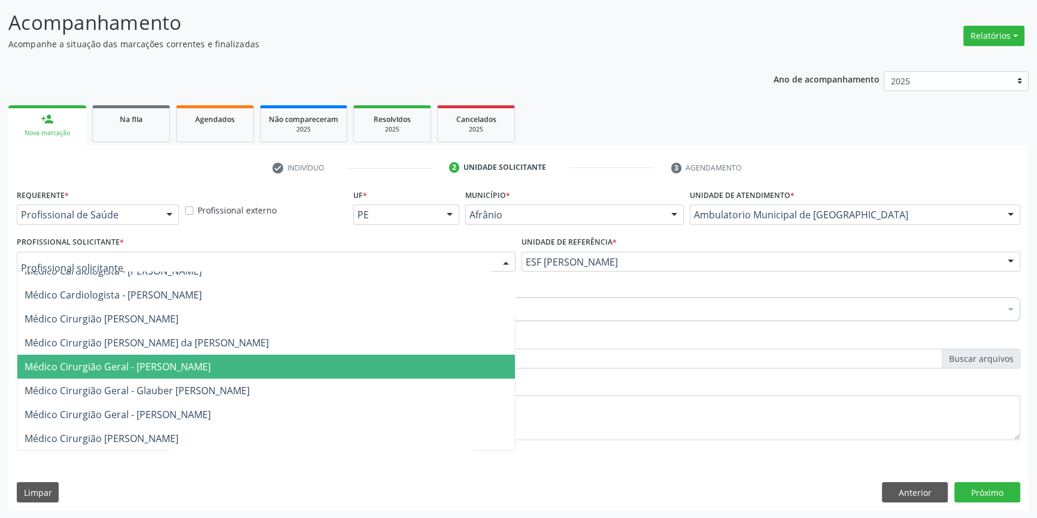
click at [166, 374] on span "Médico Cirurgião Geral - [PERSON_NAME]" at bounding box center [265, 367] width 497 height 24
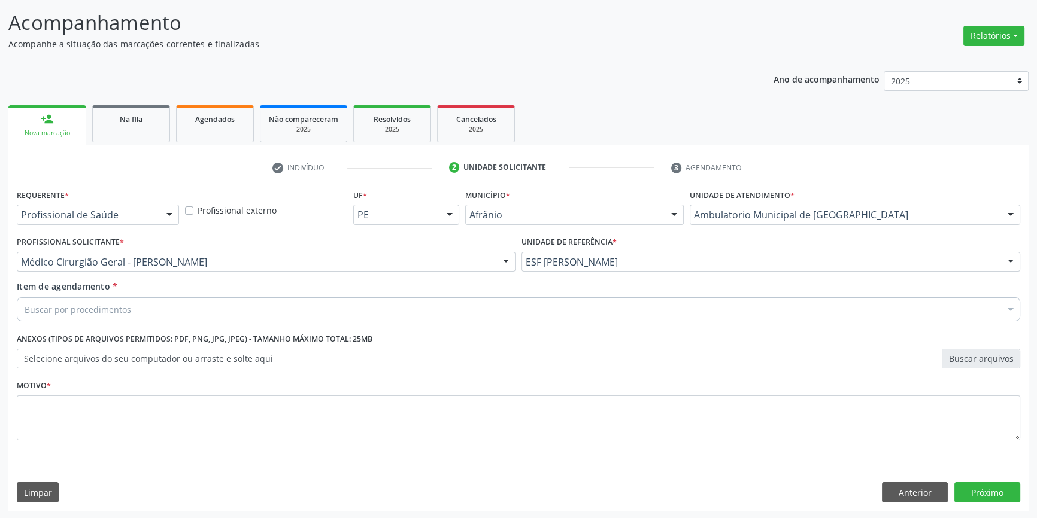
click at [135, 309] on div "Buscar por procedimentos" at bounding box center [518, 309] width 1003 height 24
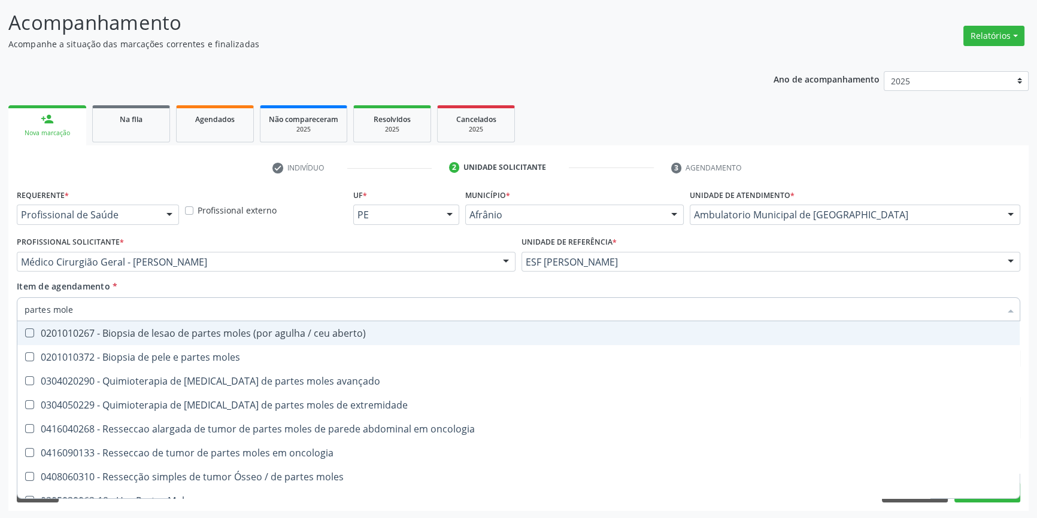
type input "partes moles"
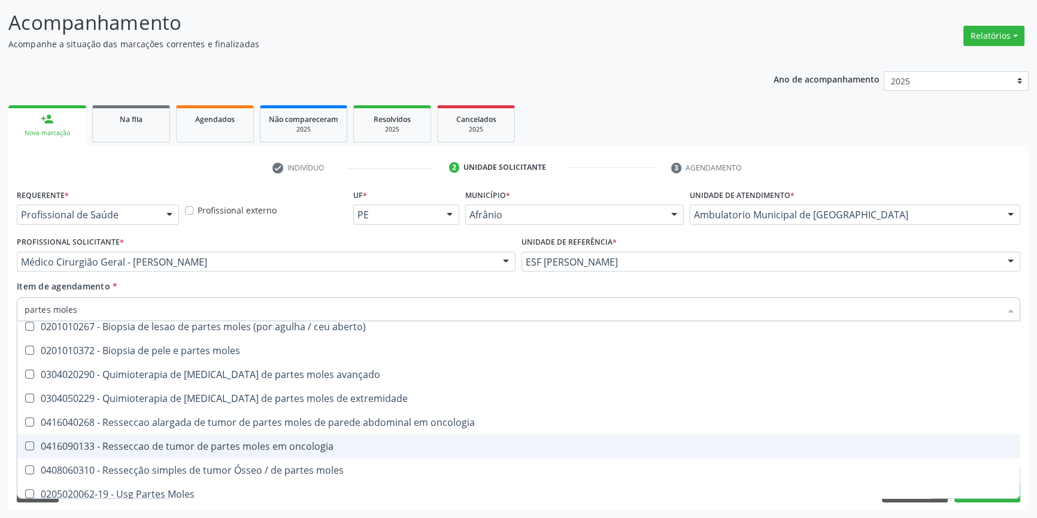
scroll to position [14, 0]
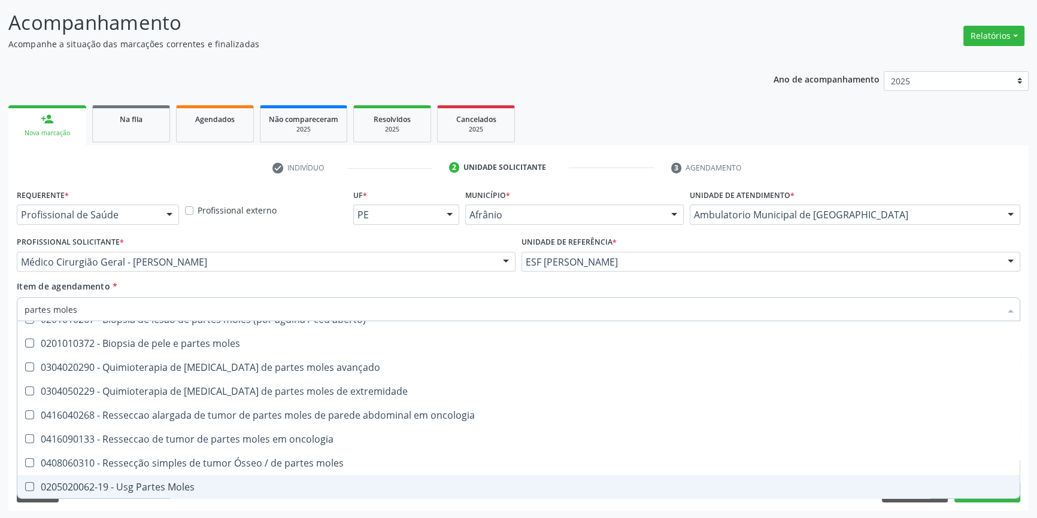
click at [180, 482] on div "0205020062-19 - Usg Partes Moles" at bounding box center [518, 487] width 987 height 10
checkbox Moles "true"
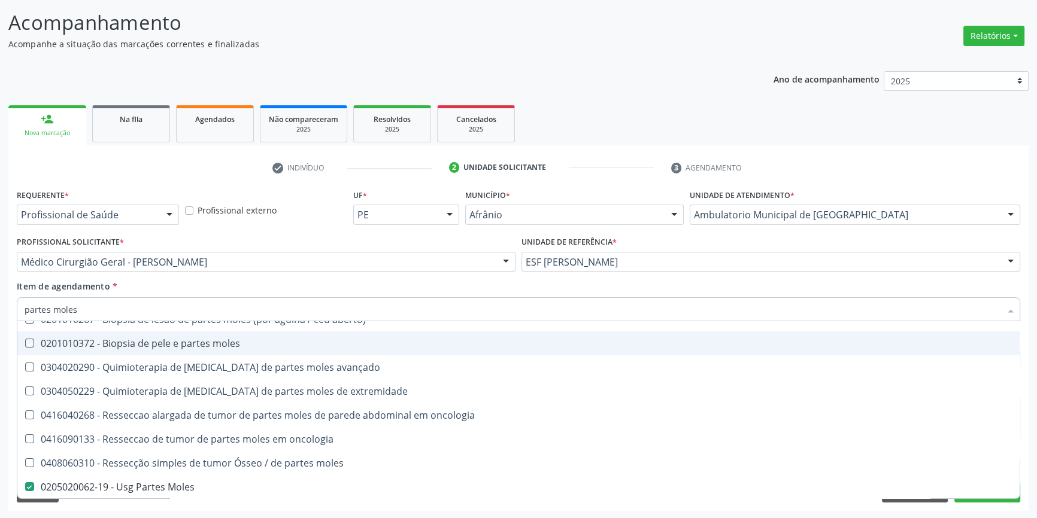
click at [281, 288] on div "Item de agendamento * partes moles Desfazer seleção 0201010267 - Biopsia de les…" at bounding box center [518, 299] width 1003 height 38
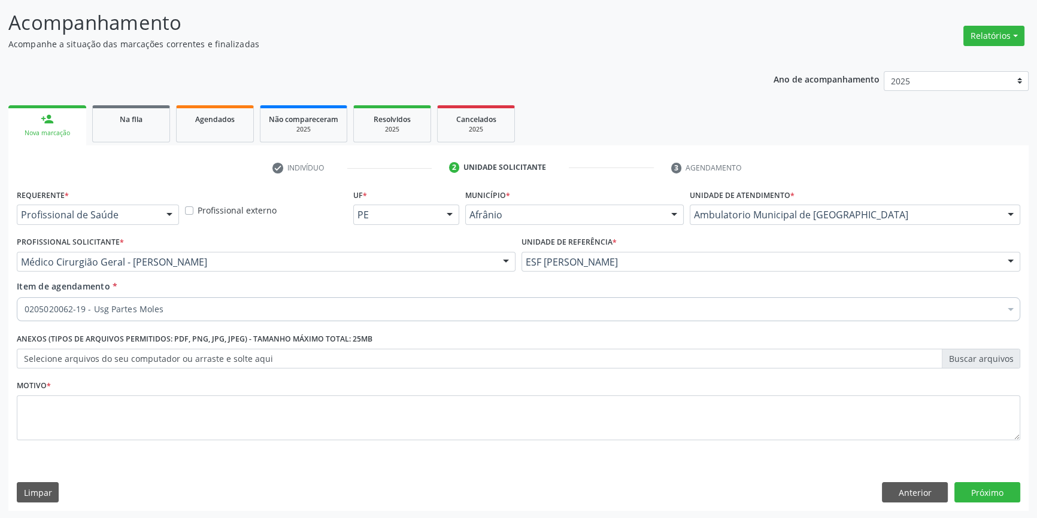
scroll to position [0, 0]
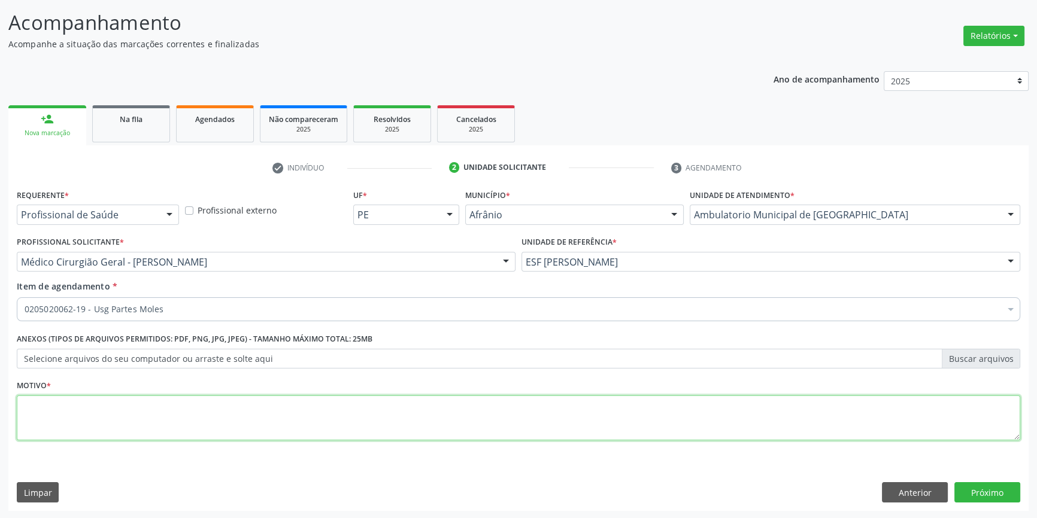
click at [177, 420] on textarea at bounding box center [518, 418] width 1003 height 45
type textarea "'"
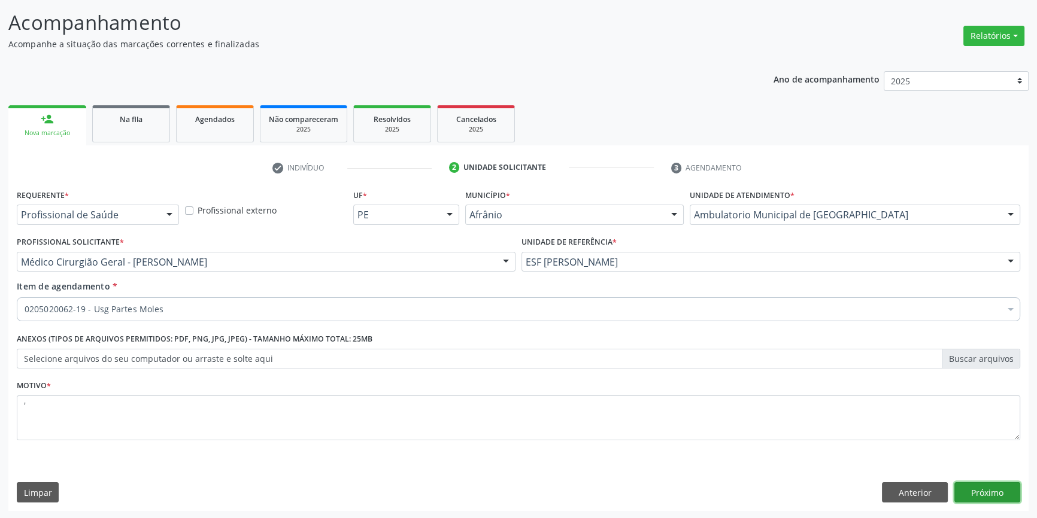
click at [984, 494] on button "Próximo" at bounding box center [987, 492] width 66 height 20
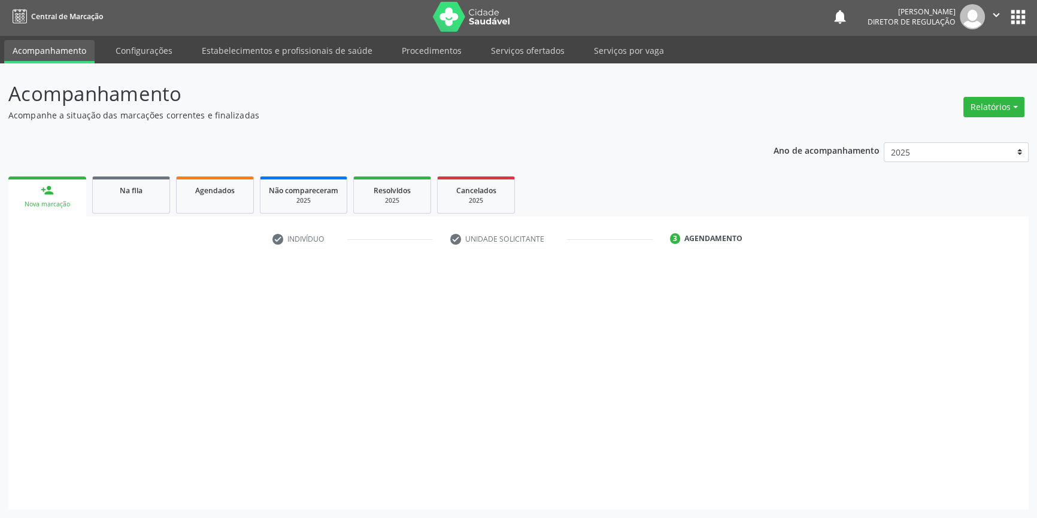
scroll to position [1, 0]
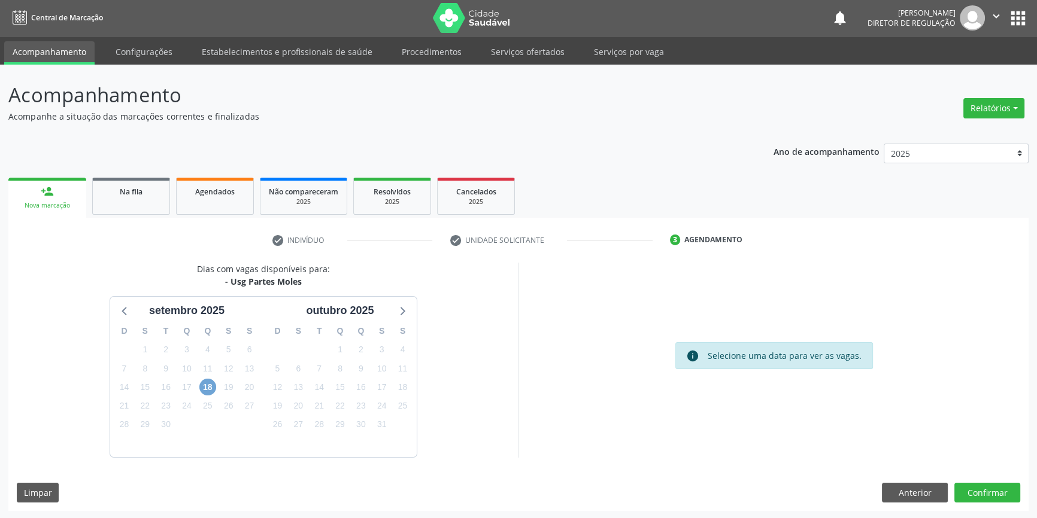
click at [213, 387] on span "18" at bounding box center [207, 387] width 17 height 17
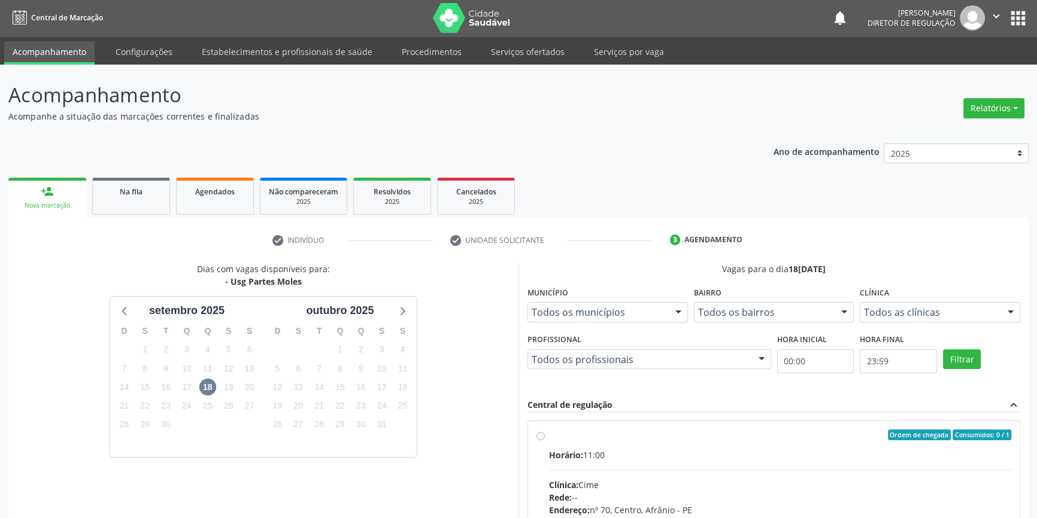
click at [543, 443] on div "Ordem de chegada Consumidos: 0 / 1 Horário: 11:00 Clínica: Cime Rede: -- Endere…" at bounding box center [773, 522] width 475 height 184
radio input "true"
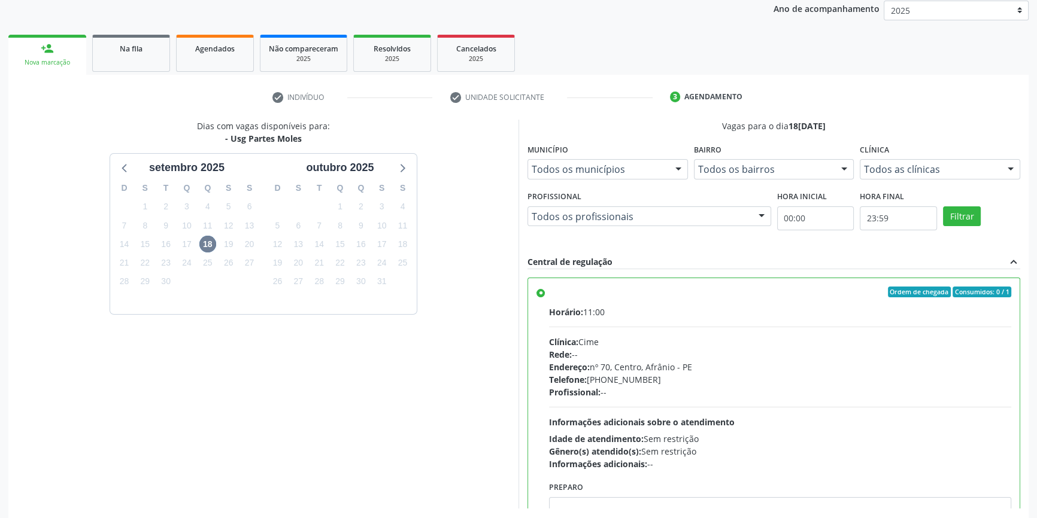
scroll to position [196, 0]
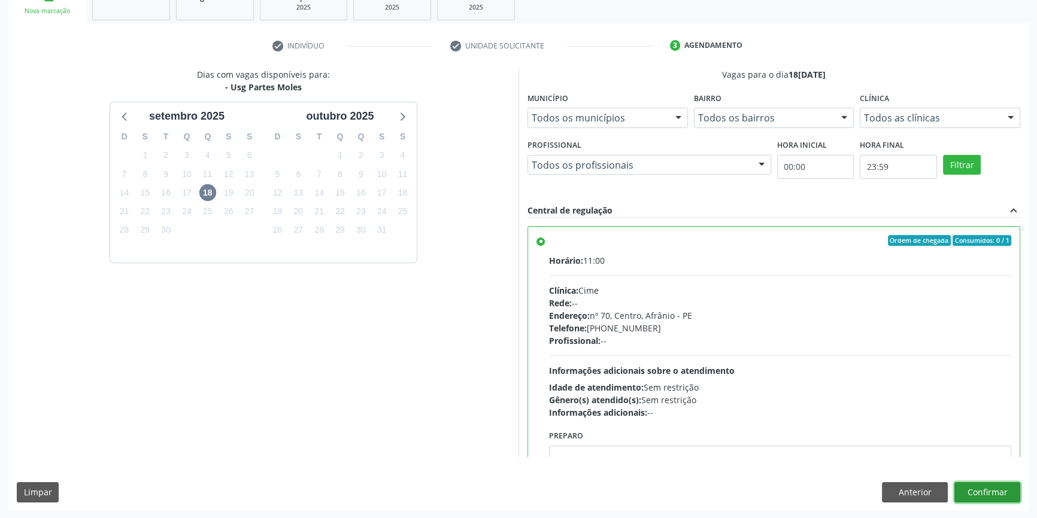
click at [997, 497] on button "Confirmar" at bounding box center [987, 492] width 66 height 20
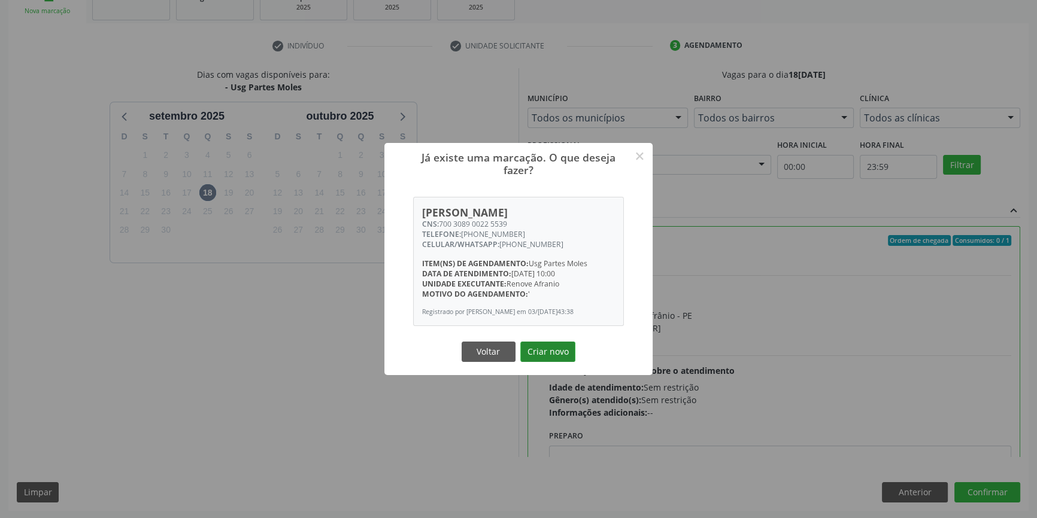
click at [542, 353] on button "Criar novo" at bounding box center [547, 352] width 55 height 20
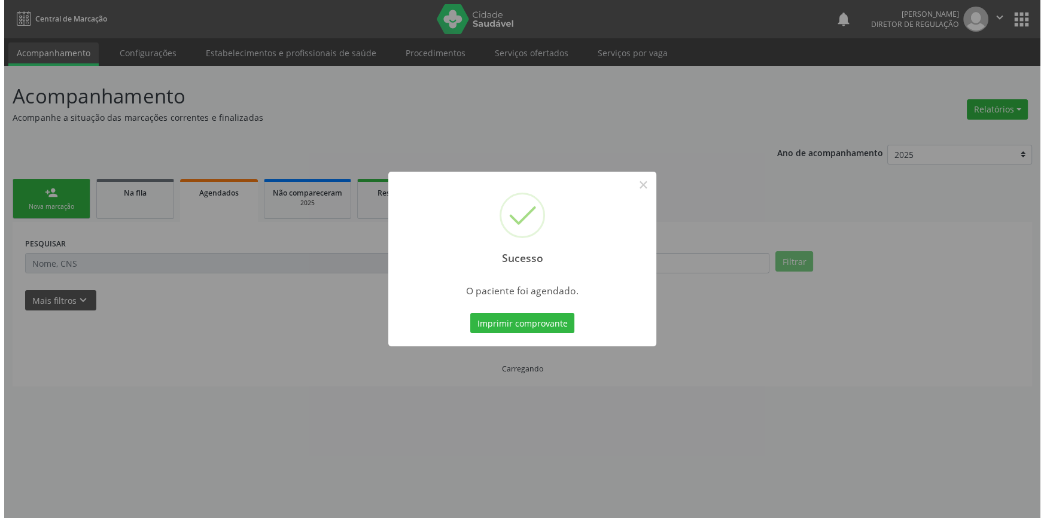
scroll to position [0, 0]
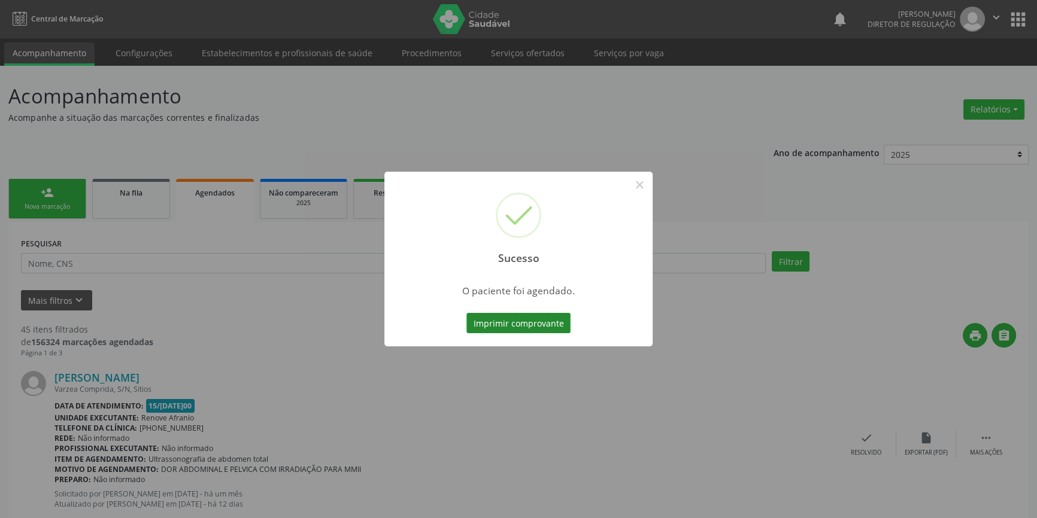
click at [528, 313] on button "Imprimir comprovante" at bounding box center [518, 323] width 104 height 20
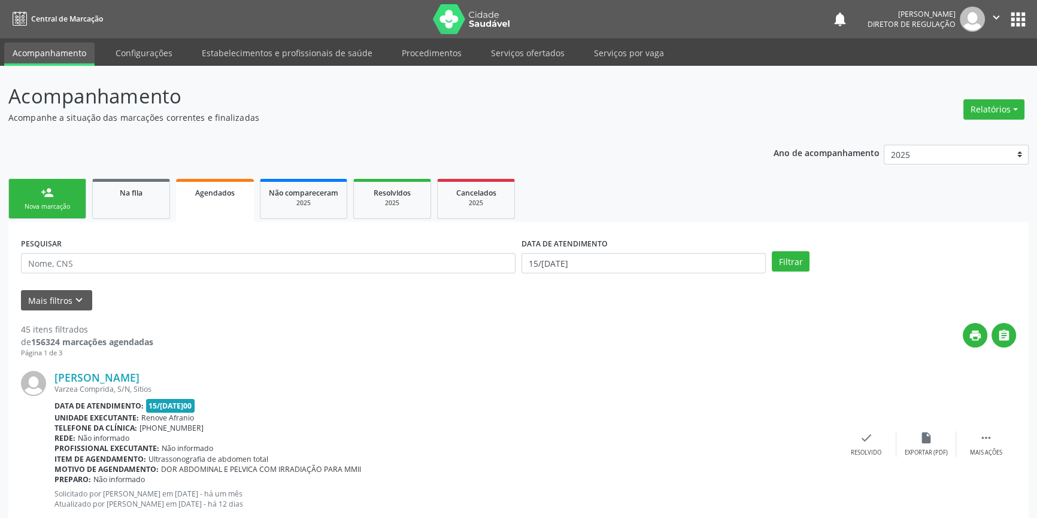
click at [53, 203] on div "Nova marcação" at bounding box center [47, 206] width 60 height 9
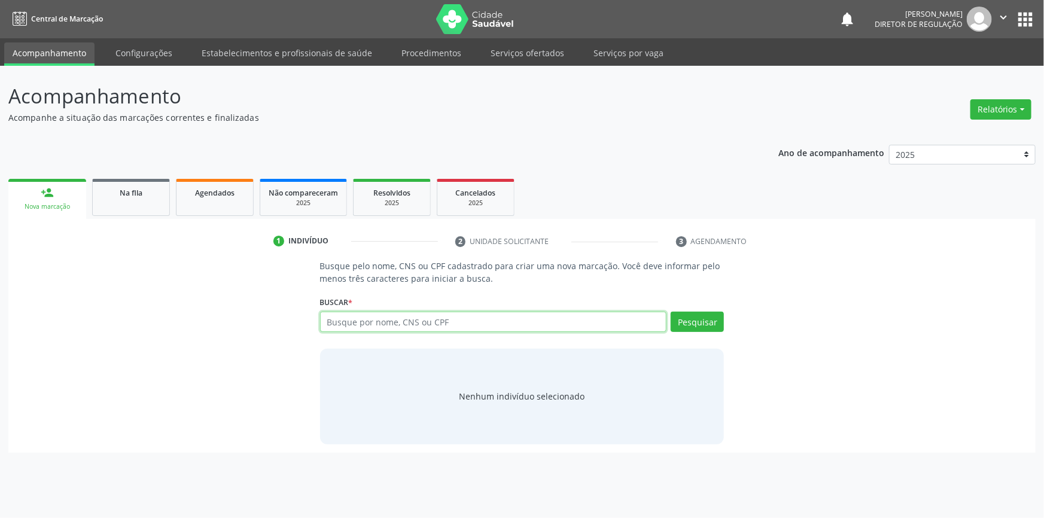
click at [381, 317] on input "text" at bounding box center [493, 322] width 347 height 20
type input "702409556176729"
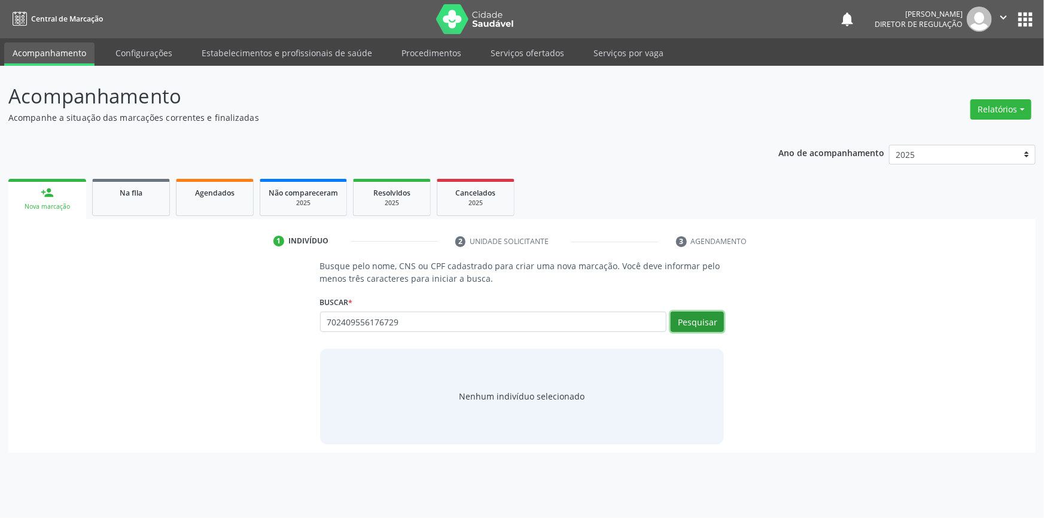
click at [692, 325] on button "Pesquisar" at bounding box center [697, 322] width 53 height 20
type input "702409556176729"
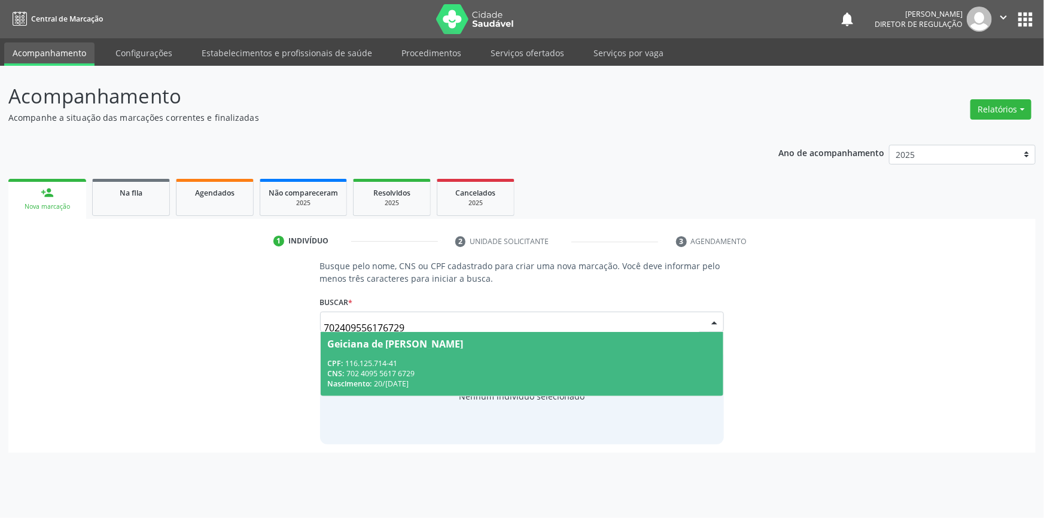
click at [517, 353] on span "Geiciana de [PERSON_NAME] CPF: 116.125.714-41 CNS: 702 4095 5617 6729 Nasciment…" at bounding box center [522, 364] width 403 height 64
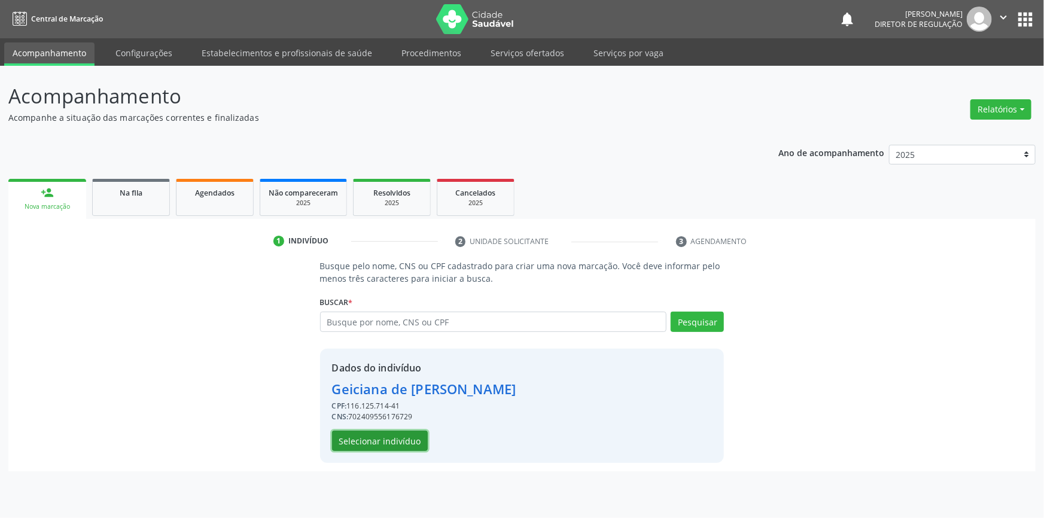
click at [388, 437] on button "Selecionar indivíduo" at bounding box center [380, 441] width 96 height 20
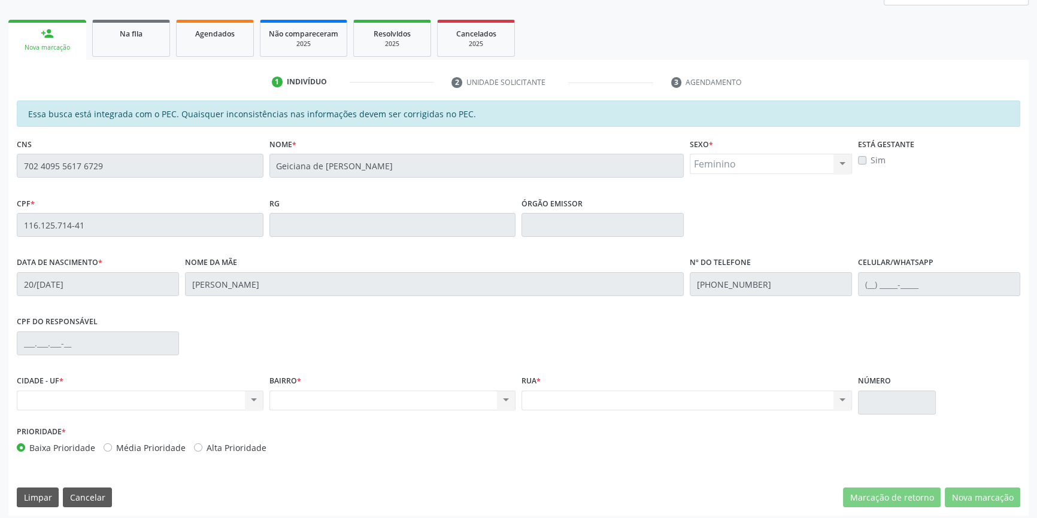
scroll to position [164, 0]
